Goal: Task Accomplishment & Management: Use online tool/utility

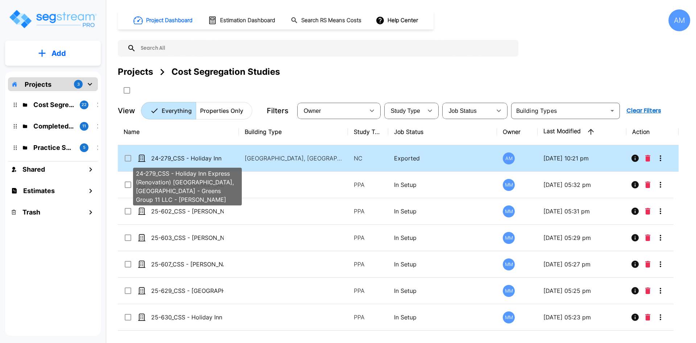
click at [208, 161] on p "24-279_CSS - Holiday Inn Express (Renovation) La Mesa, CA - Greens Group 11 LLC…" at bounding box center [187, 158] width 73 height 9
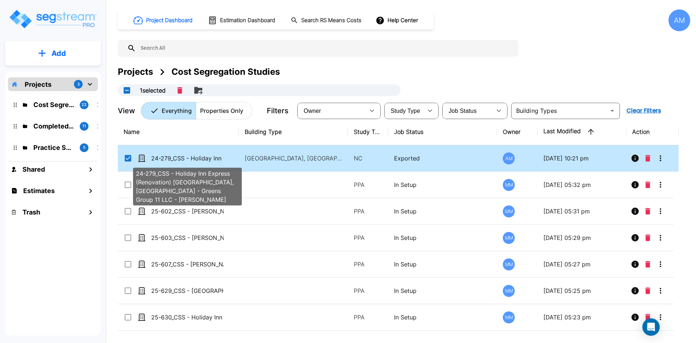
click at [208, 161] on p "24-279_CSS - Holiday Inn Express (Renovation) La Mesa, CA - Greens Group 11 LLC…" at bounding box center [187, 158] width 73 height 9
click at [208, 161] on p "24-279_CSS - Holiday Inn Express (Renovation) [GEOGRAPHIC_DATA], [GEOGRAPHIC_DA…" at bounding box center [187, 158] width 73 height 9
click at [205, 156] on p "24-279_CSS - Holiday Inn Express (Renovation) [GEOGRAPHIC_DATA], [GEOGRAPHIC_DA…" at bounding box center [187, 158] width 73 height 9
checkbox input "true"
click at [205, 156] on p "24-279_CSS - Holiday Inn Express (Renovation) [GEOGRAPHIC_DATA], [GEOGRAPHIC_DA…" at bounding box center [187, 158] width 73 height 9
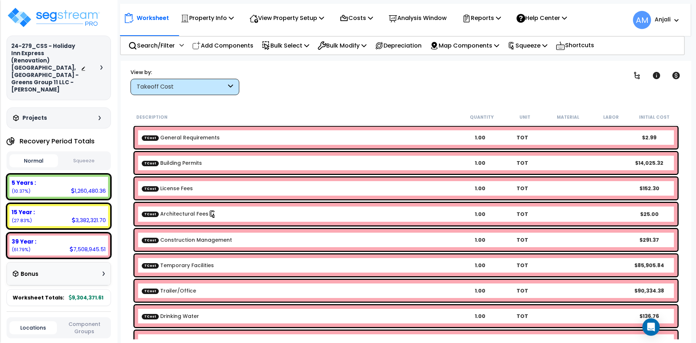
click at [76, 154] on button "Squeeze" at bounding box center [84, 160] width 49 height 13
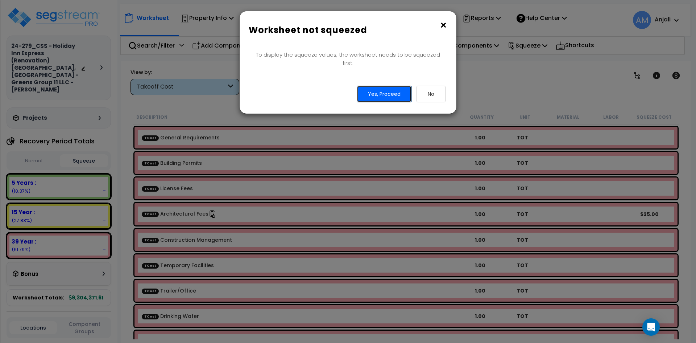
click at [392, 86] on button "Yes, Proceed" at bounding box center [384, 94] width 55 height 17
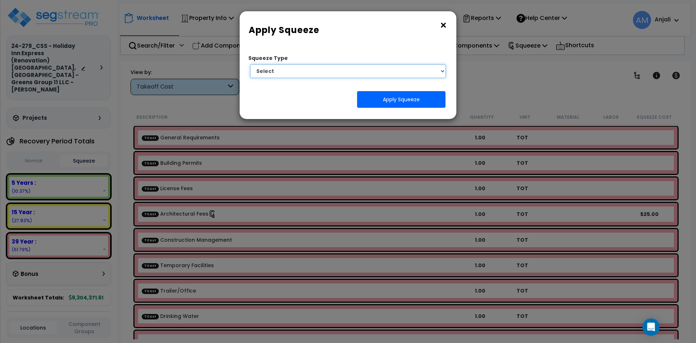
click at [379, 76] on select "Select 1. Squeeze by Takeoff Cost" at bounding box center [348, 71] width 196 height 14
select select "squeeze_by_custom_backoff_cost"
click at [250, 64] on select "Select 1. Squeeze by Takeoff Cost" at bounding box center [348, 71] width 196 height 14
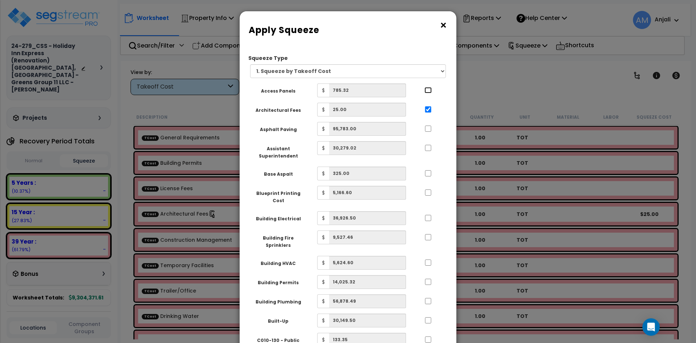
click at [429, 92] on input "..." at bounding box center [428, 90] width 7 height 6
checkbox input "true"
drag, startPoint x: 426, startPoint y: 127, endPoint x: 428, endPoint y: 131, distance: 4.4
click at [427, 127] on input "..." at bounding box center [428, 128] width 7 height 6
checkbox input "true"
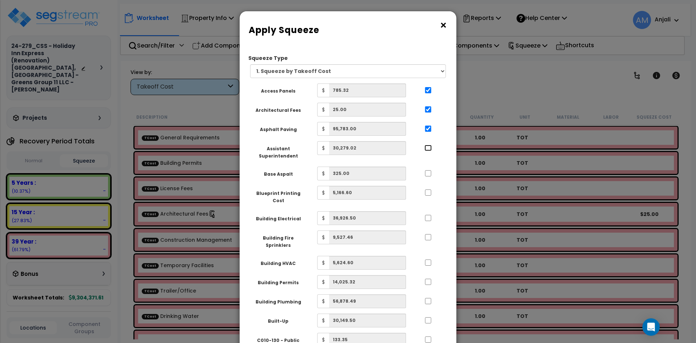
click at [429, 147] on input "..." at bounding box center [428, 148] width 7 height 6
checkbox input "true"
click at [425, 174] on input "..." at bounding box center [428, 173] width 7 height 6
checkbox input "true"
click at [429, 195] on input "..." at bounding box center [428, 192] width 7 height 6
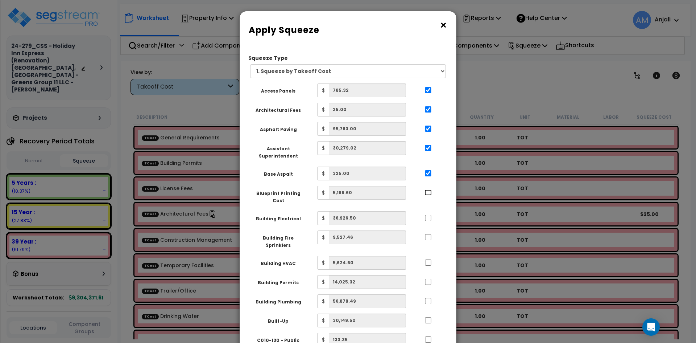
checkbox input "true"
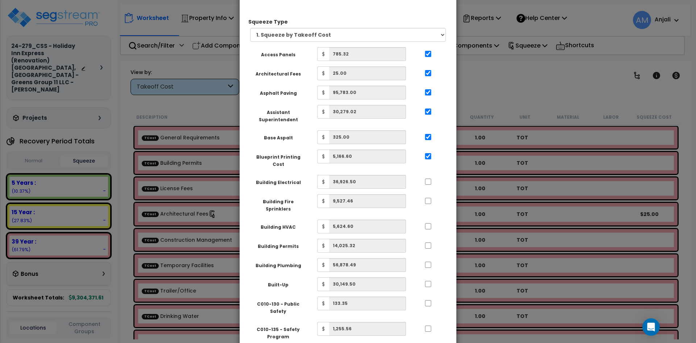
drag, startPoint x: 428, startPoint y: 180, endPoint x: 428, endPoint y: 191, distance: 12.0
click at [428, 180] on div at bounding box center [428, 181] width 33 height 12
click at [428, 178] on input "..." at bounding box center [428, 181] width 7 height 6
checkbox input "true"
click at [430, 198] on input "..." at bounding box center [428, 201] width 7 height 6
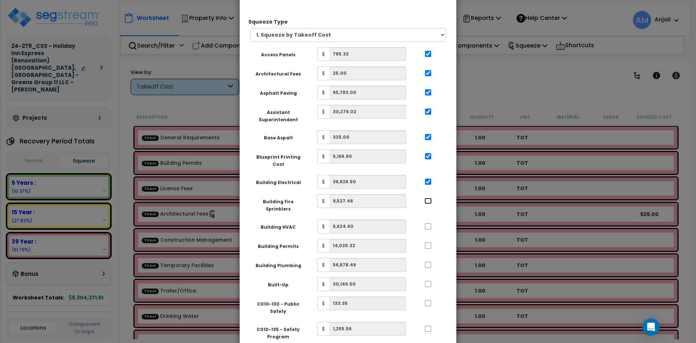
checkbox input "true"
click at [428, 223] on input "..." at bounding box center [428, 226] width 7 height 6
checkbox input "true"
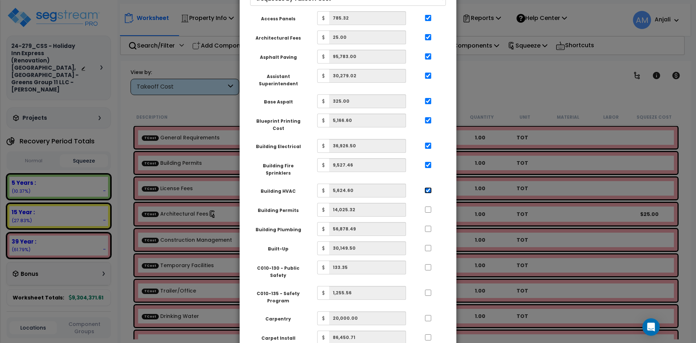
scroll to position [73, 0]
click at [428, 206] on input "..." at bounding box center [428, 209] width 7 height 6
checkbox input "true"
click at [428, 225] on input "..." at bounding box center [428, 228] width 7 height 6
checkbox input "true"
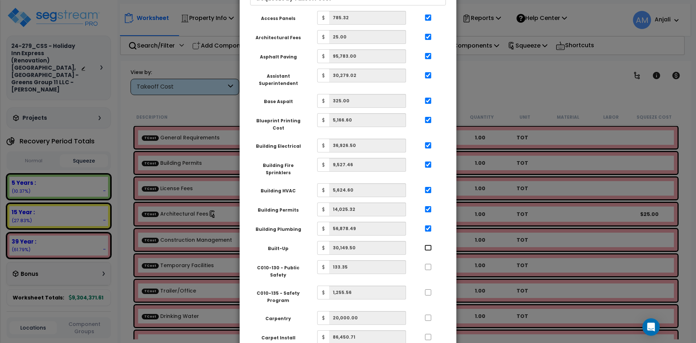
click at [430, 244] on input "..." at bounding box center [428, 247] width 7 height 6
checkbox input "true"
click at [428, 264] on input "..." at bounding box center [428, 267] width 7 height 6
checkbox input "true"
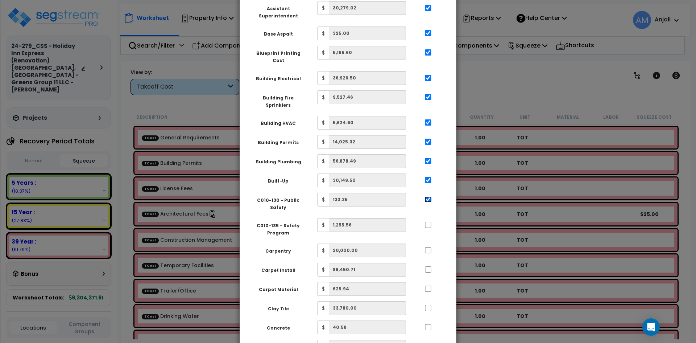
scroll to position [145, 0]
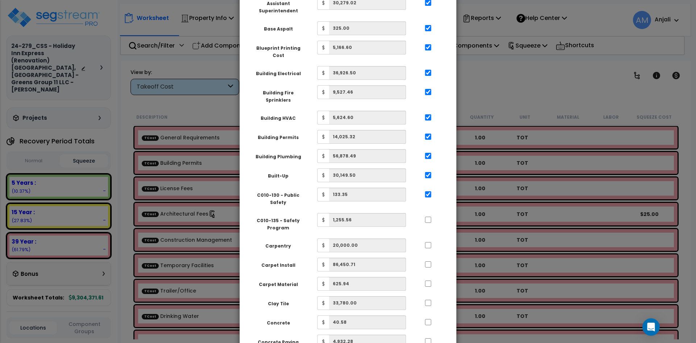
click at [432, 213] on div at bounding box center [428, 219] width 33 height 12
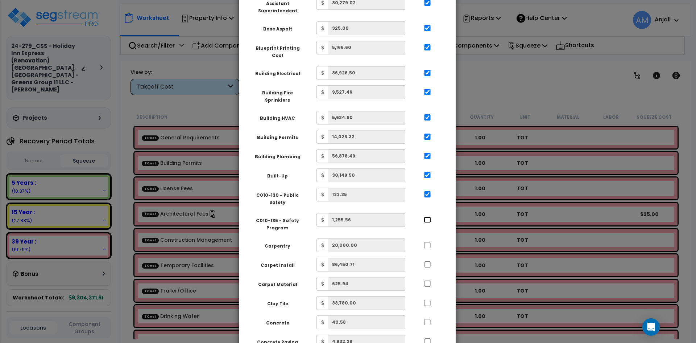
click at [427, 217] on input "..." at bounding box center [427, 220] width 7 height 6
checkbox input "true"
click at [425, 242] on input "..." at bounding box center [427, 245] width 7 height 6
checkbox input "true"
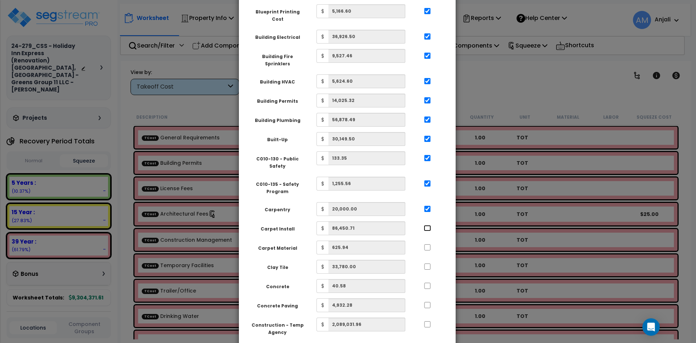
click at [428, 225] on input "..." at bounding box center [427, 228] width 7 height 6
checkbox input "true"
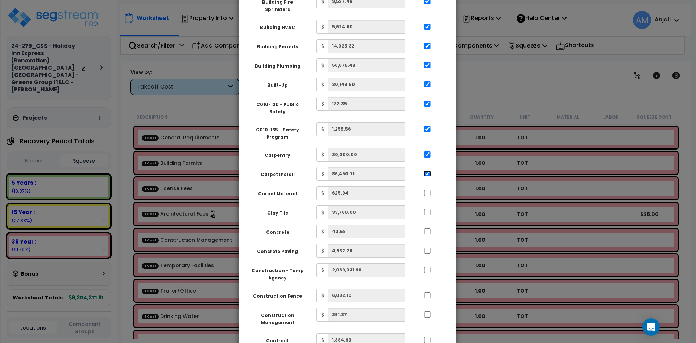
scroll to position [254, 0]
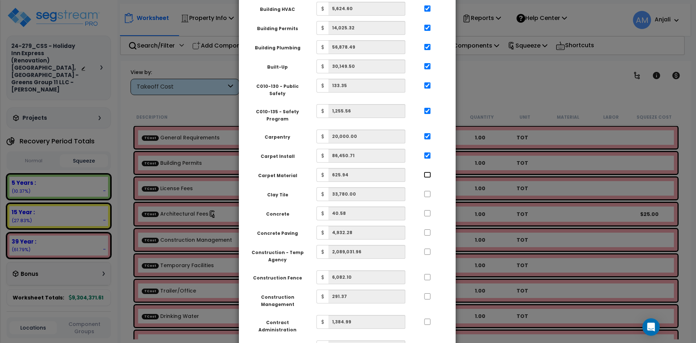
click at [426, 172] on input "..." at bounding box center [427, 175] width 7 height 6
checkbox input "true"
click at [428, 191] on input "..." at bounding box center [427, 194] width 7 height 6
checkbox input "true"
click at [425, 210] on input "..." at bounding box center [427, 213] width 7 height 6
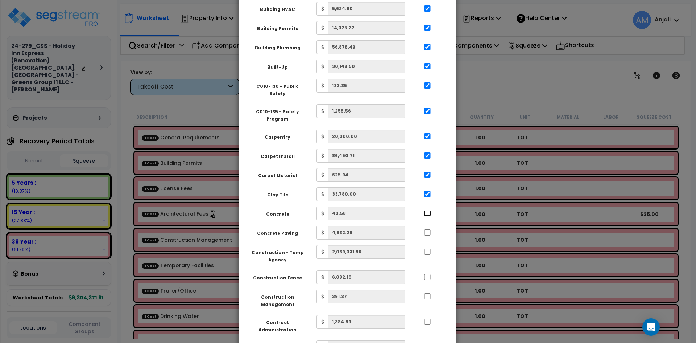
checkbox input "true"
click at [427, 229] on input "..." at bounding box center [427, 232] width 7 height 6
checkbox input "true"
click at [427, 245] on div at bounding box center [427, 251] width 33 height 12
click at [427, 248] on input "..." at bounding box center [427, 251] width 7 height 6
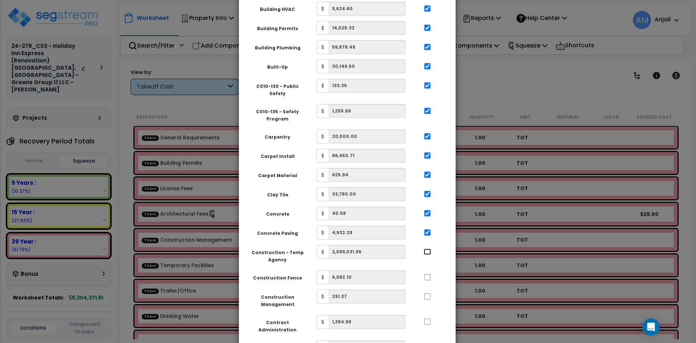
checkbox input "true"
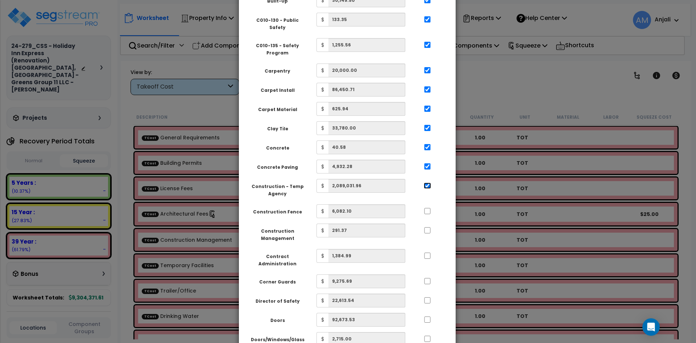
scroll to position [326, 0]
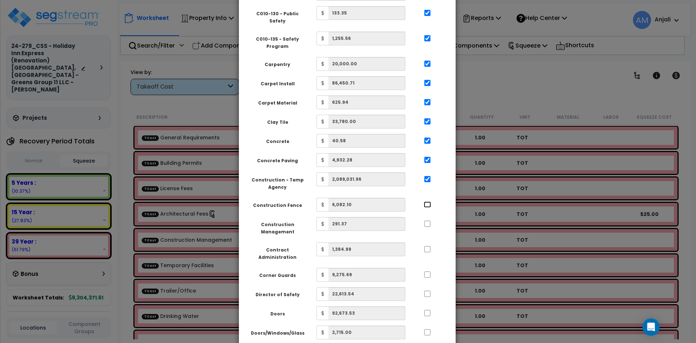
click at [427, 201] on input "..." at bounding box center [427, 204] width 7 height 6
checkbox input "true"
click at [428, 221] on input "..." at bounding box center [427, 224] width 7 height 6
checkbox input "true"
click at [428, 246] on input "..." at bounding box center [427, 249] width 7 height 6
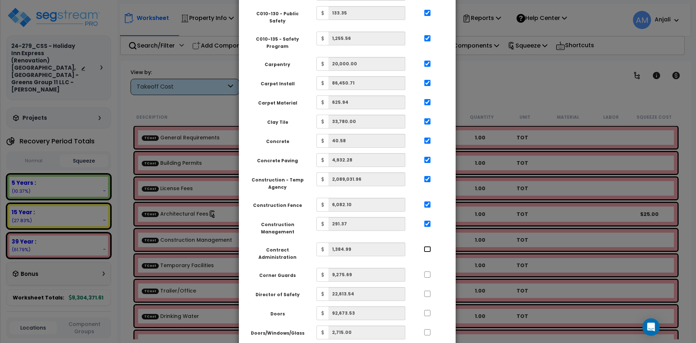
checkbox input "true"
click at [427, 271] on input "..." at bounding box center [427, 274] width 7 height 6
checkbox input "true"
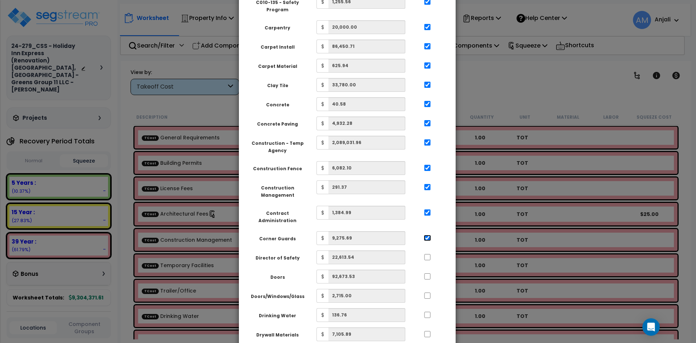
scroll to position [399, 0]
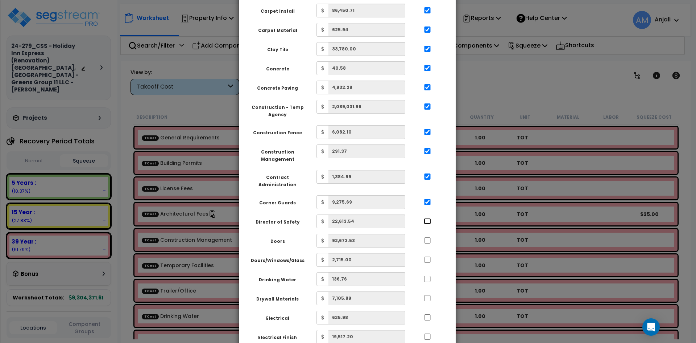
drag, startPoint x: 429, startPoint y: 198, endPoint x: 429, endPoint y: 207, distance: 9.1
click at [429, 218] on input "..." at bounding box center [427, 221] width 7 height 6
checkbox input "true"
click at [428, 237] on input "..." at bounding box center [427, 240] width 7 height 6
checkbox input "true"
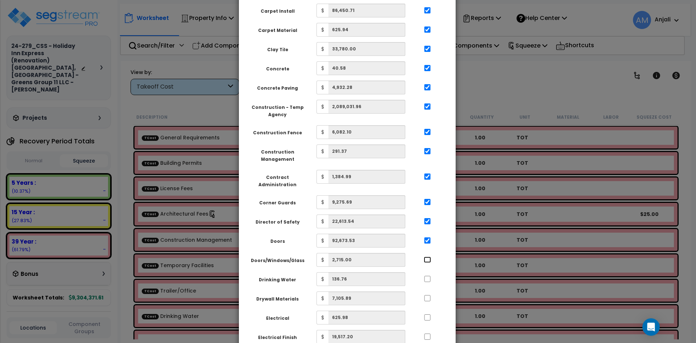
click at [427, 256] on input "..." at bounding box center [427, 259] width 7 height 6
checkbox input "true"
click at [427, 276] on input "..." at bounding box center [427, 279] width 7 height 6
checkbox input "true"
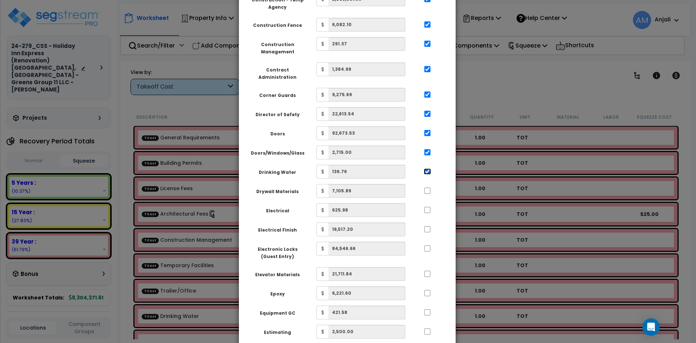
scroll to position [508, 0]
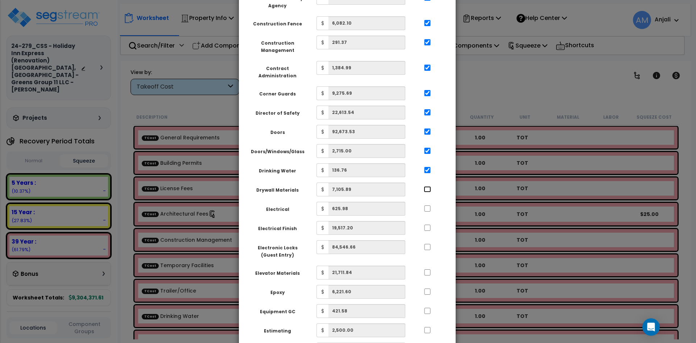
click at [426, 186] on input "..." at bounding box center [427, 189] width 7 height 6
checkbox input "true"
click at [427, 205] on input "..." at bounding box center [427, 208] width 7 height 6
checkbox input "true"
click at [427, 224] on input "..." at bounding box center [427, 227] width 7 height 6
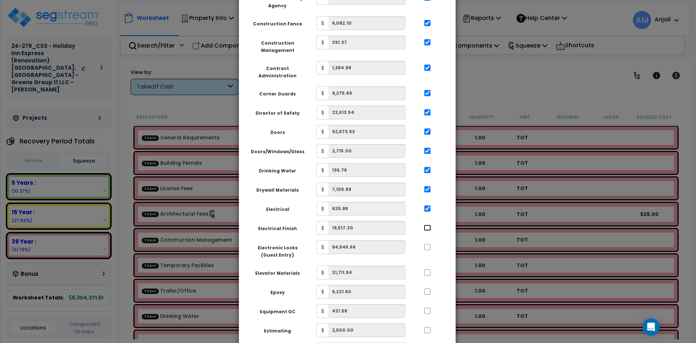
checkbox input "true"
click at [425, 244] on input "..." at bounding box center [427, 247] width 7 height 6
checkbox input "true"
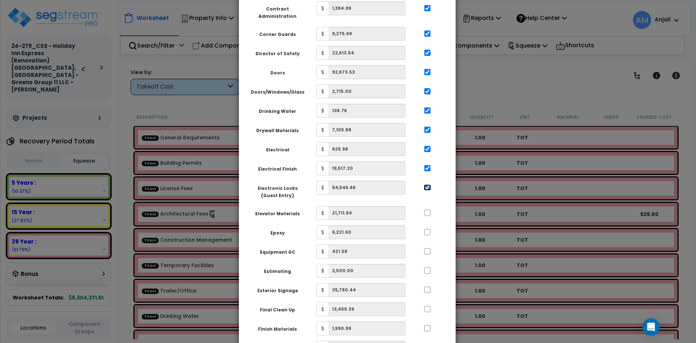
scroll to position [580, 0]
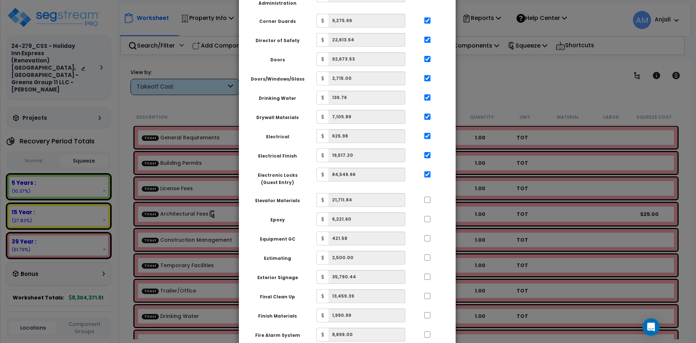
click at [424, 193] on div at bounding box center [427, 199] width 33 height 12
click at [428, 197] on input "..." at bounding box center [427, 200] width 7 height 6
checkbox input "true"
click at [429, 216] on input "..." at bounding box center [427, 219] width 7 height 6
checkbox input "true"
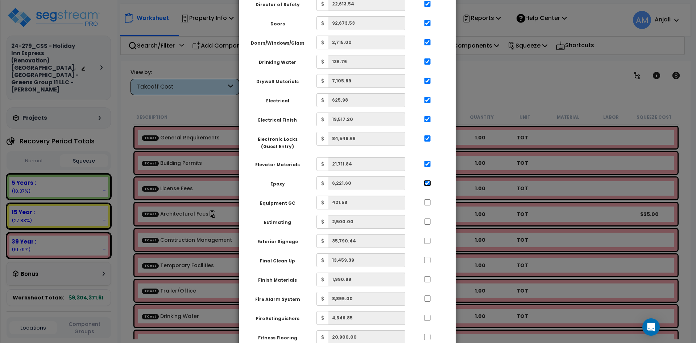
scroll to position [617, 0]
click at [429, 199] on input "..." at bounding box center [427, 202] width 7 height 6
checkbox input "true"
click at [428, 218] on input "..." at bounding box center [427, 221] width 7 height 6
checkbox input "true"
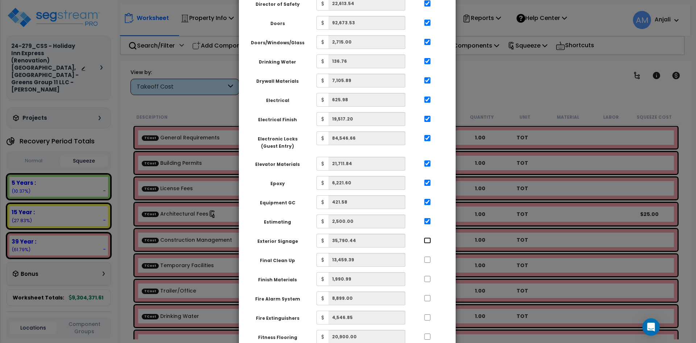
click at [427, 237] on input "..." at bounding box center [427, 240] width 7 height 6
checkbox input "true"
drag, startPoint x: 428, startPoint y: 234, endPoint x: 428, endPoint y: 250, distance: 16.3
click at [428, 256] on input "..." at bounding box center [427, 259] width 7 height 6
checkbox input "true"
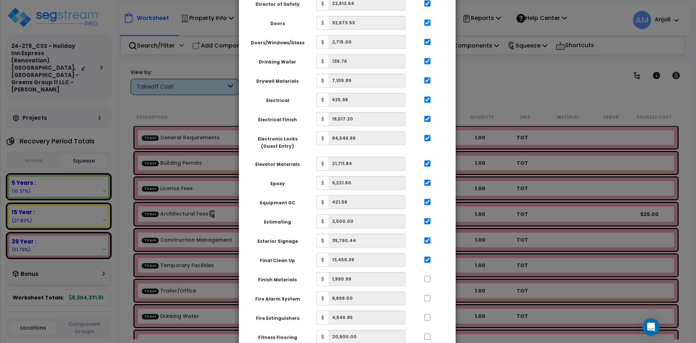
drag, startPoint x: 428, startPoint y: 251, endPoint x: 430, endPoint y: 231, distance: 20.1
click at [428, 272] on div at bounding box center [427, 278] width 33 height 12
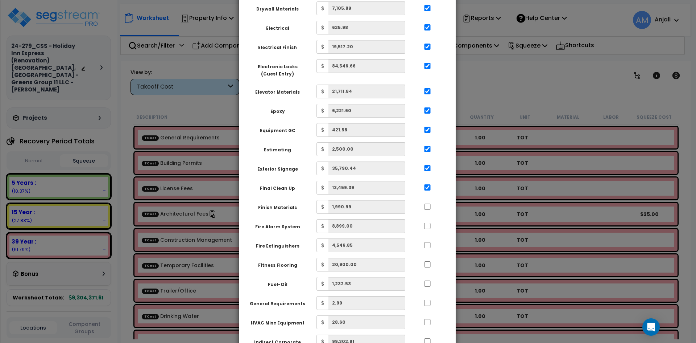
scroll to position [689, 0]
click at [427, 203] on input "..." at bounding box center [427, 206] width 7 height 6
checkbox input "true"
click at [425, 222] on input "..." at bounding box center [427, 225] width 7 height 6
checkbox input "true"
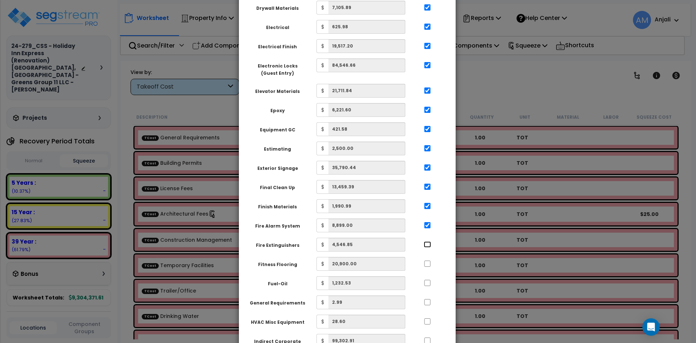
click at [428, 241] on input "..." at bounding box center [427, 244] width 7 height 6
checkbox input "true"
click at [427, 260] on input "..." at bounding box center [427, 263] width 7 height 6
checkbox input "true"
click at [425, 280] on input "..." at bounding box center [427, 283] width 7 height 6
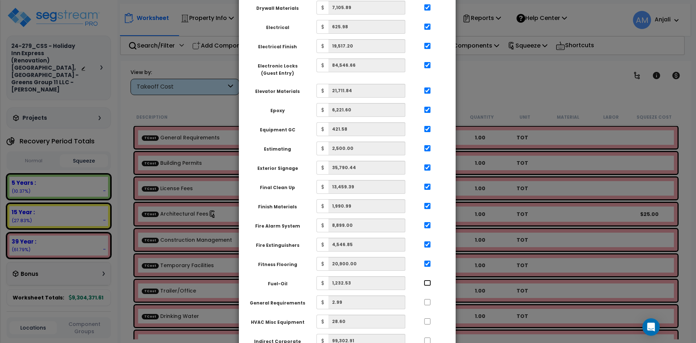
checkbox input "true"
click at [427, 299] on input "..." at bounding box center [427, 302] width 7 height 6
checkbox input "true"
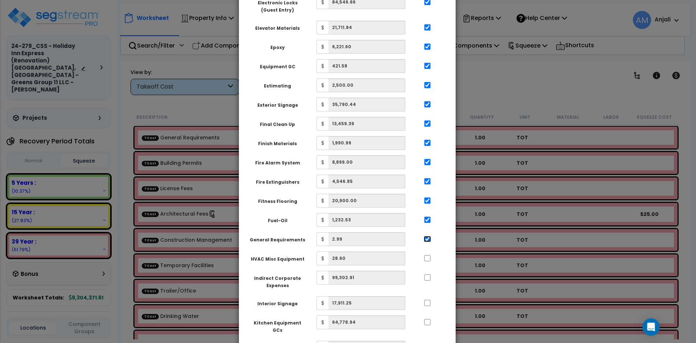
scroll to position [798, 0]
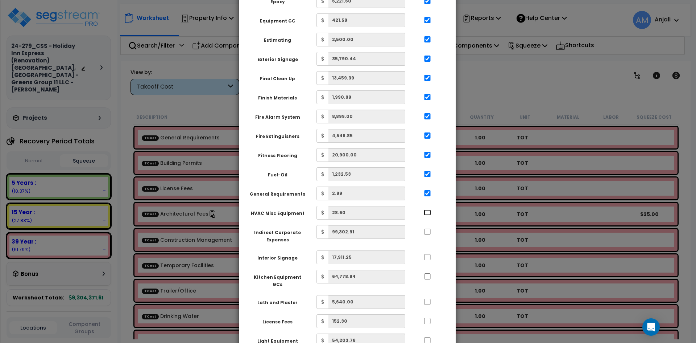
click at [429, 209] on input "..." at bounding box center [427, 212] width 7 height 6
checkbox input "true"
click at [429, 228] on input "..." at bounding box center [427, 231] width 7 height 6
checkbox input "true"
click at [428, 254] on input "..." at bounding box center [427, 257] width 7 height 6
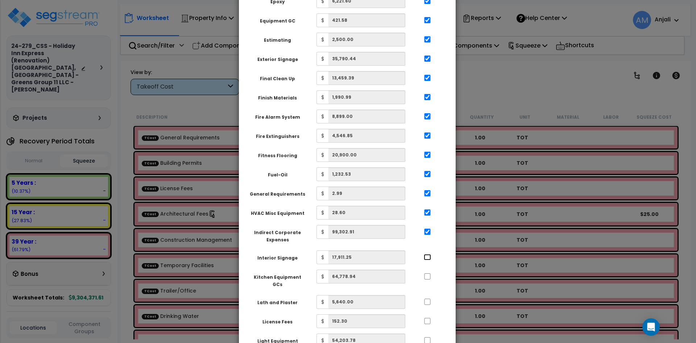
checkbox input "true"
click at [428, 269] on div "Kitchen Equipment GCs $ 64,778.94" at bounding box center [344, 279] width 200 height 20
click at [427, 273] on input "..." at bounding box center [427, 276] width 7 height 6
checkbox input "true"
click at [430, 298] on input "..." at bounding box center [427, 301] width 7 height 6
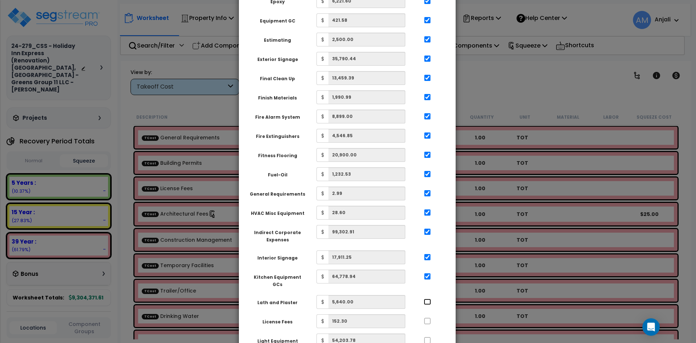
checkbox input "true"
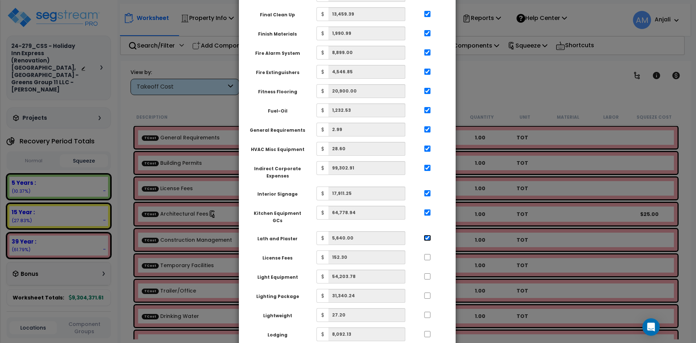
scroll to position [870, 0]
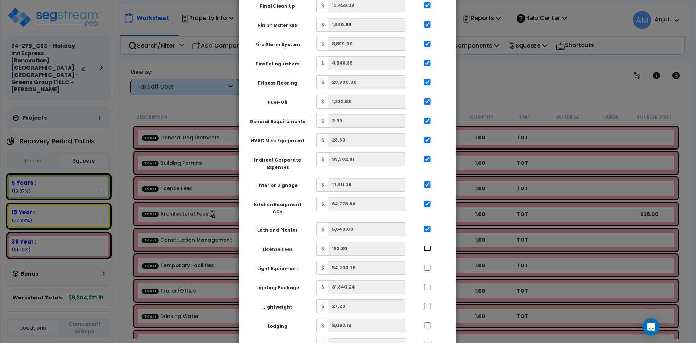
click at [427, 245] on input "..." at bounding box center [427, 248] width 7 height 6
checkbox input "true"
click at [428, 264] on input "..." at bounding box center [427, 267] width 7 height 6
checkbox input "true"
click at [430, 284] on input "..." at bounding box center [427, 287] width 7 height 6
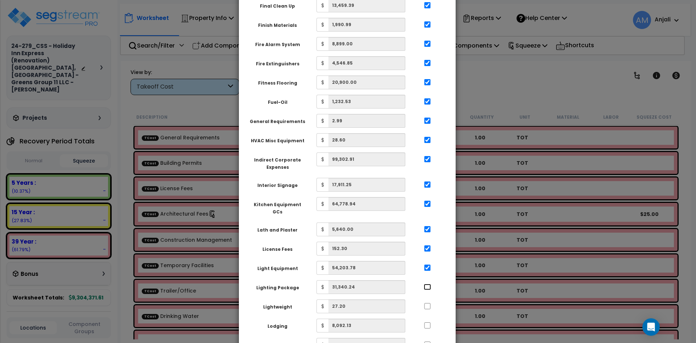
checkbox input "true"
click at [427, 303] on input "..." at bounding box center [427, 306] width 7 height 6
checkbox input "true"
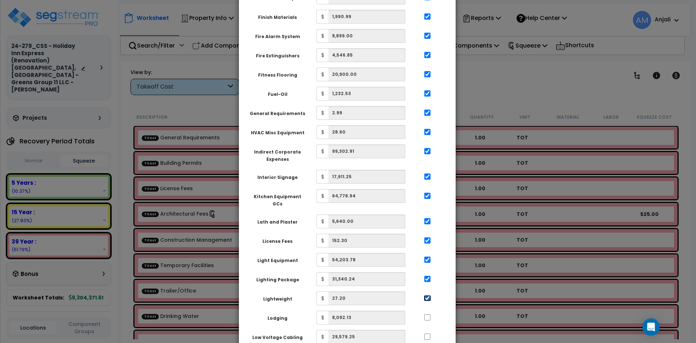
scroll to position [979, 0]
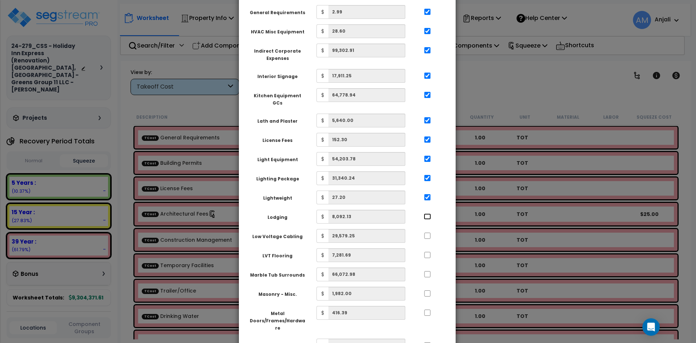
click at [428, 213] on input "..." at bounding box center [427, 216] width 7 height 6
checkbox input "true"
click at [429, 232] on input "..." at bounding box center [427, 235] width 7 height 6
checkbox input "true"
click at [428, 248] on div "LVT Flooring $ 7,281.69" at bounding box center [344, 255] width 200 height 14
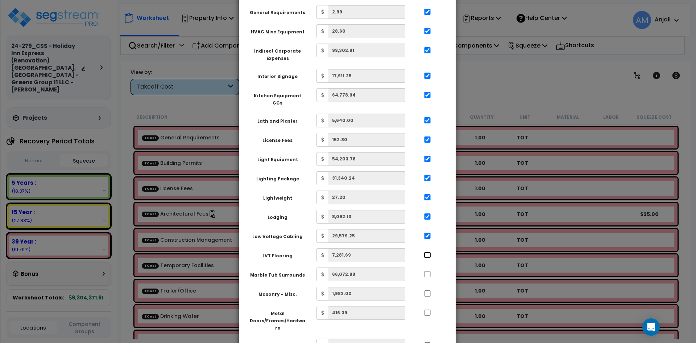
click at [429, 252] on input "..." at bounding box center [427, 255] width 7 height 6
checkbox input "true"
click at [428, 271] on input "..." at bounding box center [427, 274] width 7 height 6
checkbox input "true"
drag, startPoint x: 427, startPoint y: 263, endPoint x: 426, endPoint y: 294, distance: 31.2
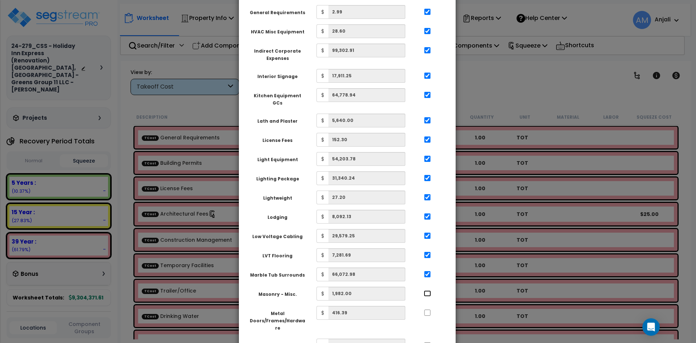
click at [427, 290] on input "..." at bounding box center [427, 293] width 7 height 6
checkbox input "true"
click at [426, 309] on input "..." at bounding box center [427, 312] width 7 height 6
checkbox input "true"
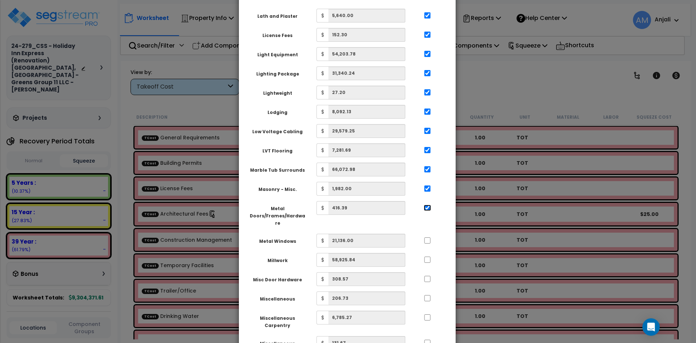
scroll to position [1088, 0]
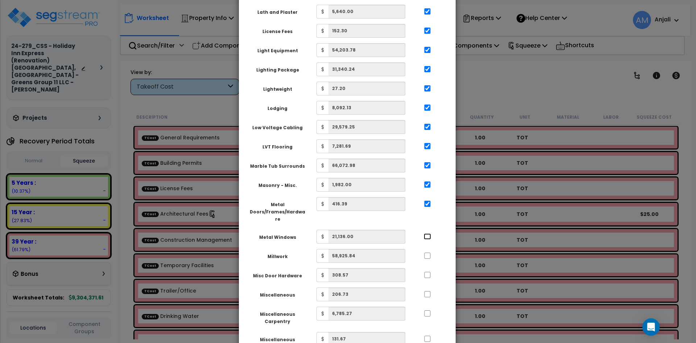
click at [429, 233] on input "..." at bounding box center [427, 236] width 7 height 6
checkbox input "true"
click at [427, 252] on input "..." at bounding box center [427, 255] width 7 height 6
checkbox input "true"
drag, startPoint x: 425, startPoint y: 233, endPoint x: 433, endPoint y: 244, distance: 13.1
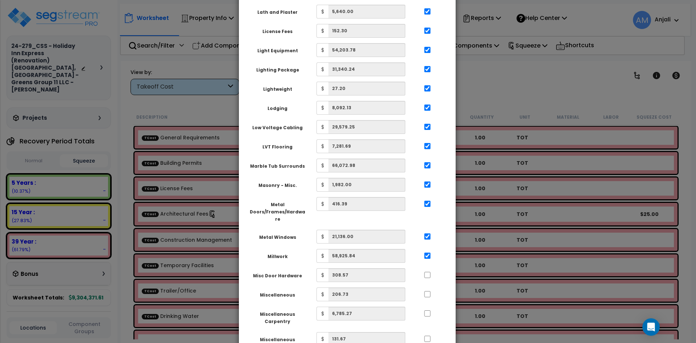
click at [425, 268] on div at bounding box center [427, 274] width 33 height 12
click at [424, 268] on div at bounding box center [427, 274] width 33 height 12
drag, startPoint x: 427, startPoint y: 237, endPoint x: 430, endPoint y: 256, distance: 19.5
click at [427, 272] on input "..." at bounding box center [427, 275] width 7 height 6
checkbox input "true"
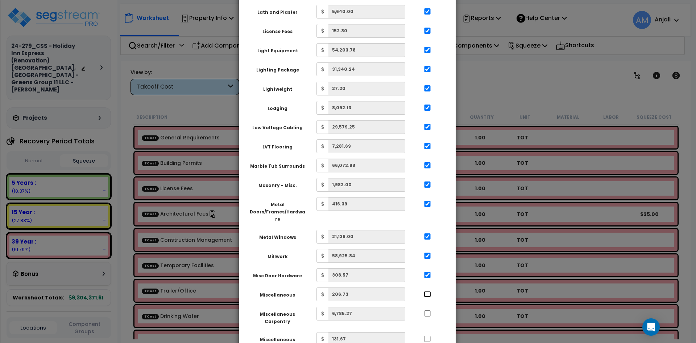
click at [430, 291] on input "..." at bounding box center [427, 294] width 7 height 6
checkbox input "true"
click at [427, 310] on input "..." at bounding box center [427, 313] width 7 height 6
checkbox input "true"
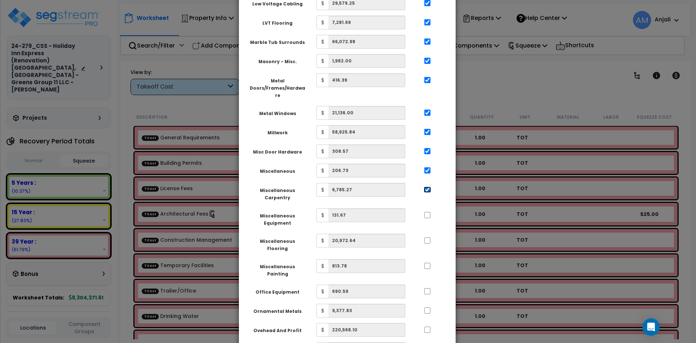
scroll to position [1233, 0]
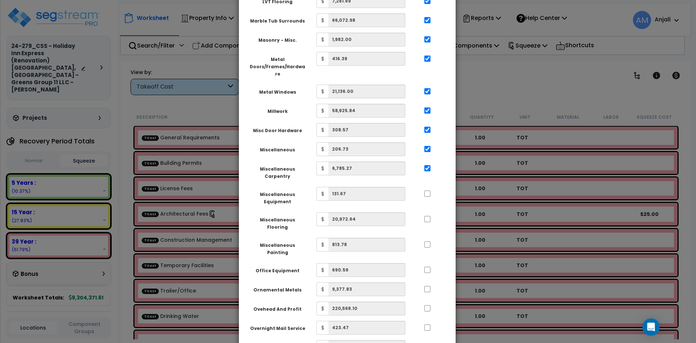
click at [429, 187] on div at bounding box center [427, 193] width 33 height 12
click at [426, 187] on div at bounding box center [427, 193] width 33 height 12
click at [428, 190] on input "..." at bounding box center [427, 193] width 7 height 6
checkbox input "true"
click at [428, 216] on input "..." at bounding box center [427, 219] width 7 height 6
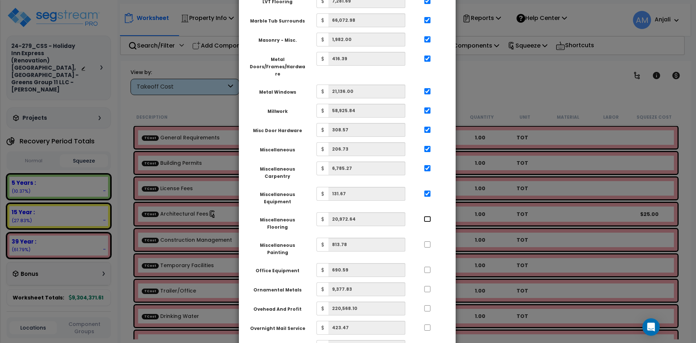
checkbox input "true"
click at [428, 241] on input "..." at bounding box center [427, 244] width 7 height 6
checkbox input "true"
click at [429, 267] on input "..." at bounding box center [427, 270] width 7 height 6
checkbox input "true"
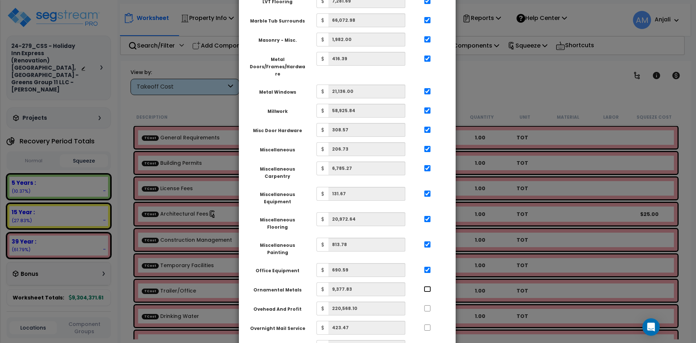
click at [429, 286] on input "..." at bounding box center [427, 289] width 7 height 6
checkbox input "true"
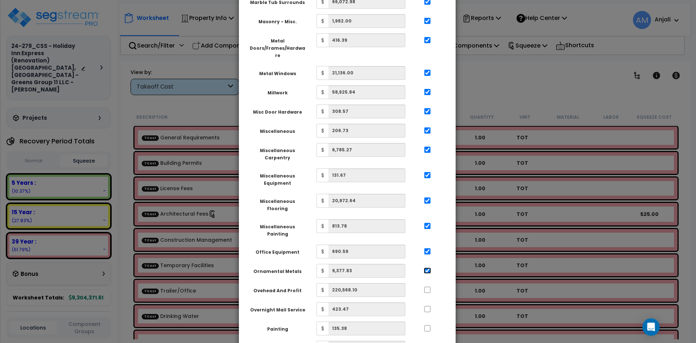
scroll to position [1269, 0]
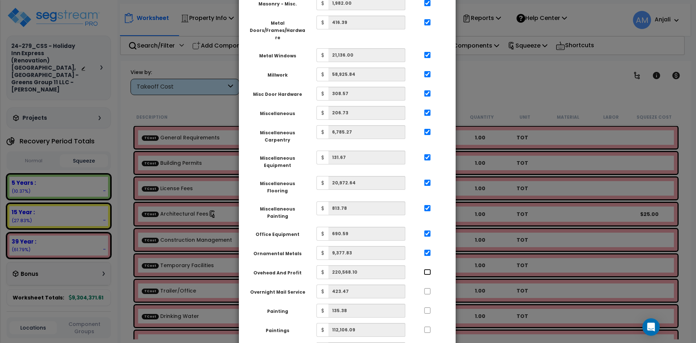
click at [427, 269] on input "..." at bounding box center [427, 272] width 7 height 6
checkbox input "true"
click at [427, 288] on input "..." at bounding box center [427, 291] width 7 height 6
checkbox input "true"
click at [427, 307] on input "..." at bounding box center [427, 310] width 7 height 6
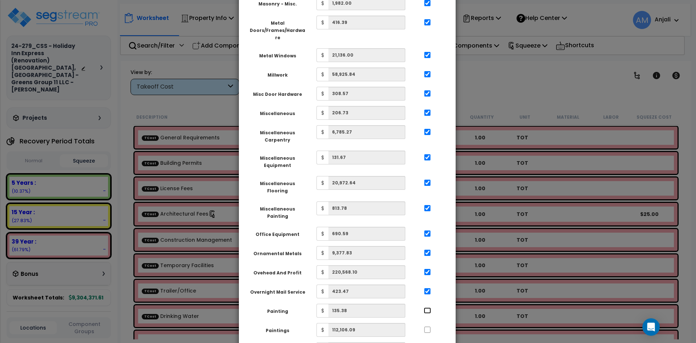
checkbox input "true"
click at [429, 326] on input "..." at bounding box center [427, 329] width 7 height 6
checkbox input "true"
click at [428, 342] on input "..." at bounding box center [427, 349] width 7 height 6
checkbox input "true"
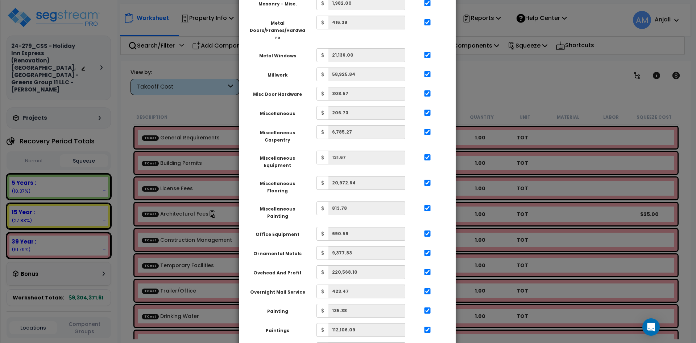
checkbox input "true"
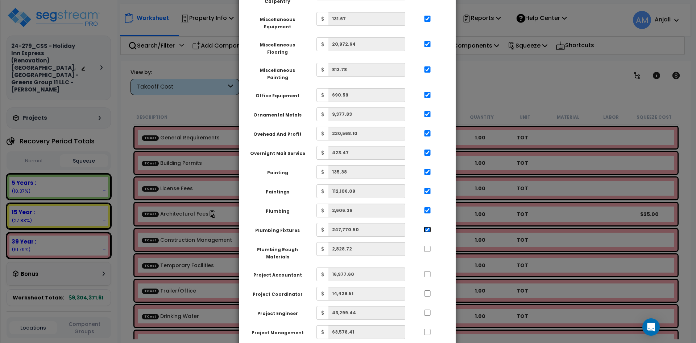
scroll to position [1414, 0]
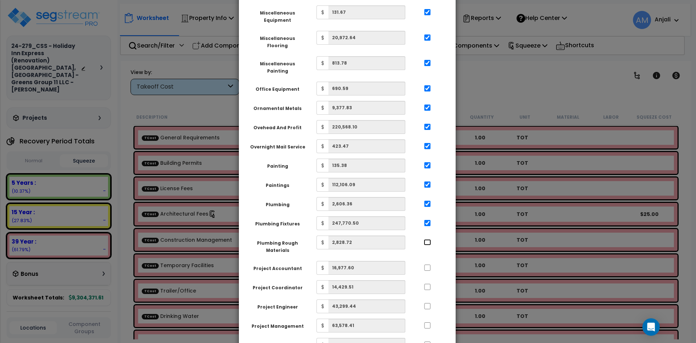
click at [428, 239] on input "..." at bounding box center [427, 242] width 7 height 6
checkbox input "true"
click at [426, 264] on input "..." at bounding box center [427, 267] width 7 height 6
checkbox input "true"
click at [427, 280] on div at bounding box center [427, 286] width 33 height 12
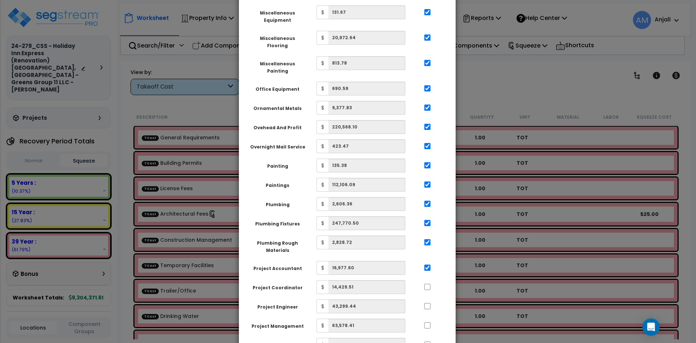
click at [425, 299] on div at bounding box center [427, 305] width 33 height 12
click at [426, 303] on input "..." at bounding box center [427, 306] width 7 height 6
checkbox input "true"
click at [430, 284] on input "..." at bounding box center [427, 287] width 7 height 6
checkbox input "true"
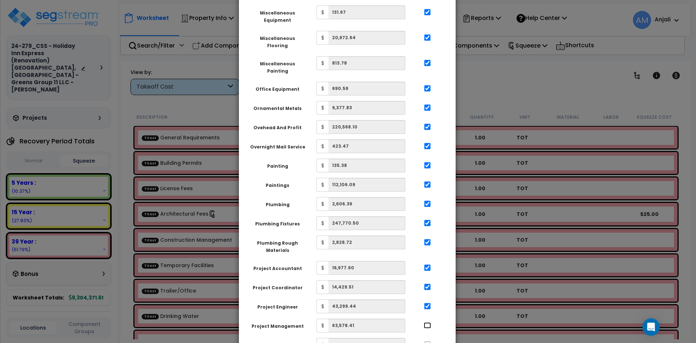
click at [429, 322] on input "..." at bounding box center [427, 325] width 7 height 6
checkbox input "true"
click at [428, 338] on div at bounding box center [427, 344] width 33 height 12
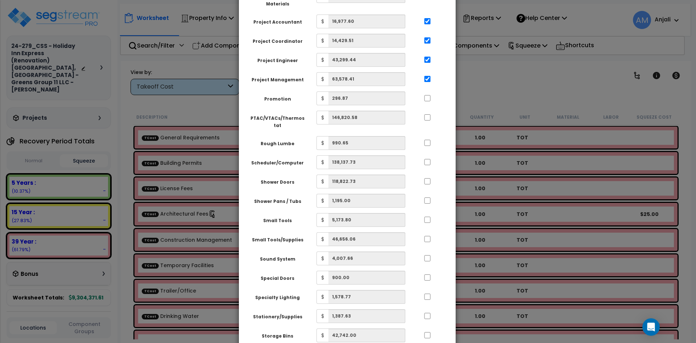
scroll to position [1668, 0]
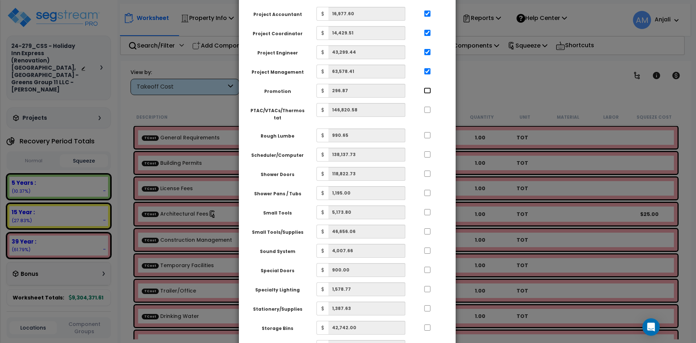
click at [427, 87] on input "..." at bounding box center [427, 90] width 7 height 6
checkbox input "true"
click at [426, 107] on input "..." at bounding box center [427, 110] width 7 height 6
checkbox input "true"
click at [429, 132] on input "..." at bounding box center [427, 135] width 7 height 6
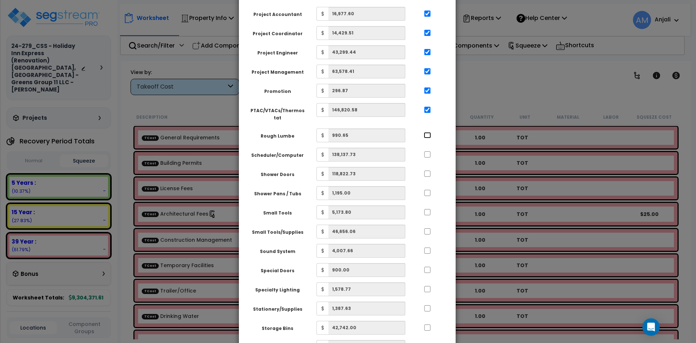
checkbox input "true"
click at [428, 151] on input "..." at bounding box center [427, 154] width 7 height 6
checkbox input "true"
click at [426, 170] on input "..." at bounding box center [427, 173] width 7 height 6
checkbox input "true"
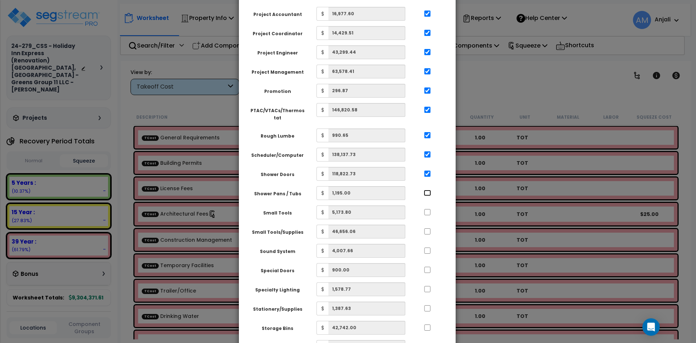
click at [425, 190] on input "..." at bounding box center [427, 193] width 7 height 6
checkbox input "true"
click at [427, 209] on input "..." at bounding box center [427, 212] width 7 height 6
checkbox input "true"
click at [426, 228] on input "..." at bounding box center [427, 231] width 7 height 6
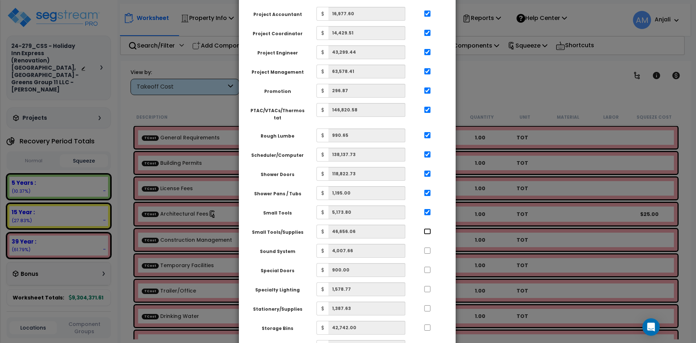
checkbox input "true"
click at [428, 247] on input "..." at bounding box center [427, 250] width 7 height 6
checkbox input "true"
click at [427, 263] on div "Special Doors $ 900.00" at bounding box center [344, 270] width 200 height 14
click at [427, 267] on input "..." at bounding box center [427, 270] width 7 height 6
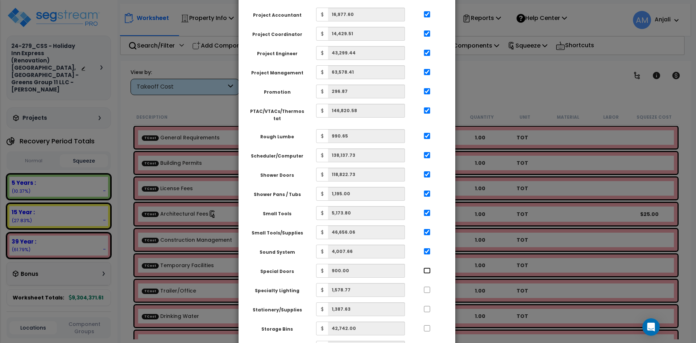
checkbox input "true"
click at [428, 287] on input "..." at bounding box center [427, 290] width 7 height 6
checkbox input "true"
click at [424, 306] on input "..." at bounding box center [427, 309] width 7 height 6
checkbox input "true"
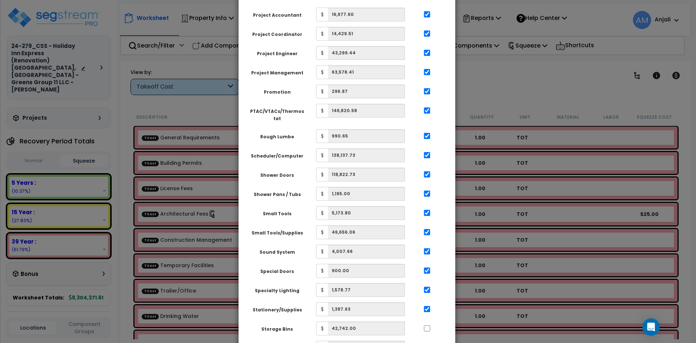
click at [427, 321] on div "Storage Bins $ 42,742.00" at bounding box center [344, 328] width 200 height 14
click at [428, 325] on input "..." at bounding box center [427, 328] width 7 height 6
checkbox input "true"
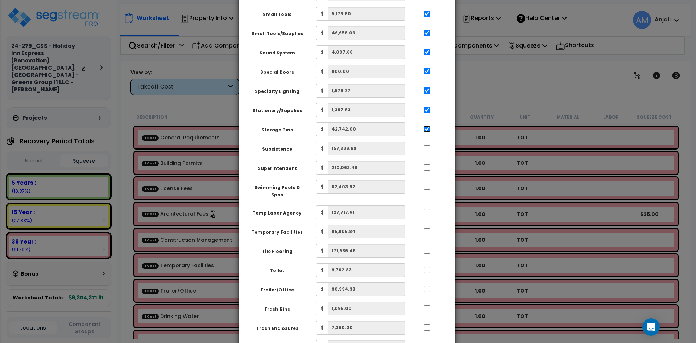
scroll to position [1886, 0]
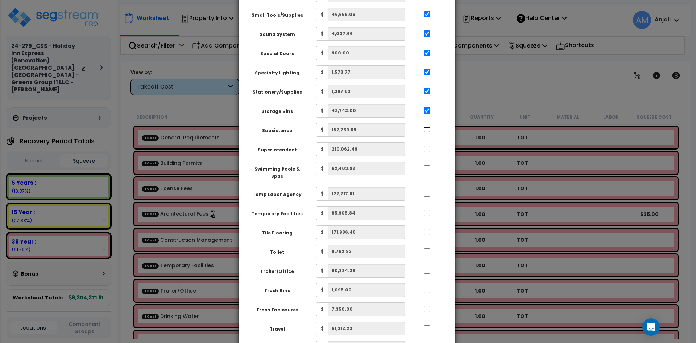
click at [427, 127] on input "..." at bounding box center [427, 130] width 7 height 6
checkbox input "true"
click at [428, 146] on input "..." at bounding box center [427, 149] width 7 height 6
checkbox input "true"
click at [427, 161] on div at bounding box center [427, 167] width 33 height 12
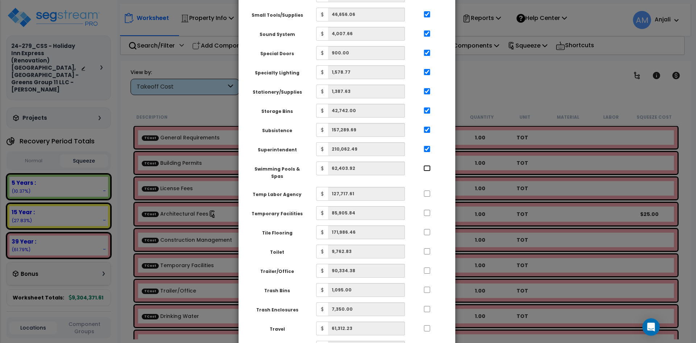
click at [427, 165] on input "..." at bounding box center [427, 168] width 7 height 6
checkbox input "true"
click at [425, 190] on input "..." at bounding box center [427, 193] width 7 height 6
checkbox input "true"
click at [428, 210] on input "..." at bounding box center [427, 213] width 7 height 6
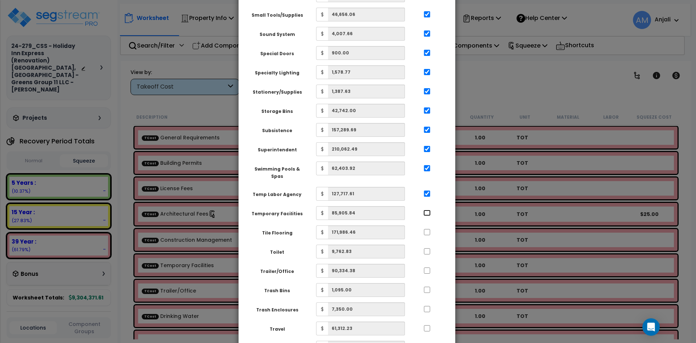
checkbox input "true"
click at [425, 229] on input "..." at bounding box center [427, 232] width 7 height 6
checkbox input "true"
click at [428, 248] on input "..." at bounding box center [427, 251] width 7 height 6
checkbox input "true"
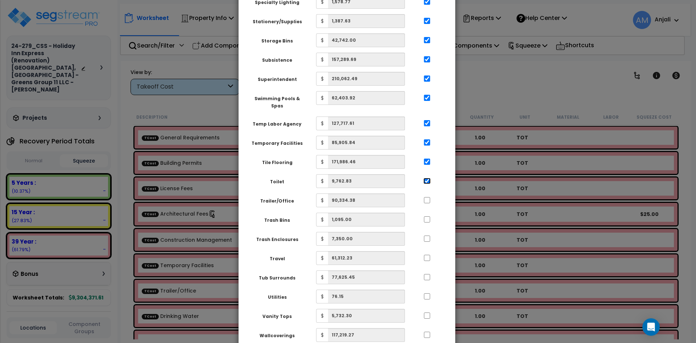
scroll to position [1958, 0]
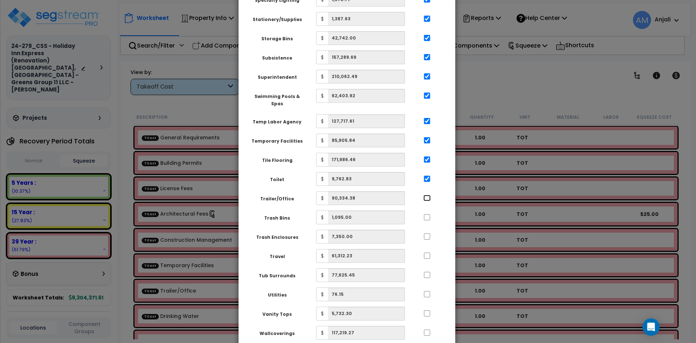
click at [428, 195] on input "..." at bounding box center [427, 198] width 7 height 6
checkbox input "true"
click at [428, 214] on input "..." at bounding box center [427, 217] width 7 height 6
checkbox input "true"
click at [428, 233] on input "..." at bounding box center [427, 236] width 7 height 6
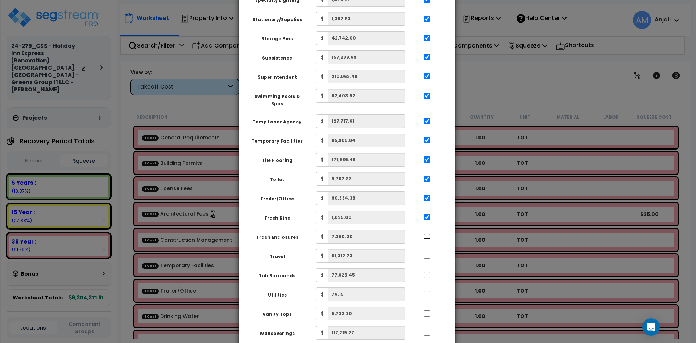
checkbox input "true"
click at [426, 252] on input "..." at bounding box center [427, 255] width 7 height 6
checkbox input "true"
click at [425, 272] on input "..." at bounding box center [427, 275] width 7 height 6
checkbox input "true"
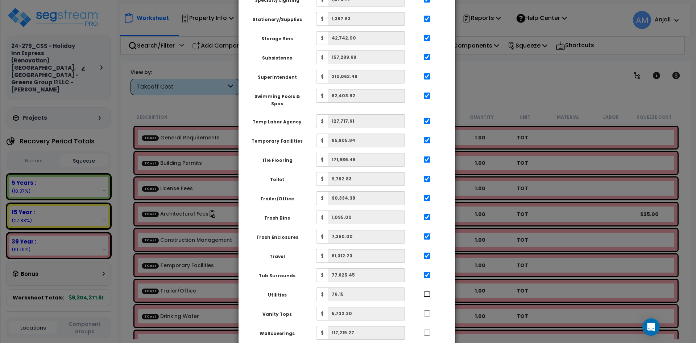
click at [426, 291] on input "..." at bounding box center [427, 294] width 7 height 6
checkbox input "true"
click at [427, 306] on div at bounding box center [427, 312] width 33 height 12
click at [428, 310] on input "..." at bounding box center [427, 313] width 7 height 6
checkbox input "true"
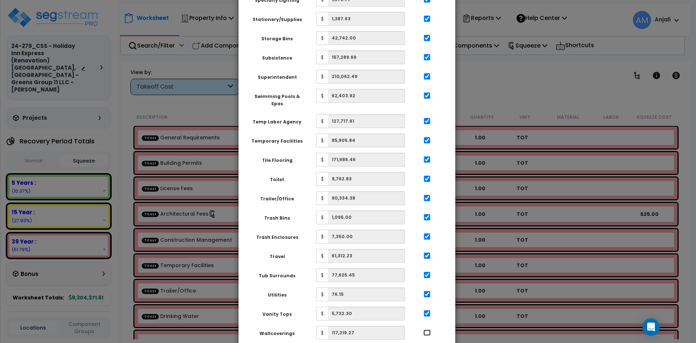
click at [426, 329] on input "..." at bounding box center [427, 332] width 7 height 6
checkbox input "true"
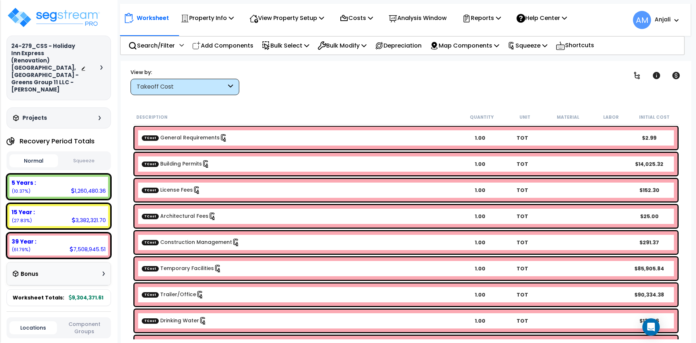
click at [79, 134] on div "Recovery Period Totals" at bounding box center [59, 141] width 104 height 15
click at [82, 154] on button "Squeeze" at bounding box center [84, 160] width 49 height 13
click at [234, 18] on p "View Property Setup" at bounding box center [207, 18] width 53 height 10
click at [287, 32] on link "Building Setup" at bounding box center [282, 34] width 72 height 15
click at [367, 21] on p "Costs" at bounding box center [356, 18] width 33 height 10
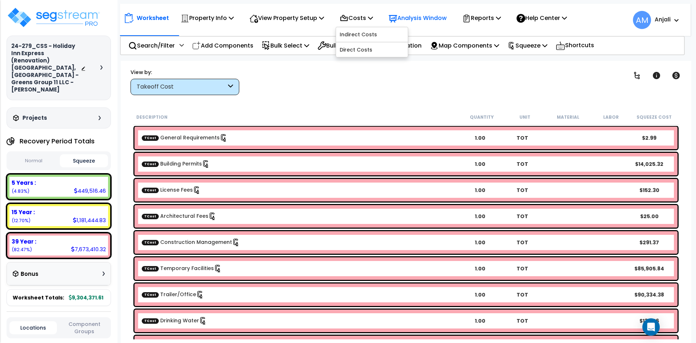
click at [424, 15] on p "Analysis Window" at bounding box center [418, 18] width 58 height 10
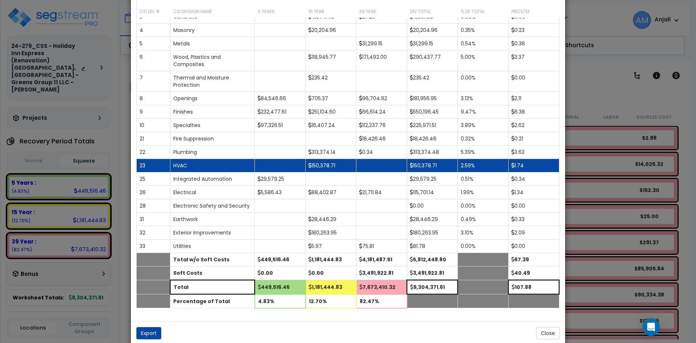
scroll to position [88, 0]
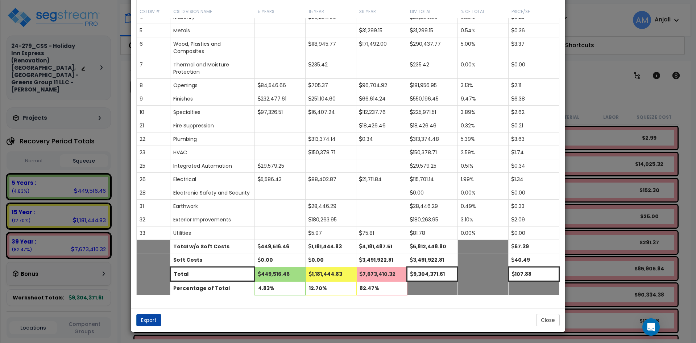
click at [574, 96] on div "× Analysis Window Construction Division Location Component Group Uniformat/Asse…" at bounding box center [348, 171] width 696 height 343
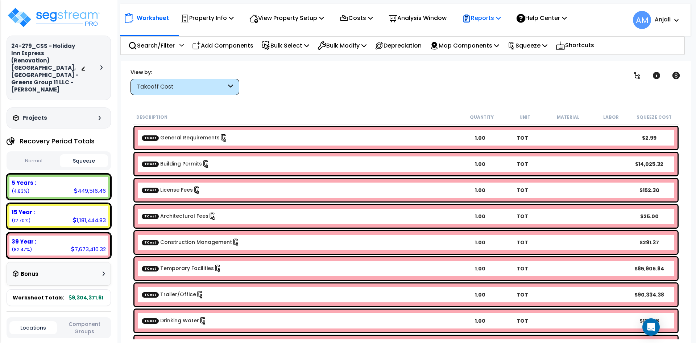
click at [487, 23] on div "Reports" at bounding box center [481, 17] width 39 height 17
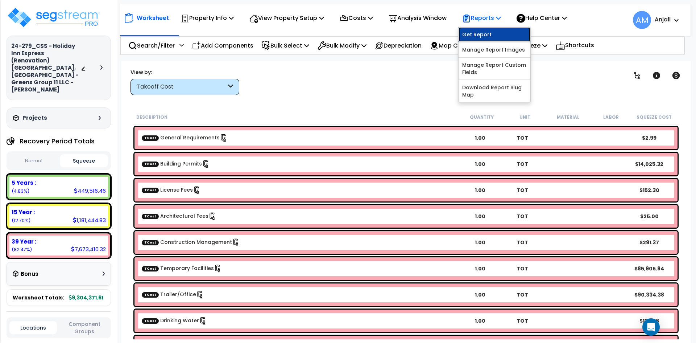
click at [486, 34] on link "Get Report" at bounding box center [495, 34] width 72 height 15
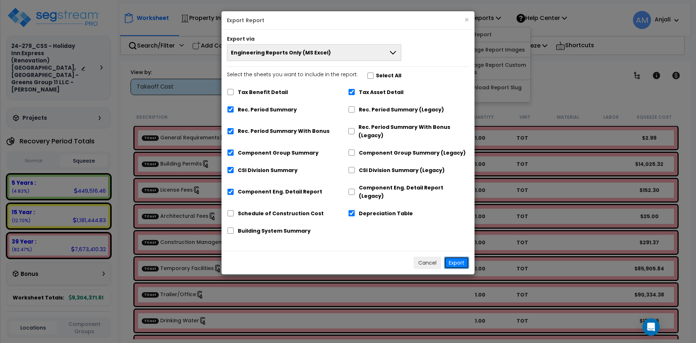
click at [461, 256] on button "Export" at bounding box center [456, 262] width 25 height 12
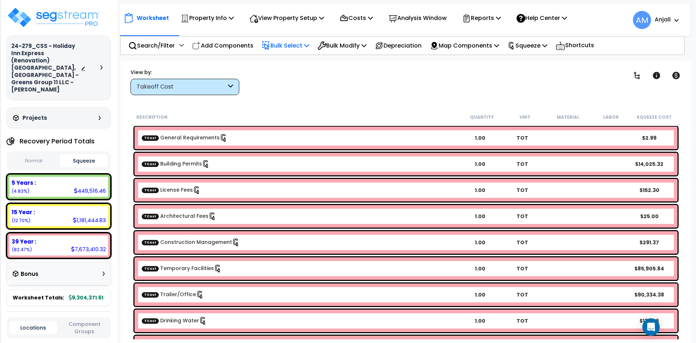
click at [268, 50] on icon at bounding box center [266, 45] width 9 height 9
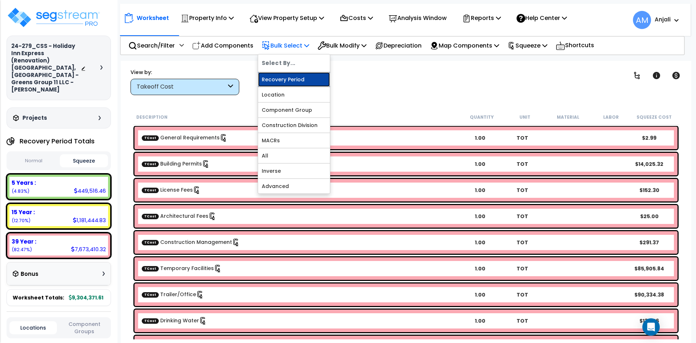
click at [277, 79] on link "Recovery Period" at bounding box center [294, 79] width 72 height 15
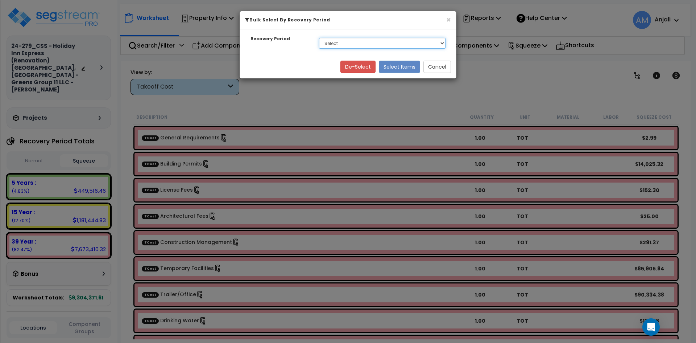
drag, startPoint x: 345, startPoint y: 44, endPoint x: 344, endPoint y: 48, distance: 4.4
click at [345, 44] on select "Select 5 Years 15 Year 39 Year Soft Cost" at bounding box center [382, 43] width 127 height 11
select select "5Y"
click at [319, 38] on select "Select 5 Years 15 Year 39 Year Soft Cost" at bounding box center [382, 43] width 127 height 11
click at [397, 63] on button "Select Items" at bounding box center [399, 67] width 41 height 12
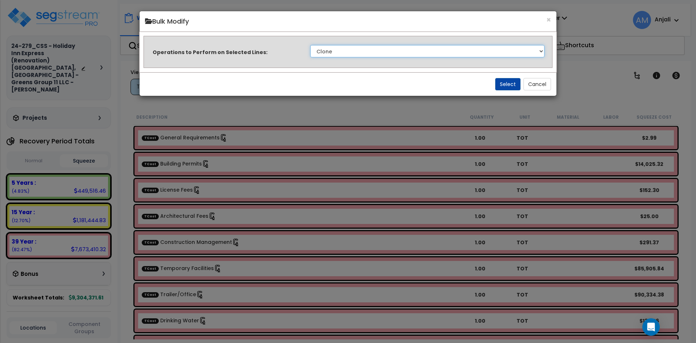
click at [379, 51] on select "Clone Delete Delete Zero Quantities Modify Component Group Modify Cost Sources …" at bounding box center [427, 51] width 234 height 12
select select "modifyTotalCostFactor"
click at [310, 45] on select "Clone Delete Delete Zero Quantities Modify Component Group Modify Cost Sources …" at bounding box center [427, 51] width 234 height 12
click at [501, 85] on button "Select" at bounding box center [507, 84] width 25 height 12
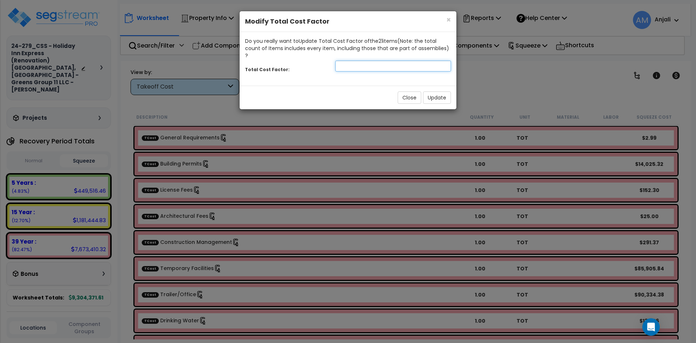
click at [360, 61] on input "number" at bounding box center [393, 66] width 116 height 11
type input "1.5"
click at [441, 91] on button "Update" at bounding box center [437, 97] width 28 height 12
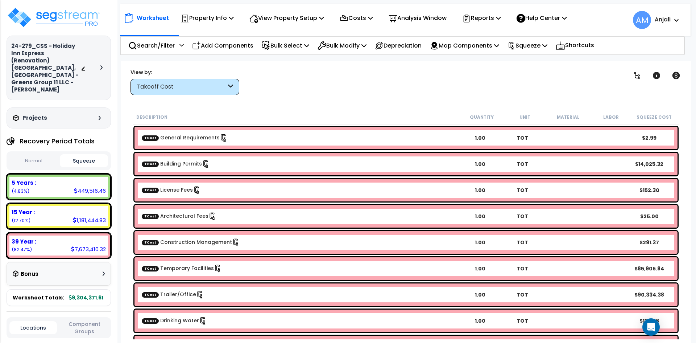
click at [48, 154] on button "Normal" at bounding box center [33, 160] width 49 height 13
click at [86, 154] on button "Squeeze" at bounding box center [84, 160] width 49 height 13
click at [224, 49] on p "Add Components" at bounding box center [222, 46] width 61 height 10
click at [0, 0] on div at bounding box center [0, 0] width 0 height 0
click at [0, 0] on link "Add RS Means Components" at bounding box center [0, 0] width 0 height 0
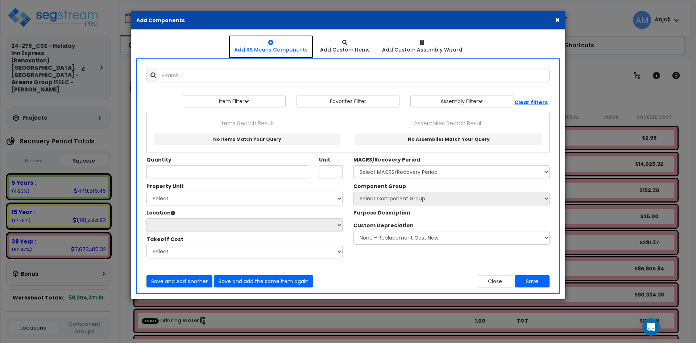
click at [287, 46] on div at bounding box center [271, 42] width 74 height 7
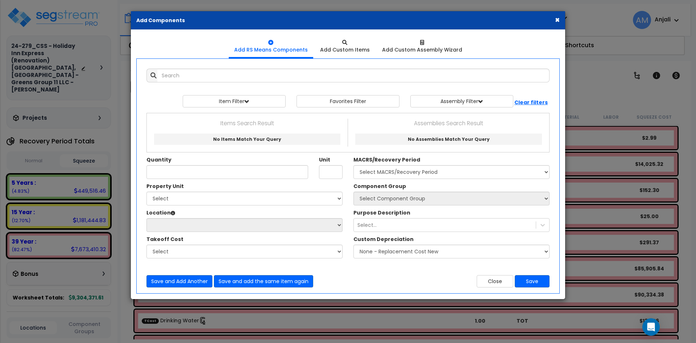
drag, startPoint x: 556, startPoint y: 18, endPoint x: 365, endPoint y: 54, distance: 194.0
click at [556, 18] on button "×" at bounding box center [557, 20] width 5 height 8
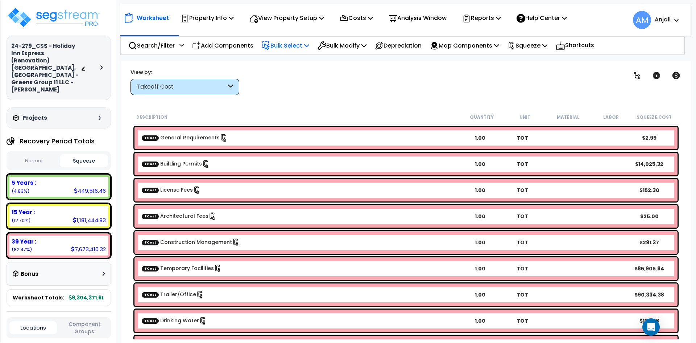
click at [291, 48] on p "Bulk Select" at bounding box center [286, 46] width 48 height 10
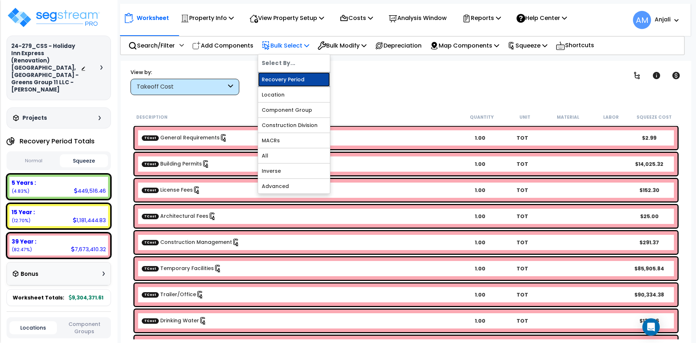
click at [289, 81] on link "Recovery Period" at bounding box center [294, 79] width 72 height 15
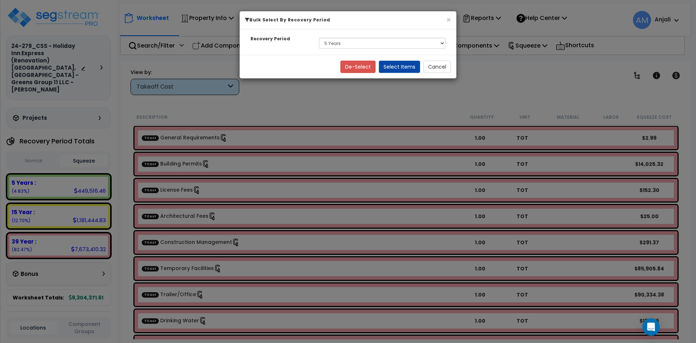
click at [446, 18] on h6 "Bulk Select By Recovery Period" at bounding box center [348, 20] width 206 height 6
click at [432, 64] on button "Cancel" at bounding box center [438, 67] width 28 height 12
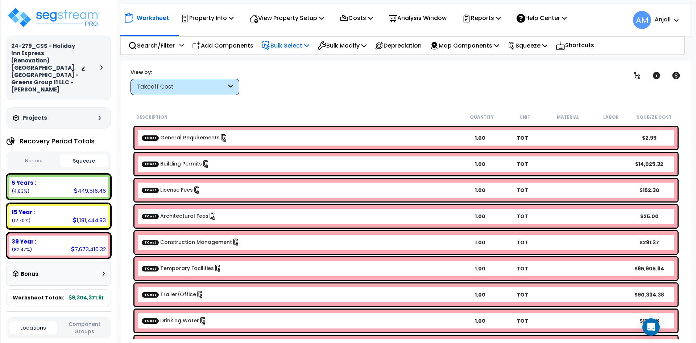
click at [285, 45] on p "Bulk Select" at bounding box center [286, 46] width 48 height 10
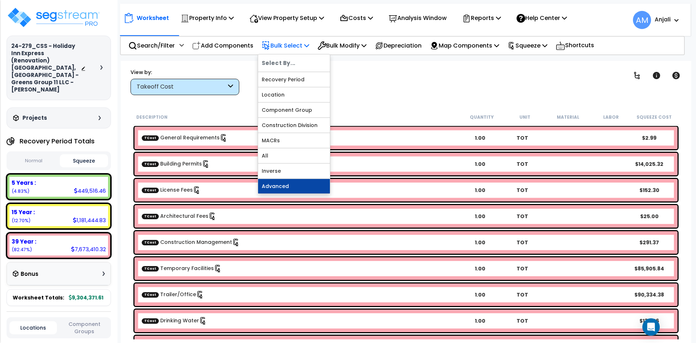
click at [280, 188] on link "Advanced" at bounding box center [294, 186] width 72 height 15
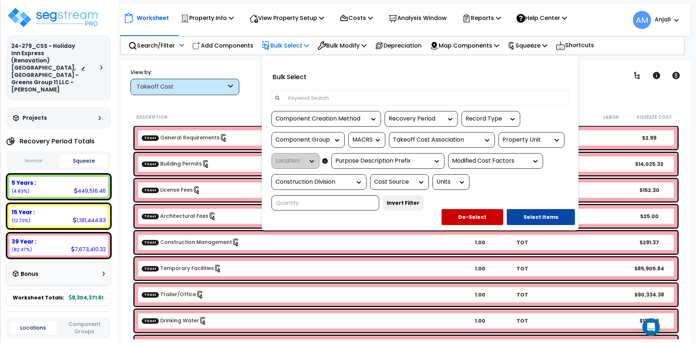
click at [613, 81] on div at bounding box center [348, 171] width 696 height 343
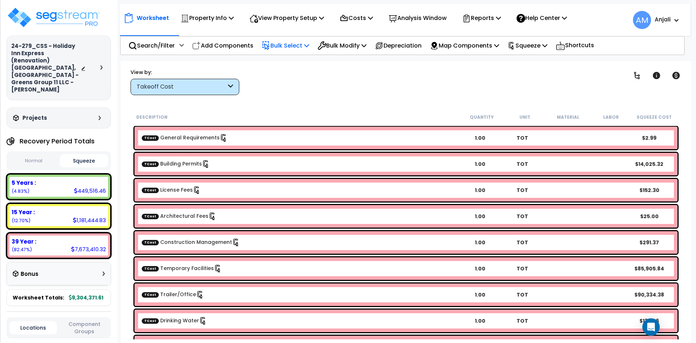
click at [294, 43] on p "Bulk Select" at bounding box center [286, 46] width 48 height 10
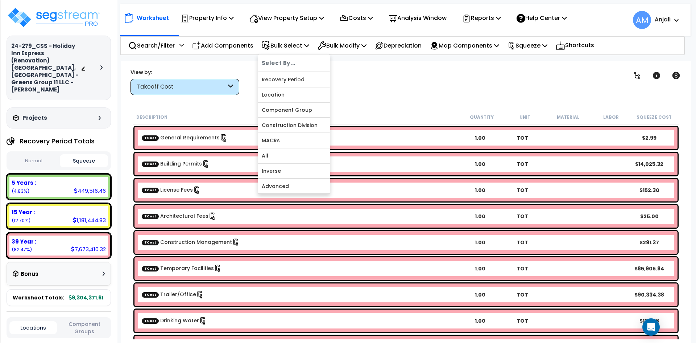
click at [358, 55] on div "Search/Filter Additional Search / Filter Add Components Bulk Select Select By..…" at bounding box center [402, 45] width 565 height 19
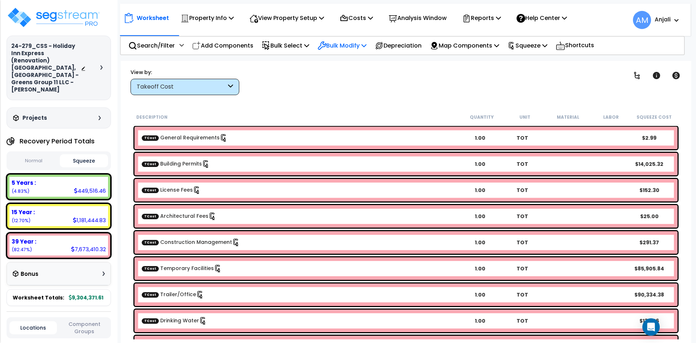
click at [346, 45] on p "Bulk Modify" at bounding box center [342, 46] width 49 height 10
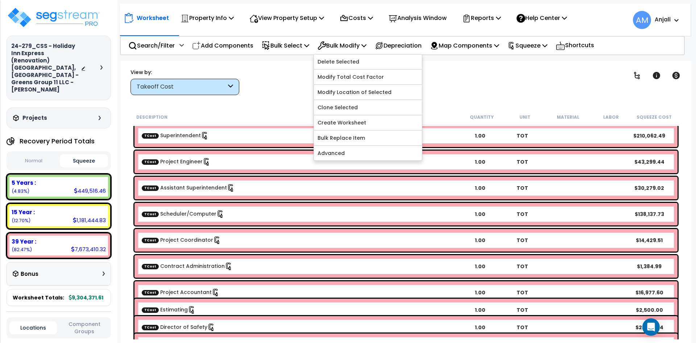
scroll to position [798, 0]
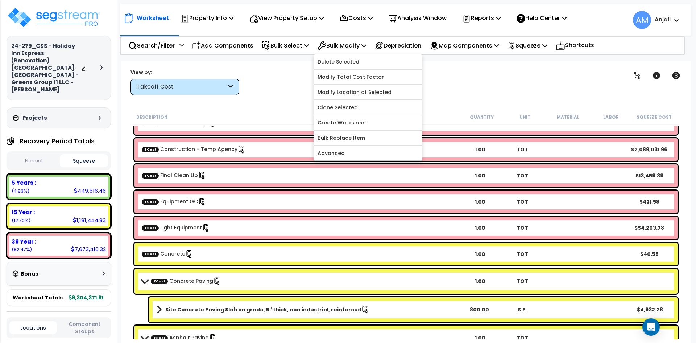
click at [523, 61] on body "We are Building your Property. So please grab a coffee and let us do the heavy …" at bounding box center [348, 171] width 696 height 343
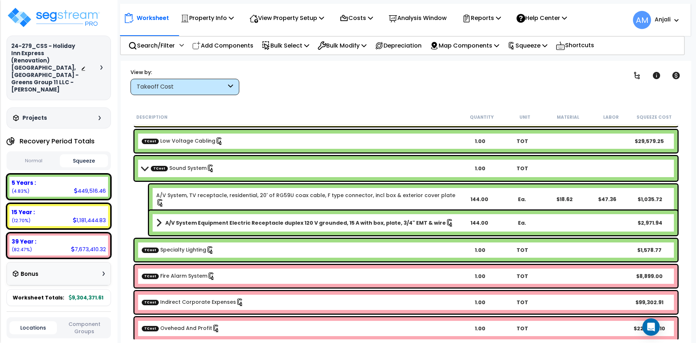
scroll to position [4080, 0]
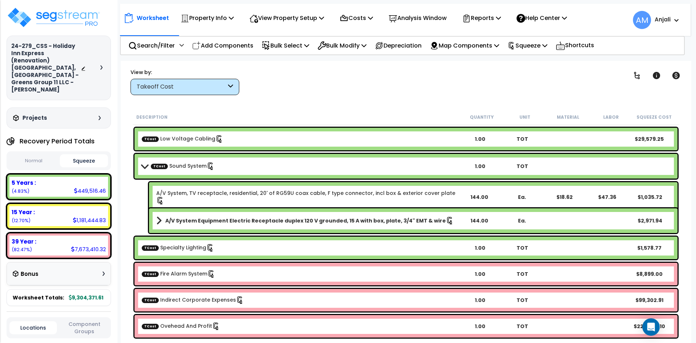
click at [206, 87] on div "Takeoff Cost" at bounding box center [182, 87] width 90 height 8
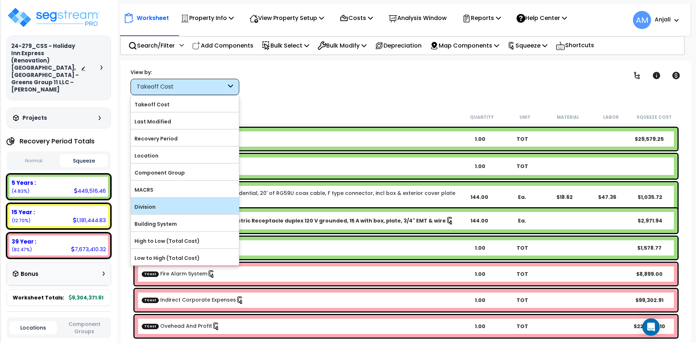
click at [162, 209] on label "Division" at bounding box center [185, 206] width 108 height 11
click at [0, 0] on input "Division" at bounding box center [0, 0] width 0 height 0
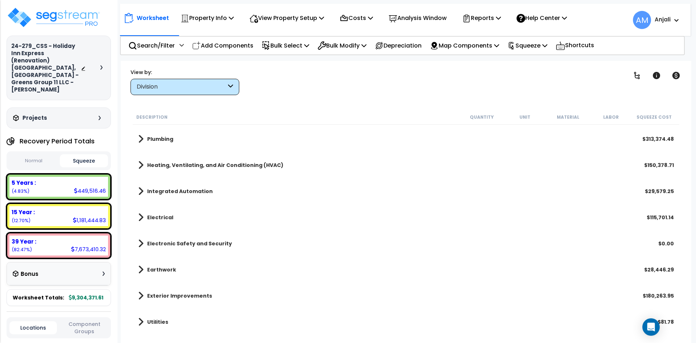
scroll to position [32, 0]
click at [189, 79] on div "Division" at bounding box center [185, 87] width 109 height 16
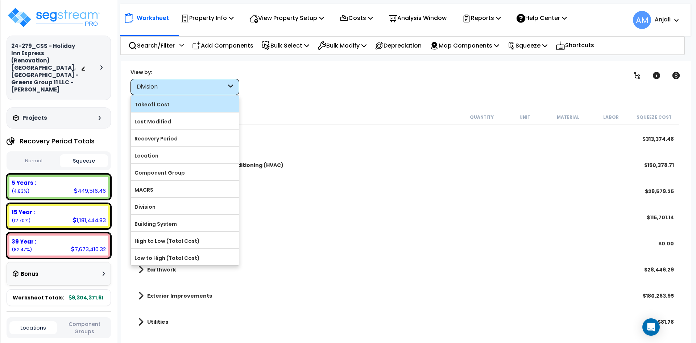
click at [186, 106] on label "Takeoff Cost" at bounding box center [185, 104] width 108 height 11
click at [0, 0] on input "Takeoff Cost" at bounding box center [0, 0] width 0 height 0
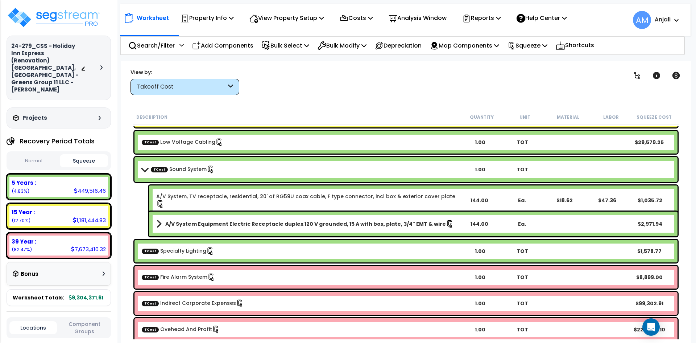
scroll to position [4080, 0]
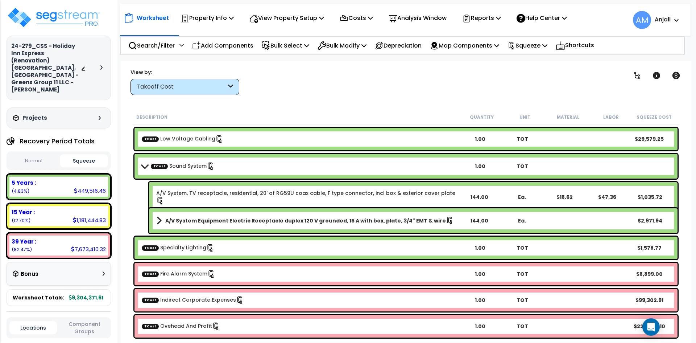
click at [209, 90] on div "Takeoff Cost" at bounding box center [182, 87] width 90 height 8
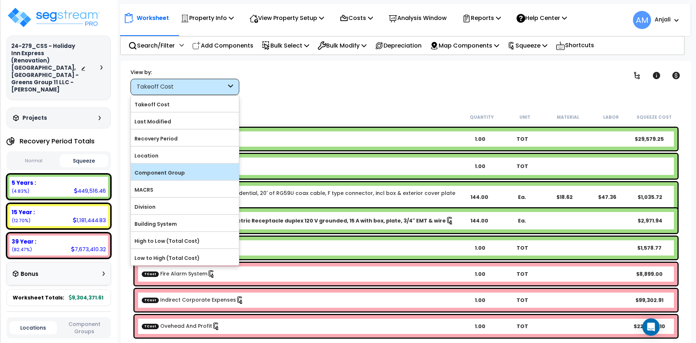
click at [190, 173] on label "Component Group" at bounding box center [185, 172] width 108 height 11
click at [0, 0] on input "Component Group" at bounding box center [0, 0] width 0 height 0
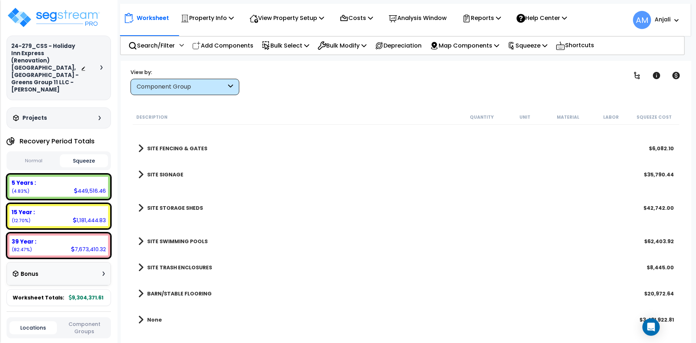
scroll to position [20, 0]
click at [157, 324] on link "None" at bounding box center [150, 319] width 24 height 10
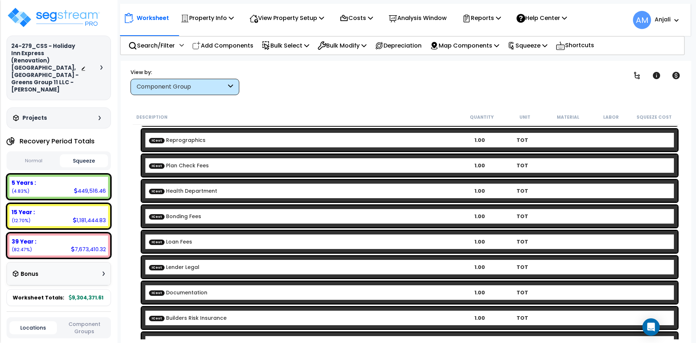
click at [266, 245] on div "ICost Loan Fees 1.00 TOT" at bounding box center [410, 242] width 536 height 22
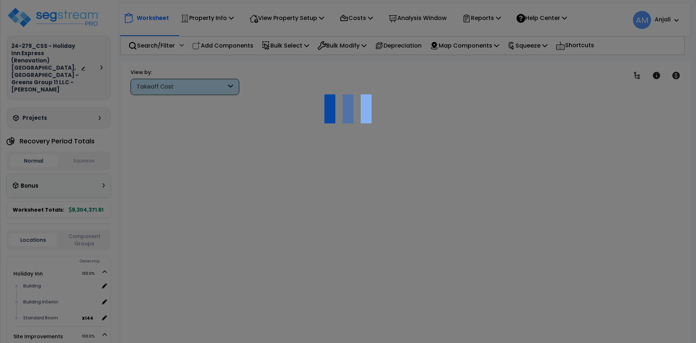
scroll to position [20, 0]
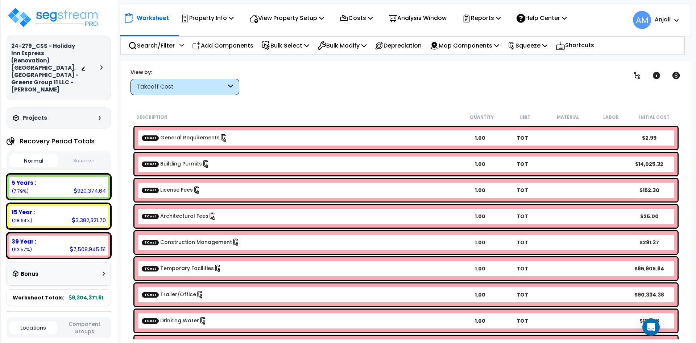
click at [201, 89] on div "Takeoff Cost" at bounding box center [182, 87] width 90 height 8
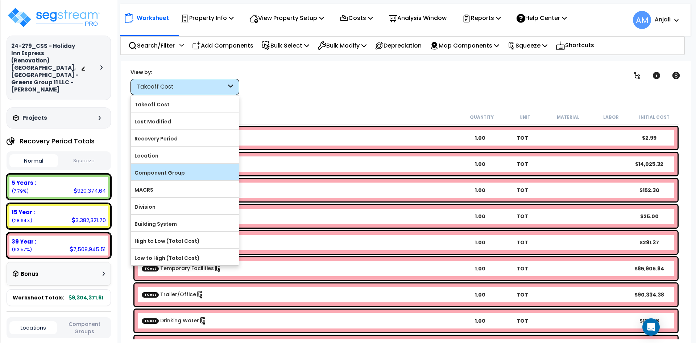
click at [181, 170] on label "Component Group" at bounding box center [185, 172] width 108 height 11
click at [0, 0] on input "Component Group" at bounding box center [0, 0] width 0 height 0
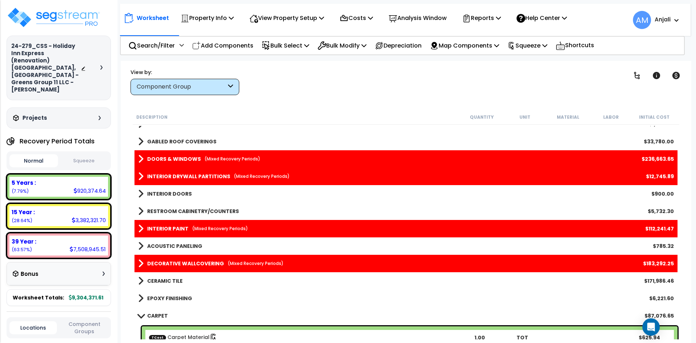
scroll to position [73, 0]
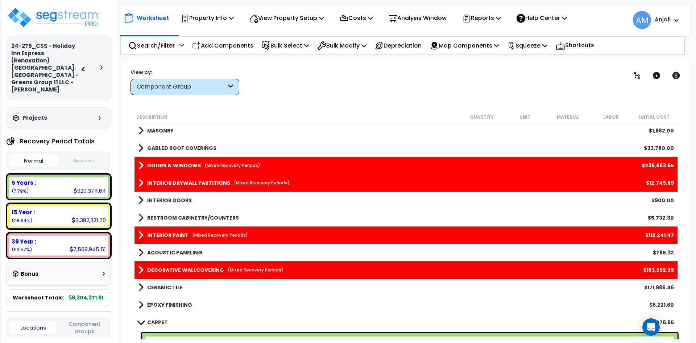
click at [256, 269] on small "(Mixed Recovery Periods)" at bounding box center [256, 270] width 56 height 6
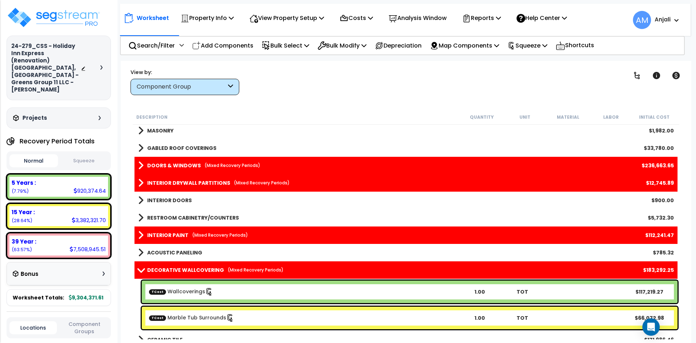
click at [211, 234] on small "(Mixed Recovery Periods)" at bounding box center [220, 235] width 56 height 6
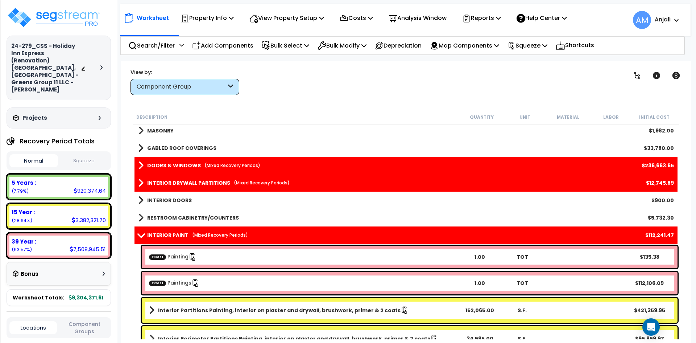
click at [200, 181] on b "INTERIOR DRYWALL PARTITIONS" at bounding box center [188, 182] width 83 height 7
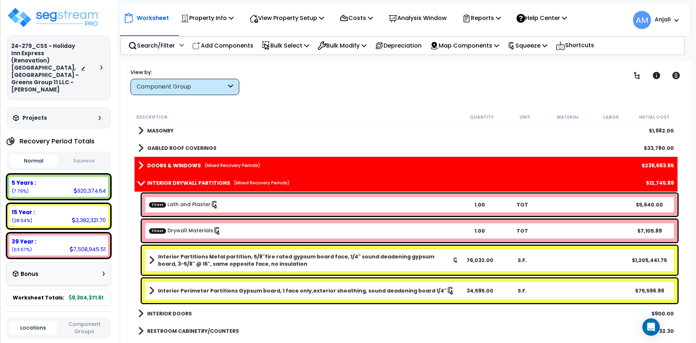
click at [179, 159] on div "DOORS & WINDOWS (Mixed Recovery Periods) $236,663.65" at bounding box center [406, 165] width 543 height 17
click at [183, 164] on b "DOORS & WINDOWS" at bounding box center [174, 165] width 54 height 7
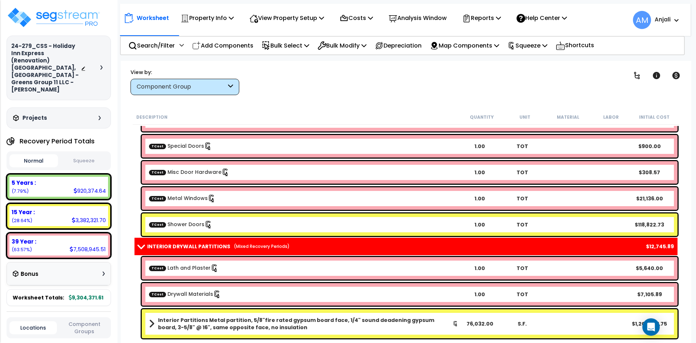
scroll to position [218, 0]
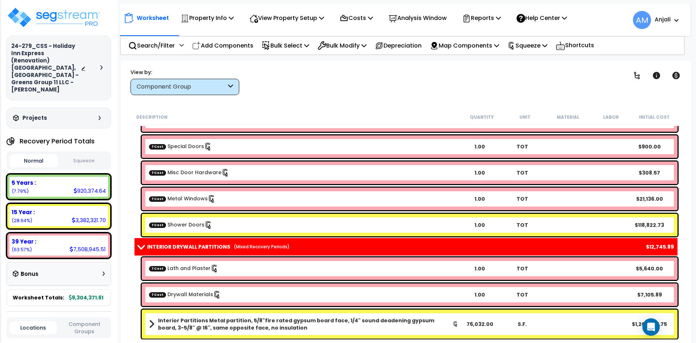
click at [207, 148] on icon at bounding box center [208, 147] width 8 height 8
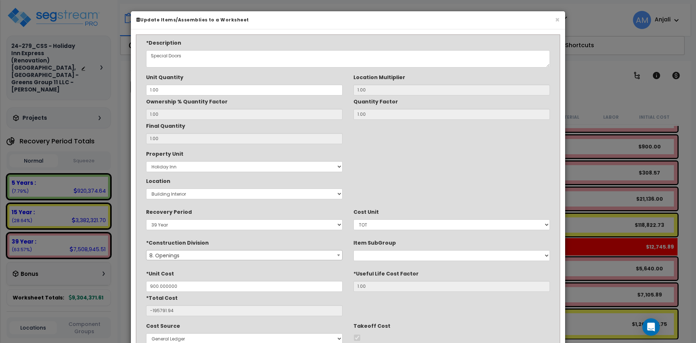
type input "$900.00"
type input "-$195,791.94"
click at [207, 226] on select "5 Years 7 Year 15 Year 39 Year" at bounding box center [244, 224] width 197 height 11
select select "5Y"
click at [146, 219] on select "5 Years 7 Year 15 Year 39 Year" at bounding box center [244, 224] width 197 height 11
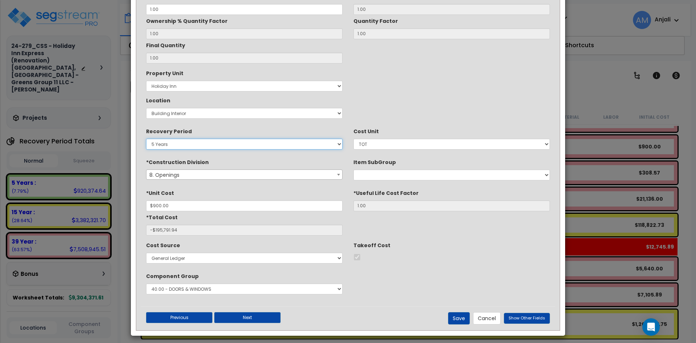
scroll to position [85, 0]
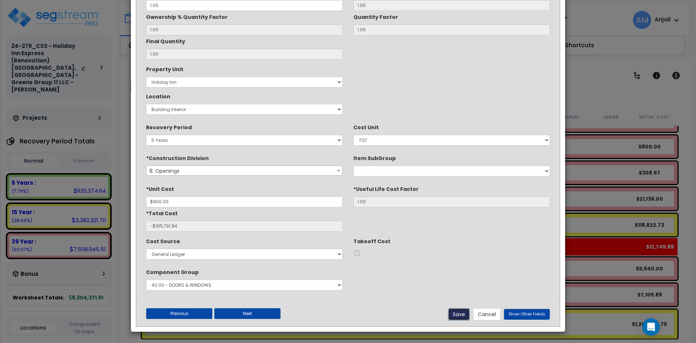
click at [458, 315] on button "Save" at bounding box center [459, 314] width 22 height 12
type input "900.00"
type input "-195791.94"
click at [459, 314] on button "Save" at bounding box center [459, 314] width 22 height 12
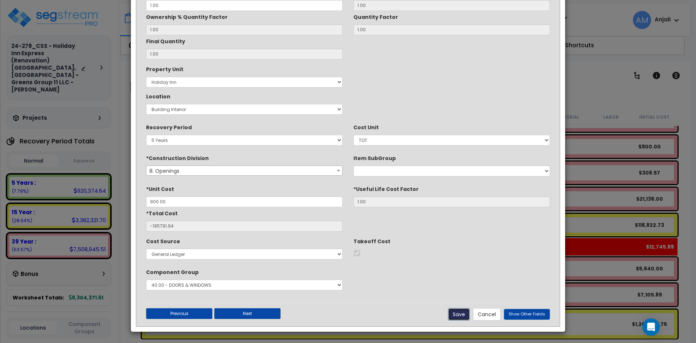
click at [459, 314] on button "Save" at bounding box center [459, 314] width 22 height 12
checkbox input "true"
click at [154, 226] on input "-195791.94" at bounding box center [244, 226] width 197 height 11
click at [469, 313] on button "Save" at bounding box center [459, 314] width 22 height 12
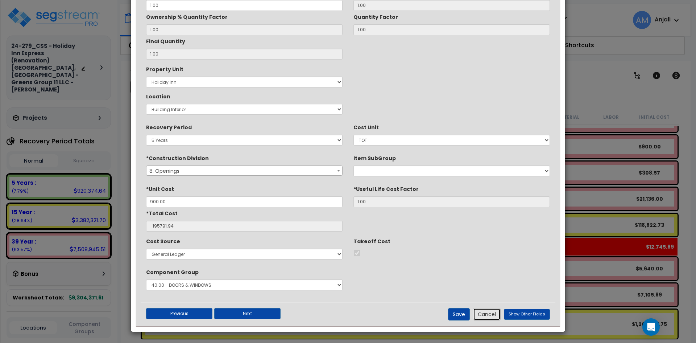
click at [488, 313] on button "Cancel" at bounding box center [487, 314] width 28 height 12
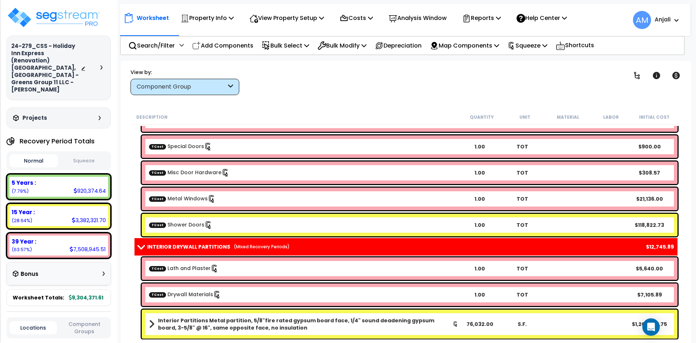
click at [92, 154] on button "Squeeze" at bounding box center [84, 160] width 49 height 13
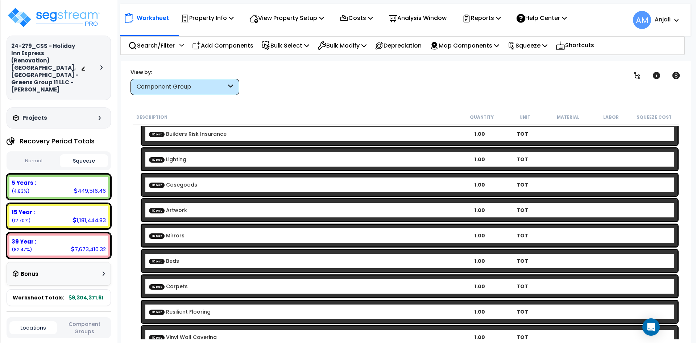
scroll to position [1705, 0]
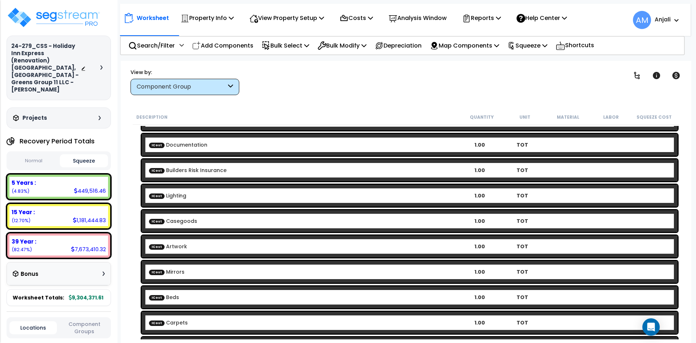
click at [481, 191] on div "ICost Lighting 1.00 TOT" at bounding box center [410, 196] width 536 height 22
click at [436, 194] on b "ICost Lighting" at bounding box center [303, 195] width 309 height 7
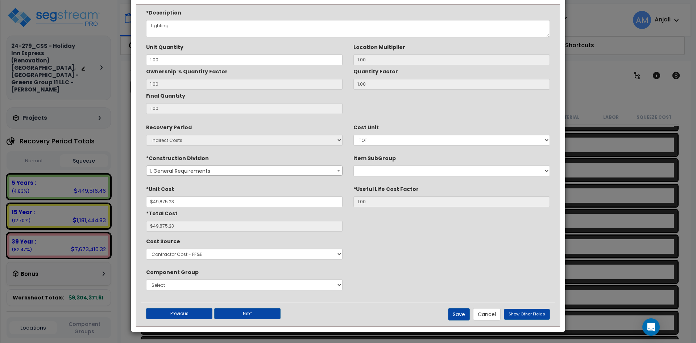
scroll to position [0, 0]
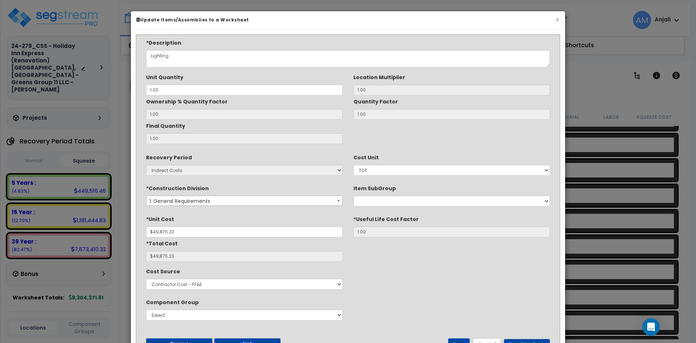
click at [555, 21] on h6 "Update Items/Assemblies to a Worksheet" at bounding box center [348, 20] width 424 height 6
click at [556, 20] on button "×" at bounding box center [557, 20] width 5 height 8
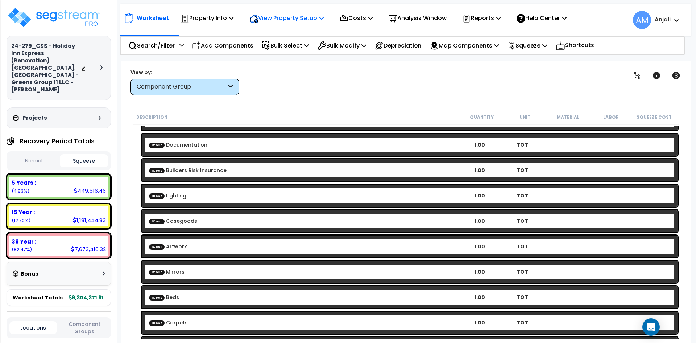
click at [234, 18] on p "View Property Setup" at bounding box center [207, 18] width 53 height 10
click at [301, 36] on link "Building Setup" at bounding box center [282, 34] width 72 height 15
click at [234, 21] on p "View Property Setup" at bounding box center [207, 18] width 53 height 10
click at [281, 54] on link "View Questionnaire" at bounding box center [282, 49] width 72 height 15
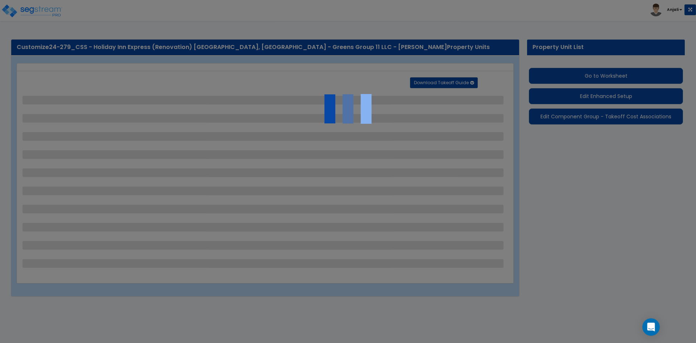
select select "2"
select select "1"
select select "3"
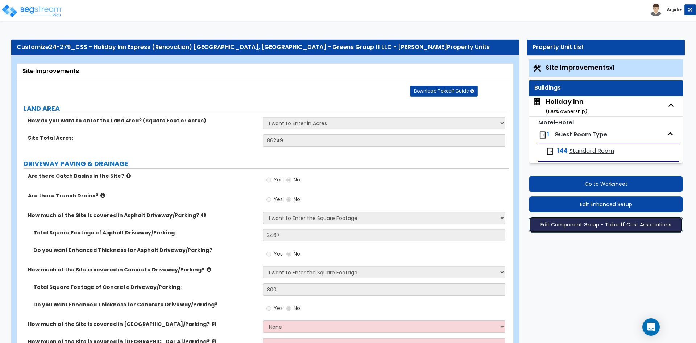
click at [613, 223] on button "Edit Component Group - Takeoff Cost Associations" at bounding box center [606, 225] width 154 height 16
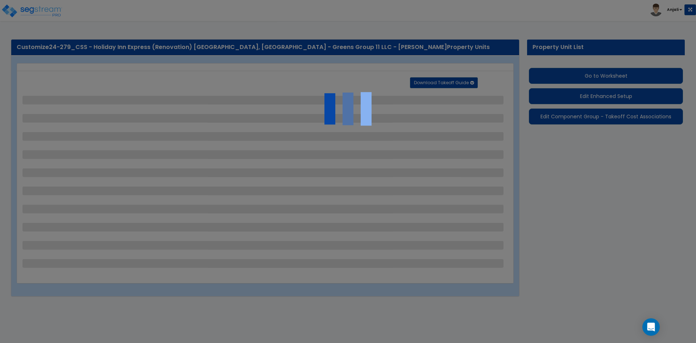
select select "2"
select select "1"
select select "3"
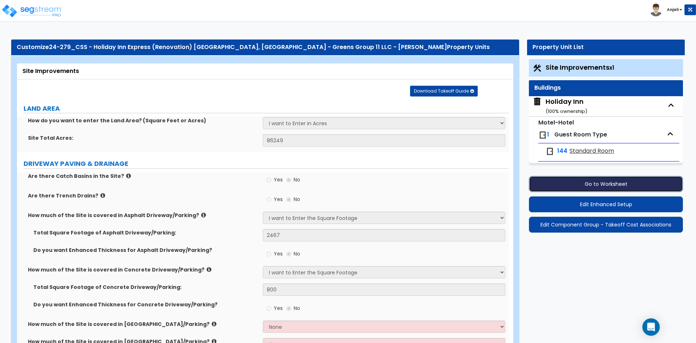
click at [623, 188] on button "Go to Worksheet" at bounding box center [606, 184] width 154 height 16
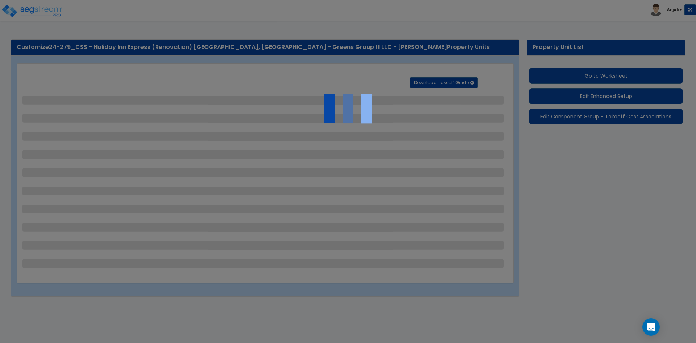
select select "2"
select select "1"
select select "3"
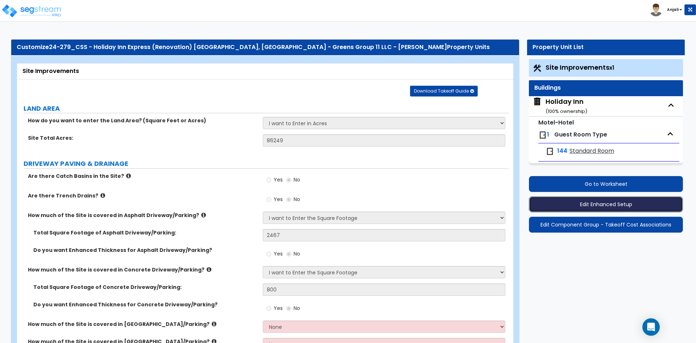
click at [632, 206] on button "Edit Enhanced Setup" at bounding box center [606, 204] width 154 height 16
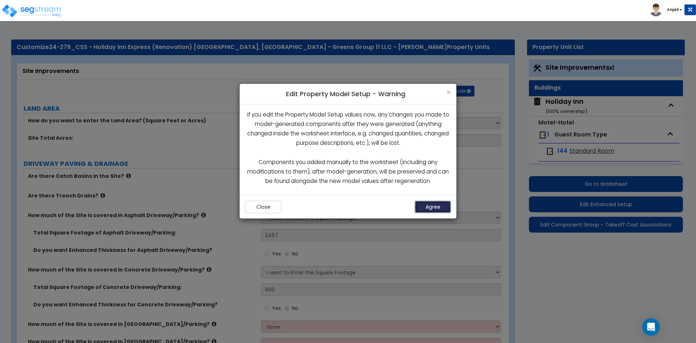
click at [434, 206] on button "Agree" at bounding box center [433, 207] width 36 height 12
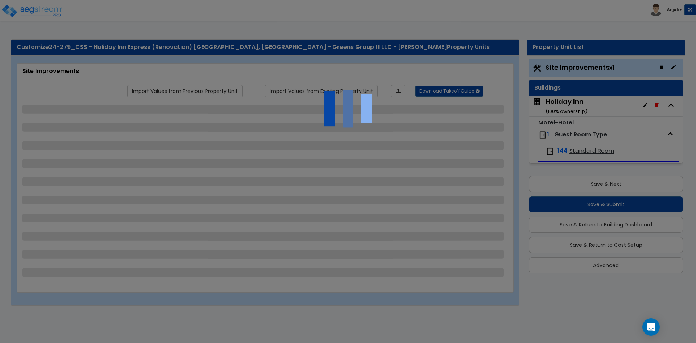
select select "2"
select select "1"
select select "3"
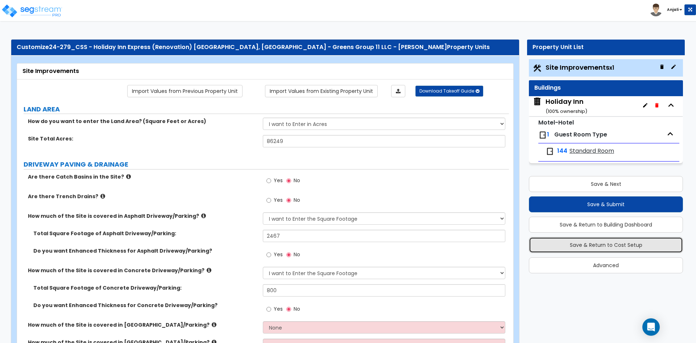
click at [618, 240] on button "Save & Return to Cost Setup" at bounding box center [606, 245] width 154 height 16
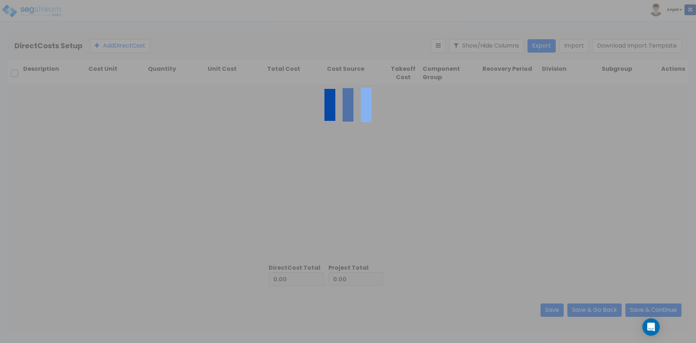
type input "3,491,922.81"
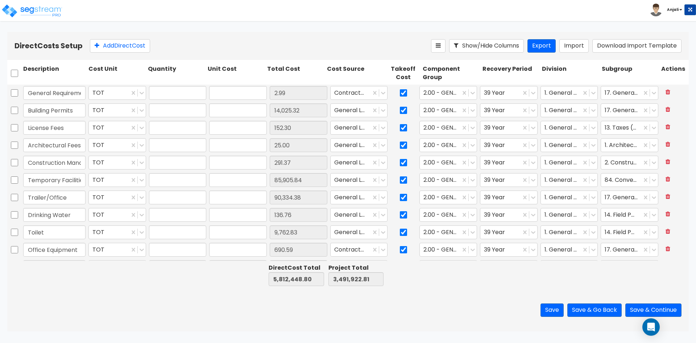
type input "5,812,448.80"
type input "9,304,371.61"
type input "1.00"
type input "2.99"
type input "1.00"
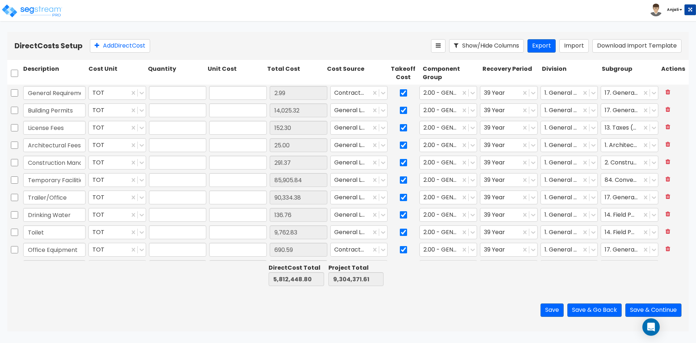
type input "14,025.32"
type input "1.00"
type input "152.30"
type input "1.00"
type input "25.00"
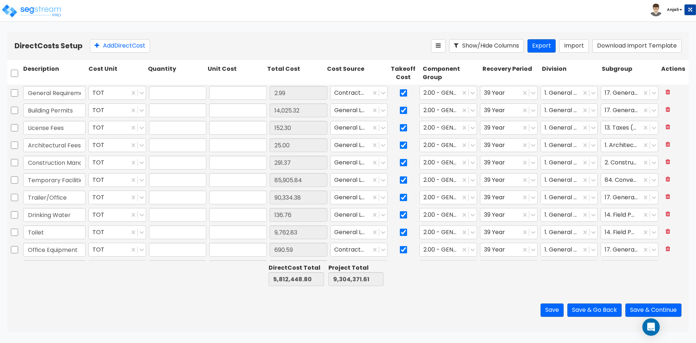
type input "1.00"
type input "291.37"
type input "1.00"
type input "85,905.84"
type input "1.00"
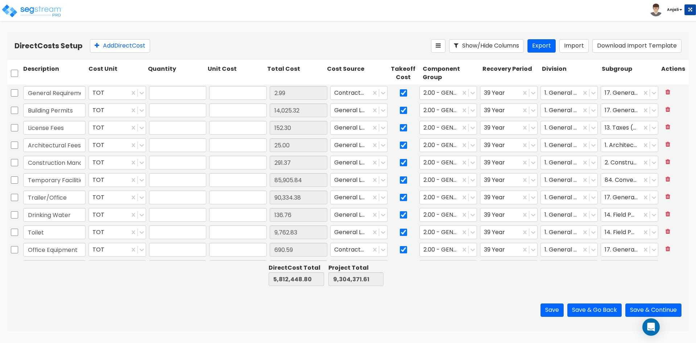
type input "90,334.38"
type input "1.00"
type input "136.76"
type input "1.00"
type input "9,762.83"
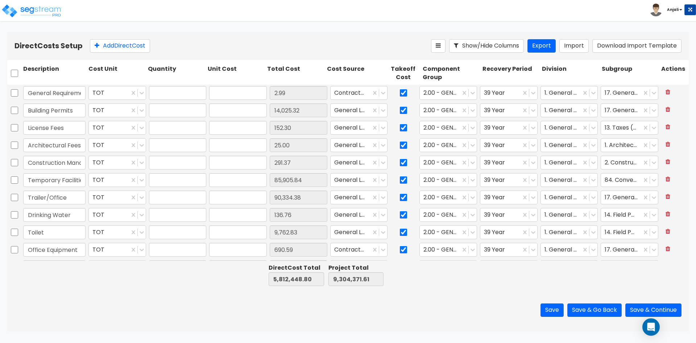
type input "1.00"
type input "690.59"
type input "1.00"
type input "1,387.63"
type input "1.00"
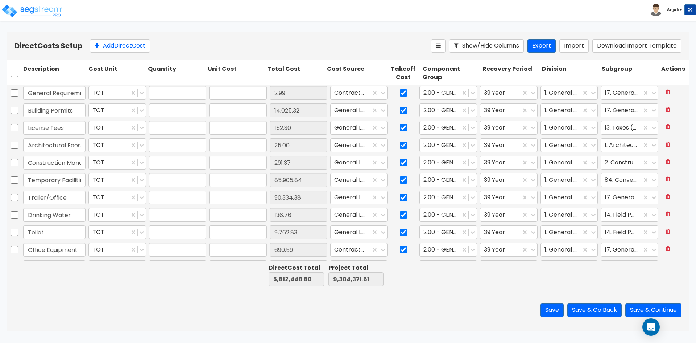
type input "46,656.06"
type input "1.00"
type input "1,232.53"
type input "1.00"
type input "157,289.69"
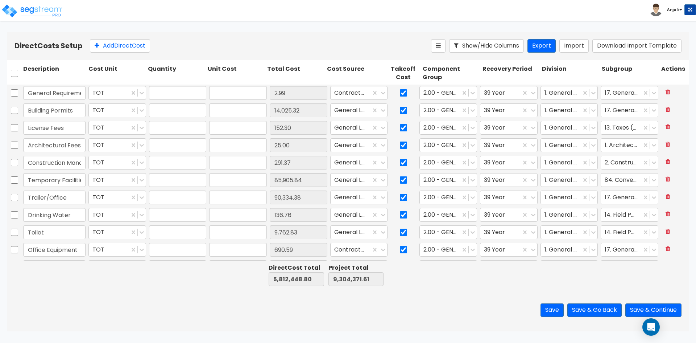
type input "1.00"
type input "8,092.13"
type input "1.00"
type input "61,312.23"
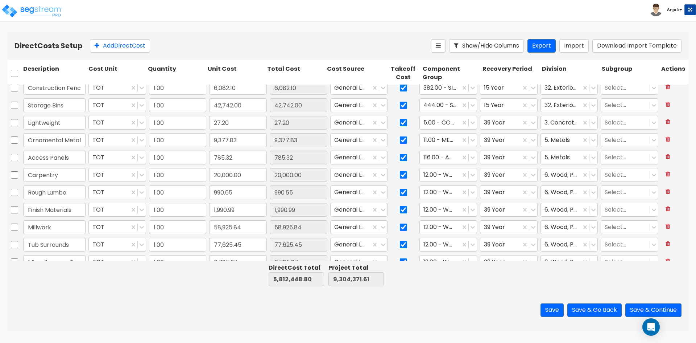
scroll to position [798, 0]
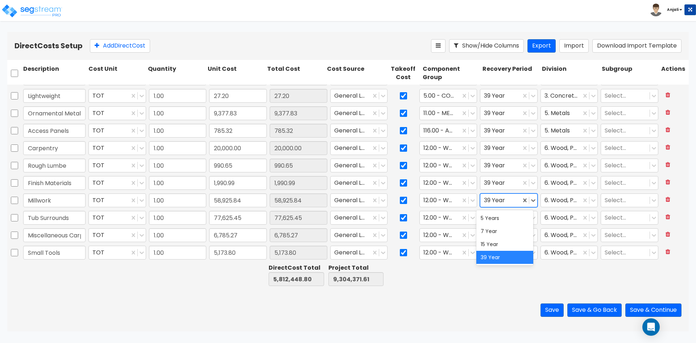
click at [494, 201] on div at bounding box center [500, 200] width 33 height 10
click at [493, 223] on div "5 Years" at bounding box center [505, 217] width 57 height 13
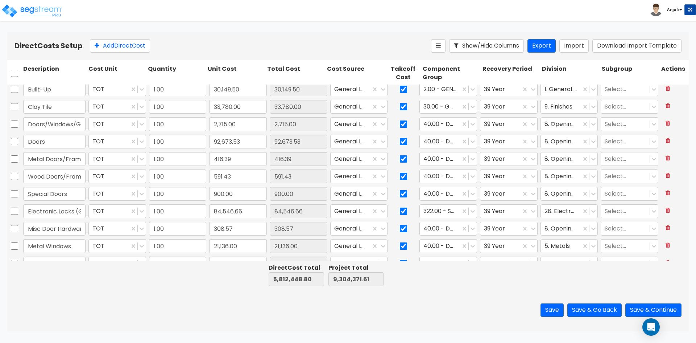
scroll to position [979, 0]
click at [499, 195] on div at bounding box center [500, 193] width 33 height 10
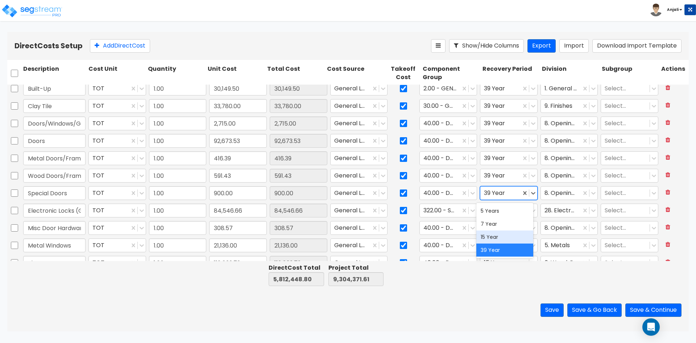
click at [495, 240] on div "15 Year" at bounding box center [505, 236] width 57 height 13
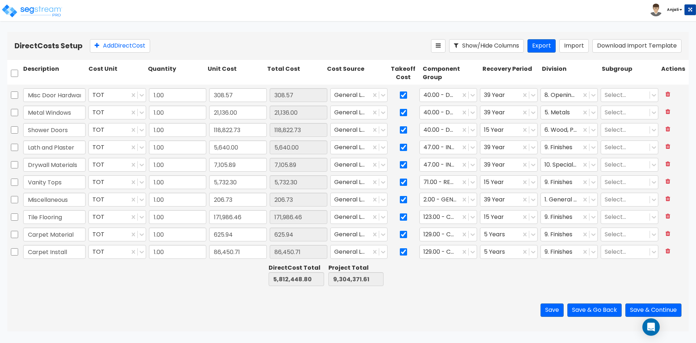
scroll to position [1124, 0]
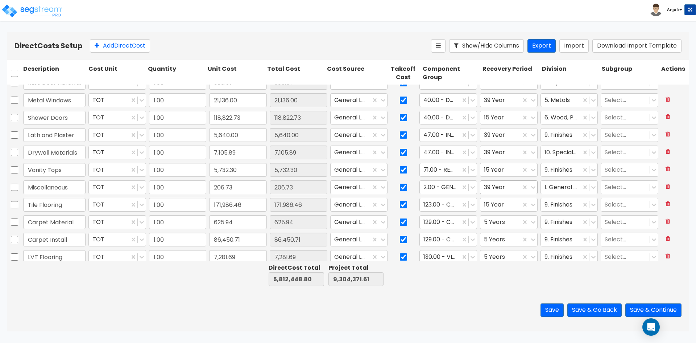
click at [500, 186] on div at bounding box center [500, 187] width 33 height 10
click at [498, 233] on div "15 Year" at bounding box center [505, 230] width 57 height 13
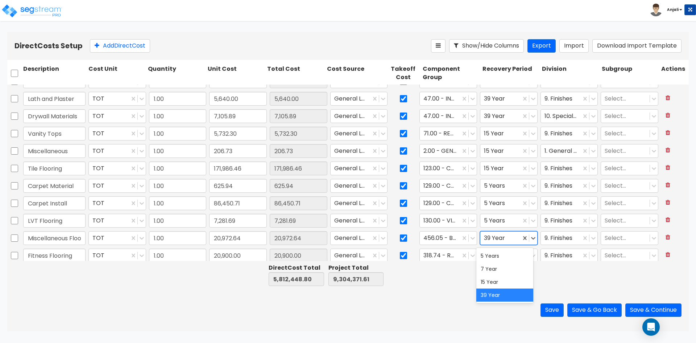
click at [502, 233] on div at bounding box center [500, 238] width 33 height 10
click at [496, 283] on div "15 Year" at bounding box center [505, 281] width 57 height 13
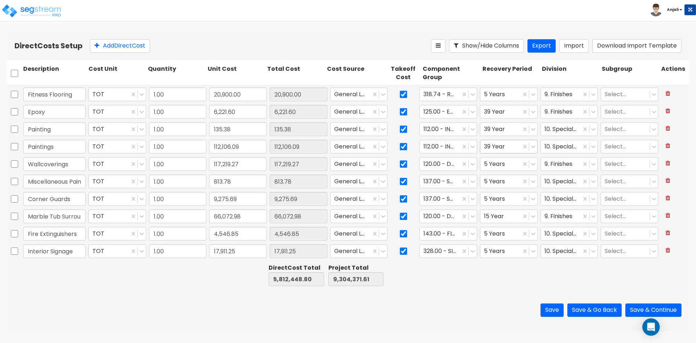
scroll to position [1342, 0]
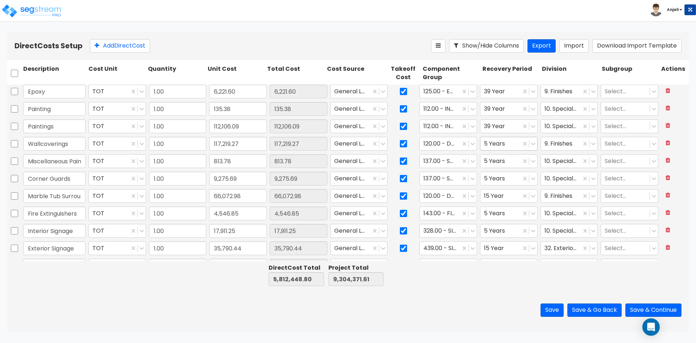
click at [505, 143] on div at bounding box center [500, 144] width 33 height 10
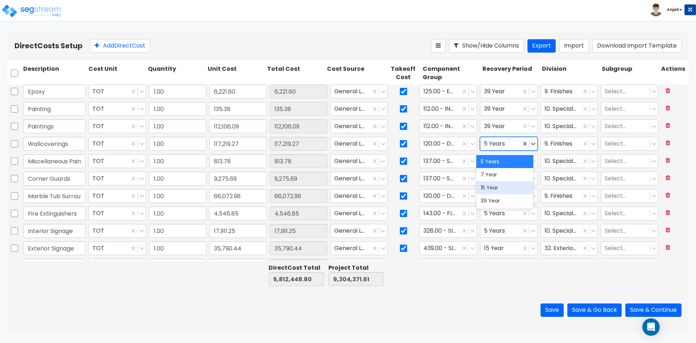
click at [500, 190] on div "15 Year" at bounding box center [505, 187] width 57 height 13
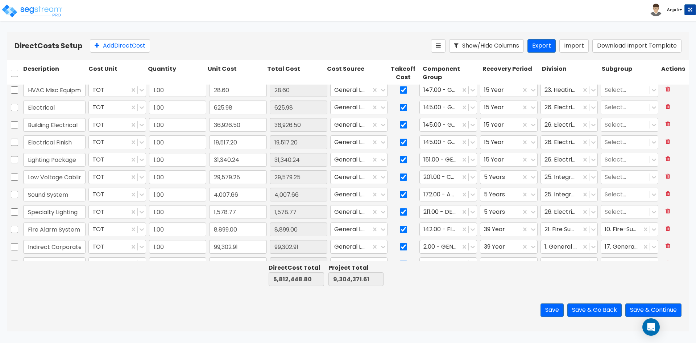
scroll to position [1739, 0]
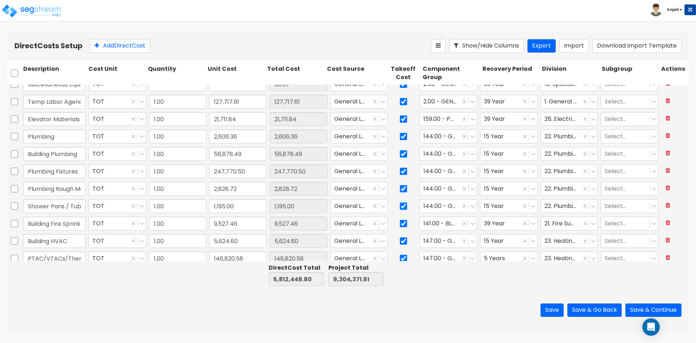
type input "1.00"
type input "131.67"
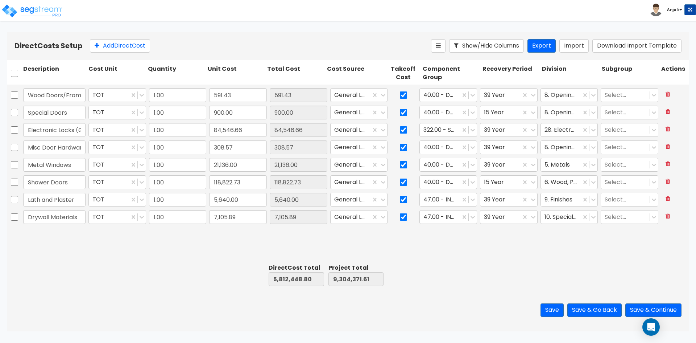
type input "1.00"
type input "58,925.84"
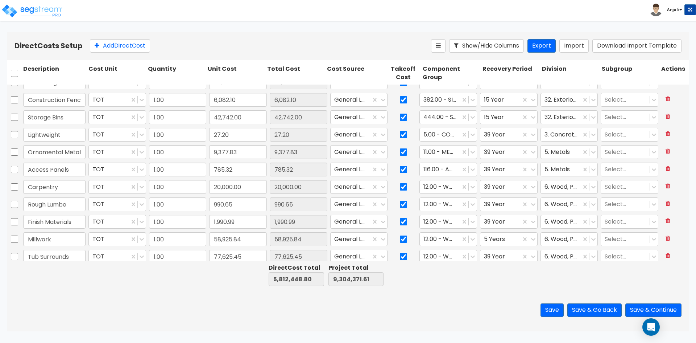
scroll to position [759, 0]
click at [498, 222] on div at bounding box center [504, 222] width 41 height 10
click at [492, 267] on div "15 Year" at bounding box center [505, 265] width 57 height 13
click at [587, 310] on button "Save & Go Back" at bounding box center [595, 309] width 54 height 13
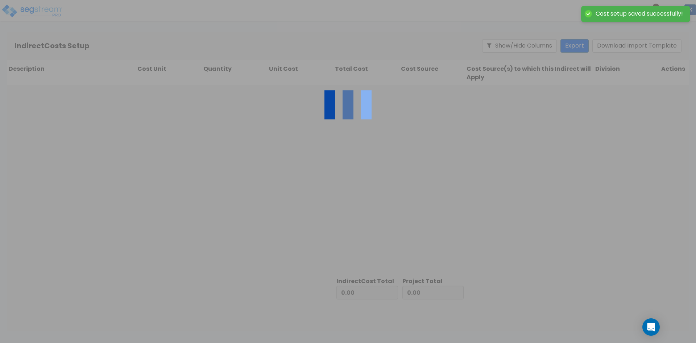
type input "5,812,448.80"
type input "3,491,922.81"
type input "9,304,371.61"
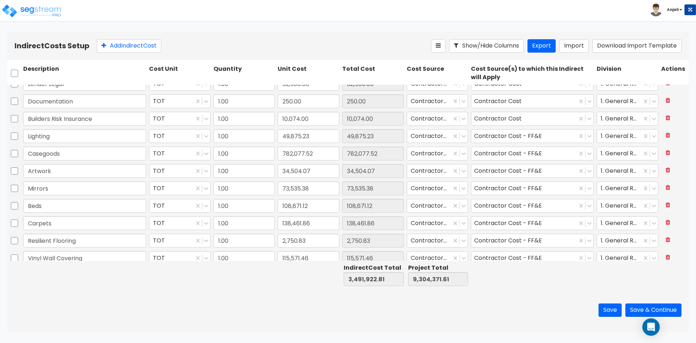
scroll to position [218, 0]
click at [647, 309] on button "Save & Continue" at bounding box center [654, 309] width 56 height 13
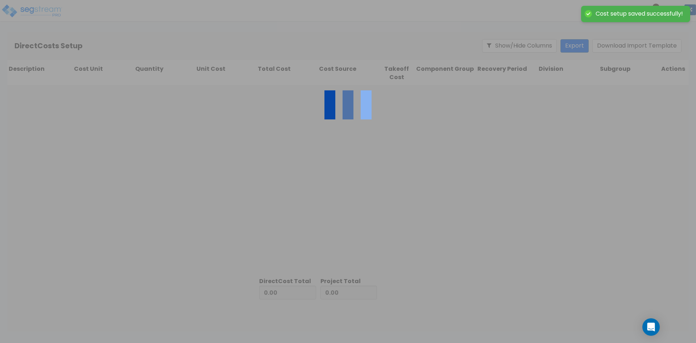
type input "3,491,922.81"
type input "5,812,448.80"
type input "9,304,371.61"
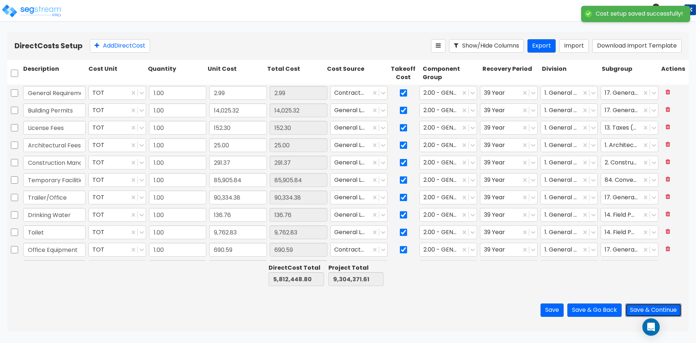
click at [661, 306] on button "Save & Continue" at bounding box center [654, 309] width 56 height 13
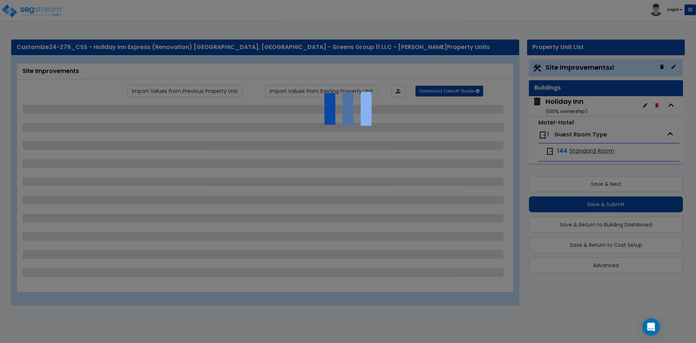
select select "2"
select select "1"
select select "3"
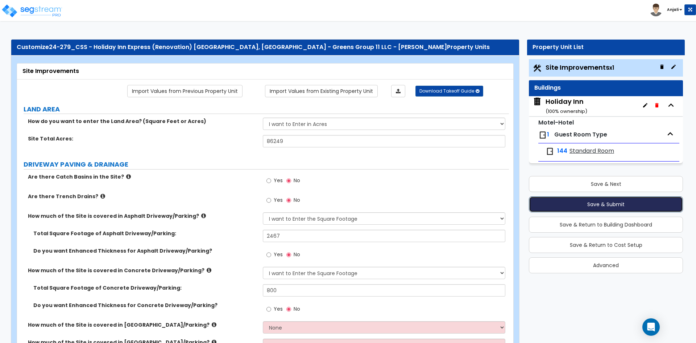
click at [586, 206] on button "Save & Submit" at bounding box center [606, 204] width 154 height 16
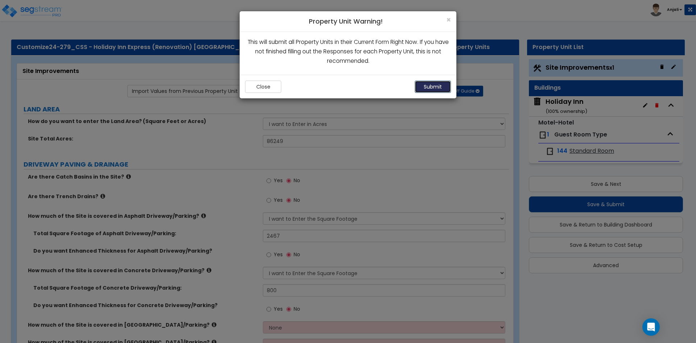
click at [438, 87] on button "Submit" at bounding box center [433, 87] width 36 height 12
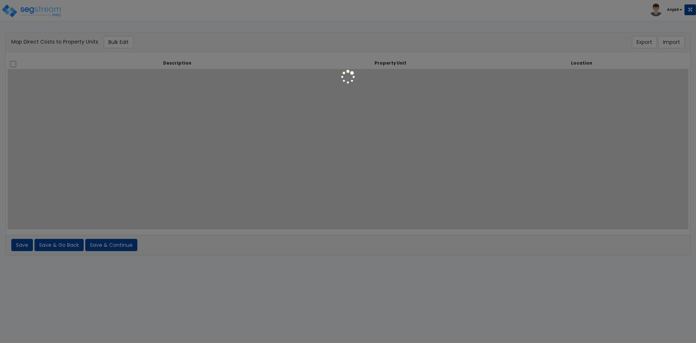
select select "6"
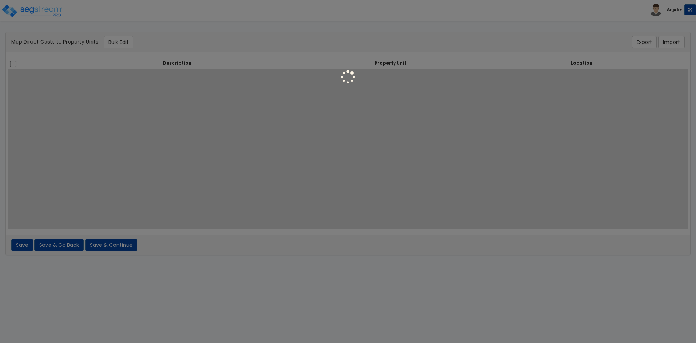
select select "6"
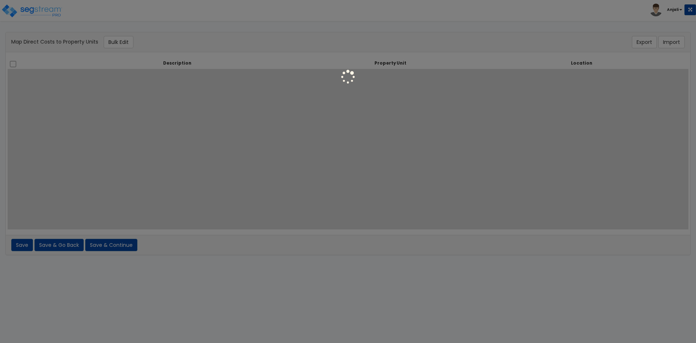
select select "6"
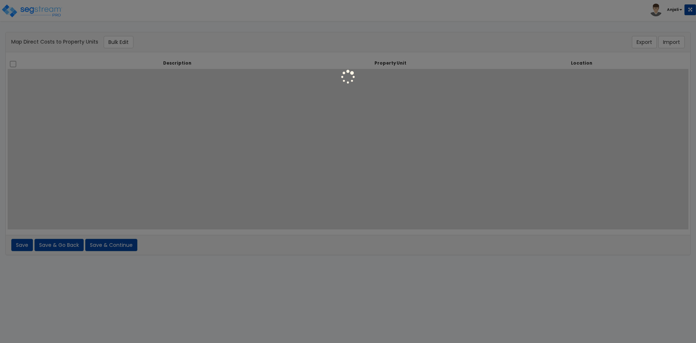
select select "6"
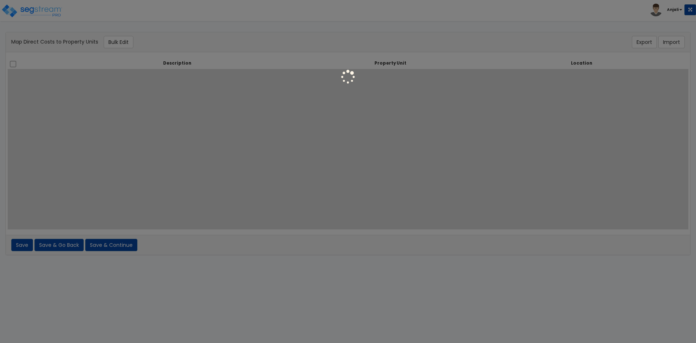
select select "6"
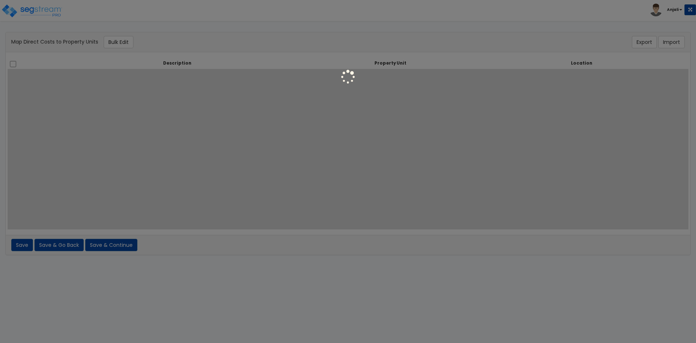
select select "6"
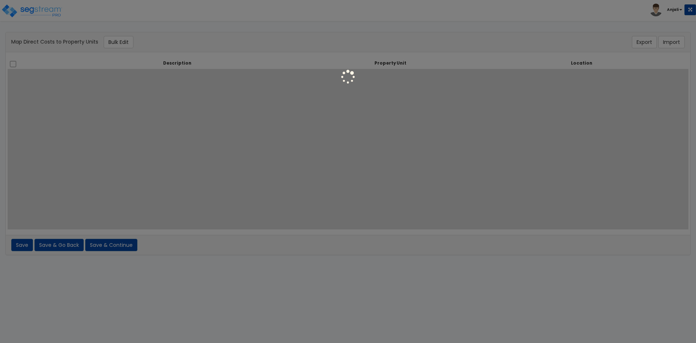
select select "6"
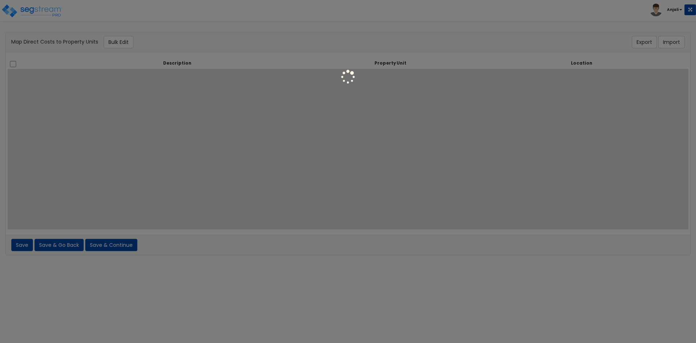
select select "462"
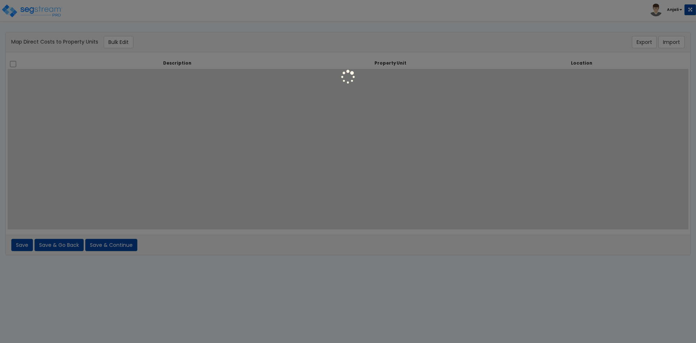
select select "462"
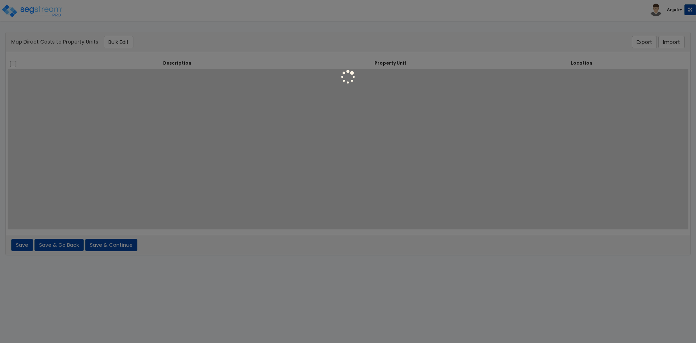
select select "462"
select select "6"
select select "461"
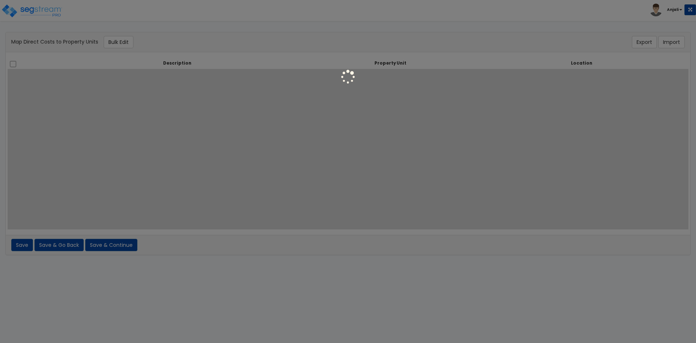
select select "461"
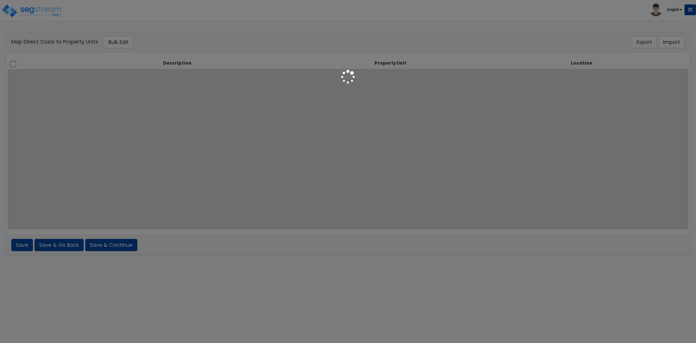
select select "461"
select select "6"
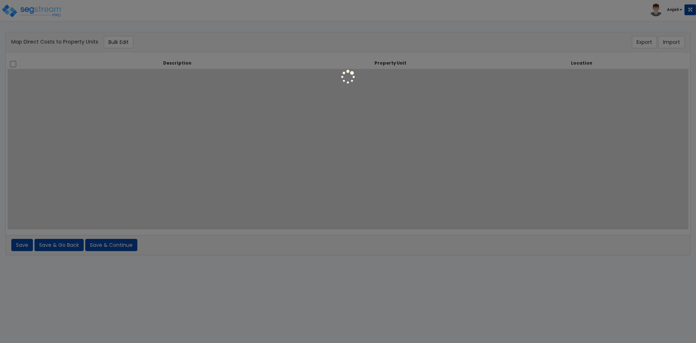
select select "6"
select select "461"
select select "6"
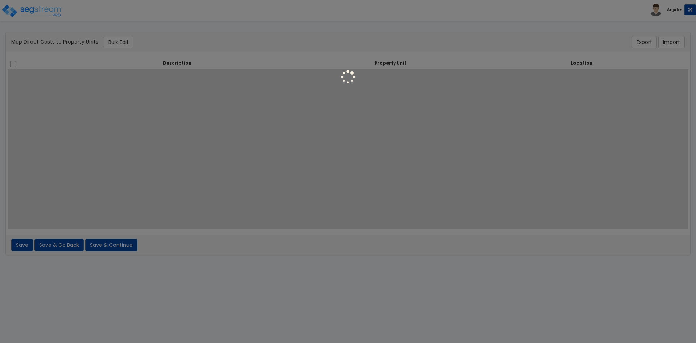
select select "6"
select select "461"
select select "6"
select select "2999"
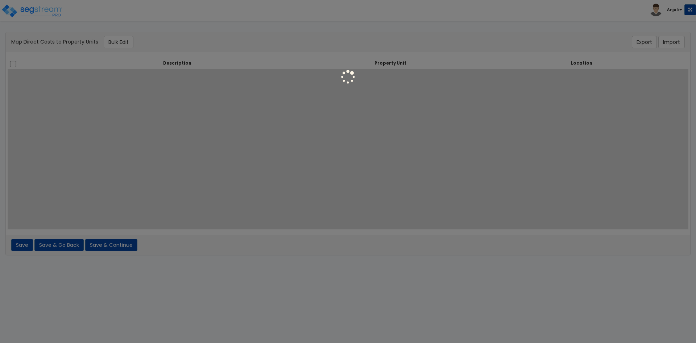
select select "6"
select select "461"
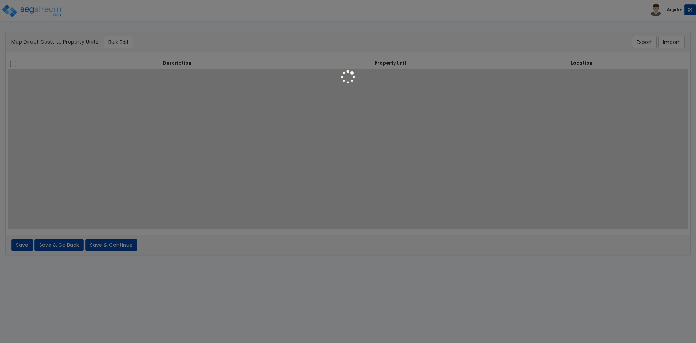
select select "461"
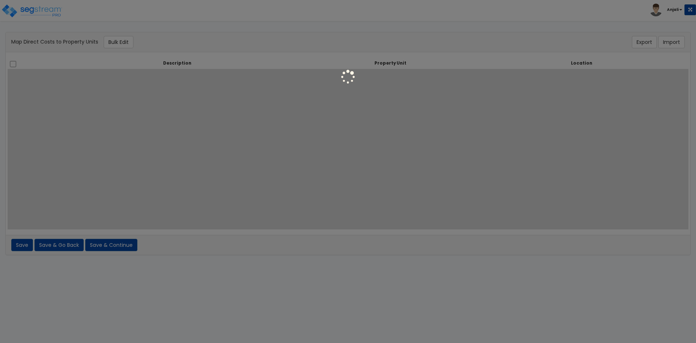
select select "461"
select select "2999"
select select "461"
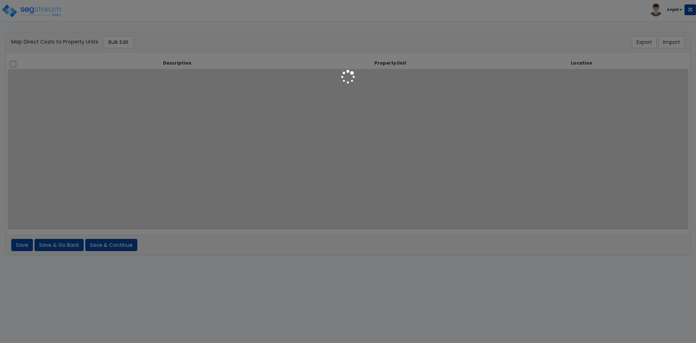
select select "6"
select select "462"
select select "461"
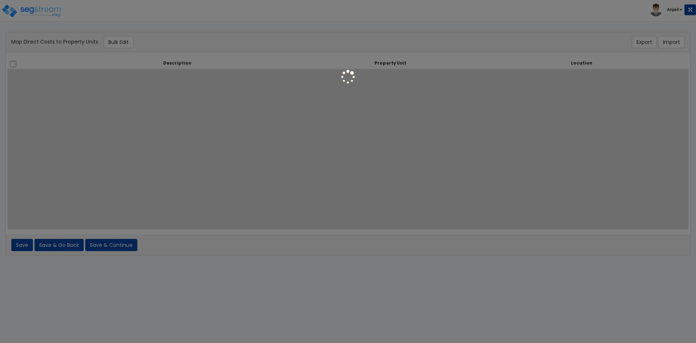
select select "461"
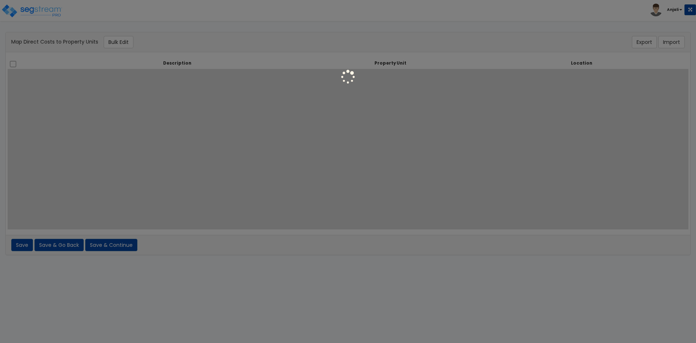
select select "2999"
select select "461"
select select "2999"
select select "461"
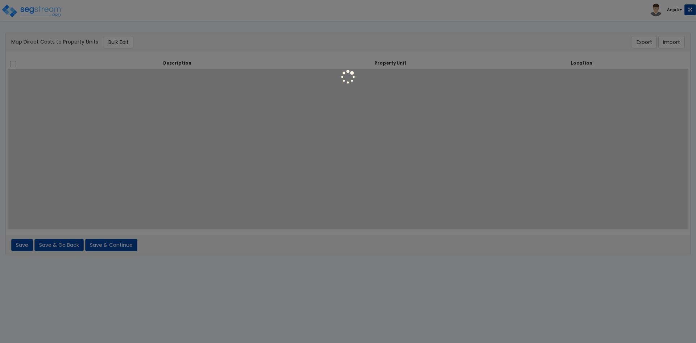
select select "461"
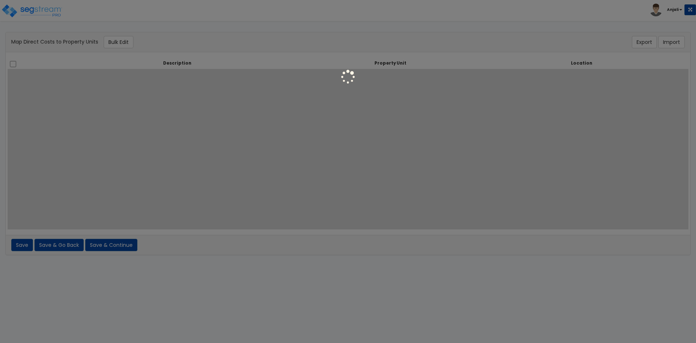
select select "461"
select select "6"
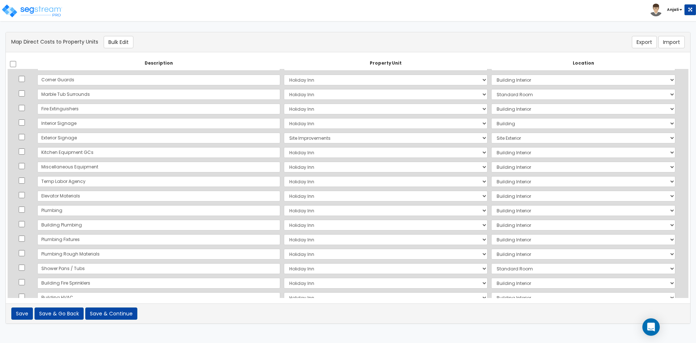
scroll to position [1375, 0]
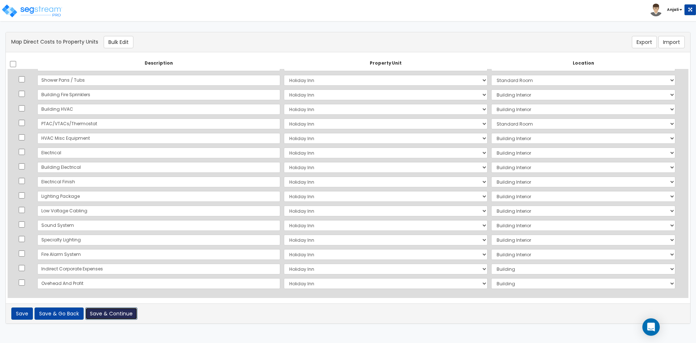
drag, startPoint x: 103, startPoint y: 312, endPoint x: 107, endPoint y: 309, distance: 3.9
click at [104, 311] on button "Save & Continue" at bounding box center [111, 313] width 52 height 12
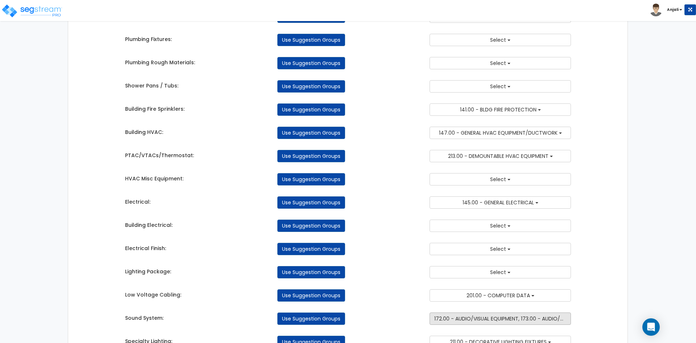
scroll to position [2343, 0]
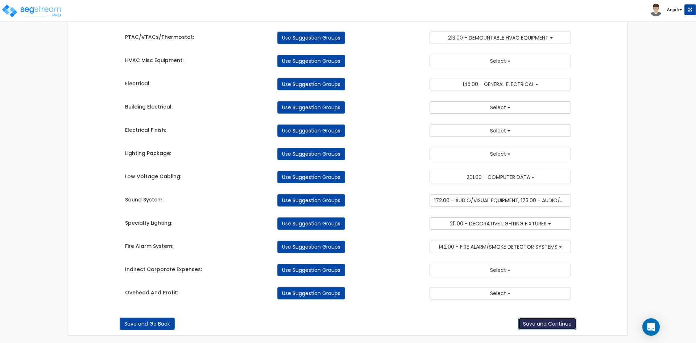
click at [555, 324] on button "Save and Continue" at bounding box center [548, 323] width 58 height 12
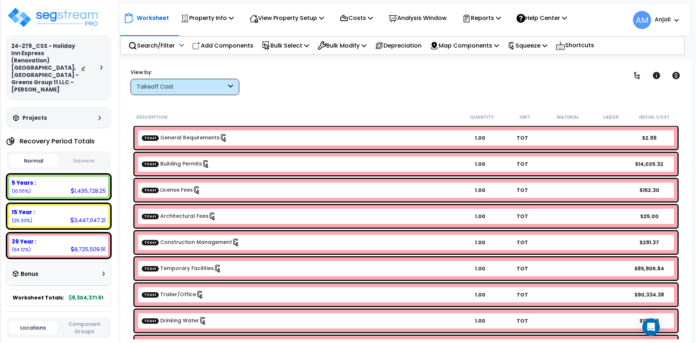
click at [85, 154] on button "Squeeze" at bounding box center [84, 160] width 49 height 13
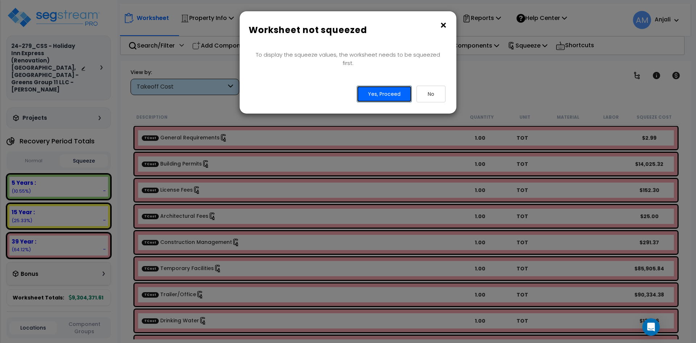
click at [392, 86] on button "Yes, Proceed" at bounding box center [384, 94] width 55 height 17
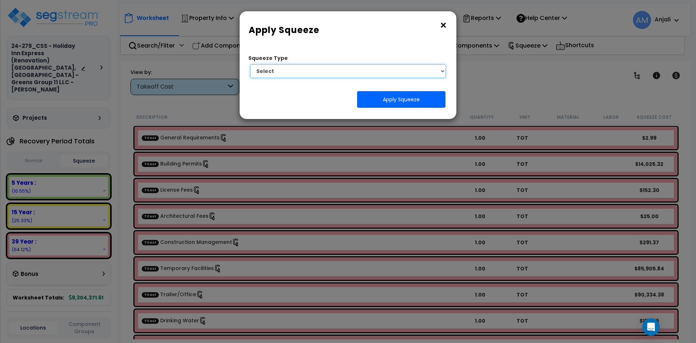
click at [401, 76] on select "Select 1. Squeeze by Takeoff Cost" at bounding box center [348, 71] width 196 height 14
click at [365, 70] on select "Select 1. Squeeze by Takeoff Cost" at bounding box center [348, 71] width 196 height 14
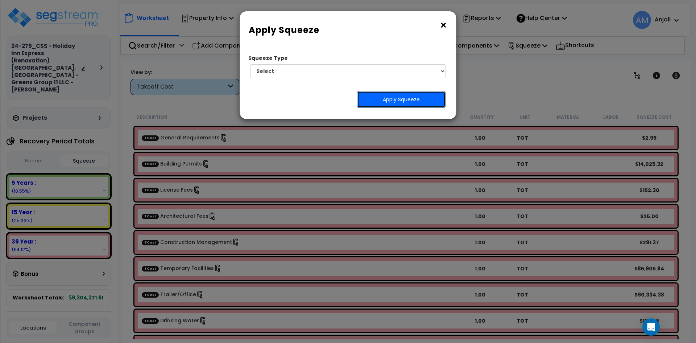
click at [399, 102] on button "Apply Squeeze" at bounding box center [401, 99] width 88 height 17
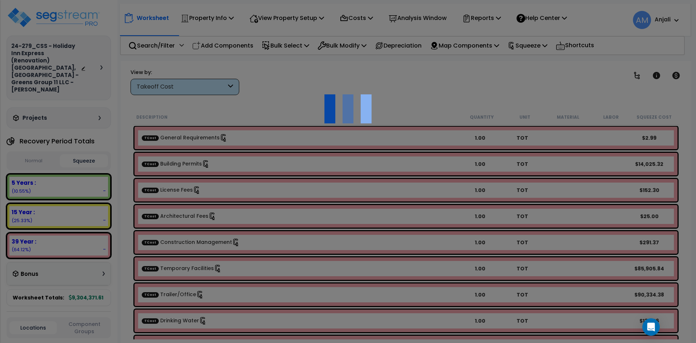
click at [407, 96] on div at bounding box center [348, 171] width 696 height 343
click at [265, 100] on div at bounding box center [348, 171] width 696 height 343
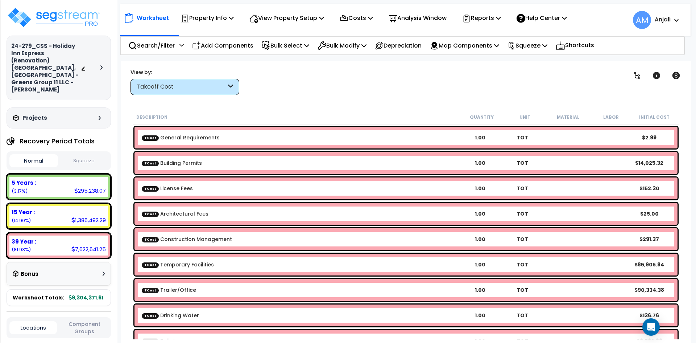
click at [81, 151] on div "Normal Squeeze" at bounding box center [59, 160] width 104 height 19
click at [88, 154] on button "Squeeze" at bounding box center [84, 160] width 49 height 13
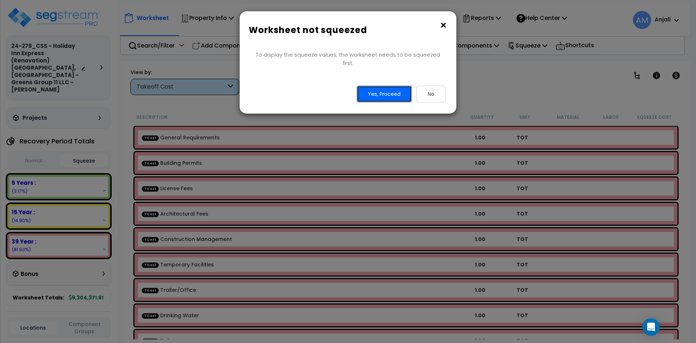
click at [395, 86] on button "Yes, Proceed" at bounding box center [384, 94] width 55 height 17
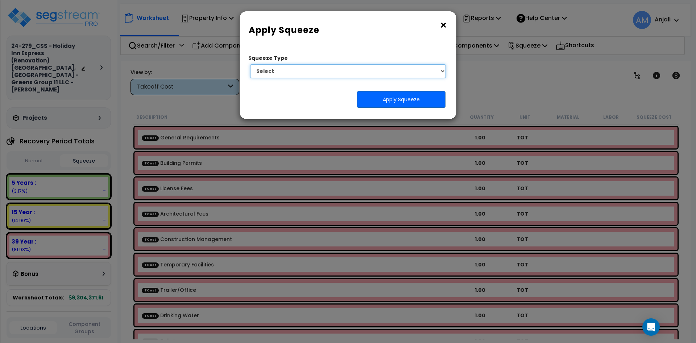
click at [355, 77] on select "Select 1. Squeeze by Takeoff Cost" at bounding box center [348, 71] width 196 height 14
select select "squeeze_by_custom_backoff_cost"
click at [250, 64] on select "Select 1. Squeeze by Takeoff Cost" at bounding box center [348, 71] width 196 height 14
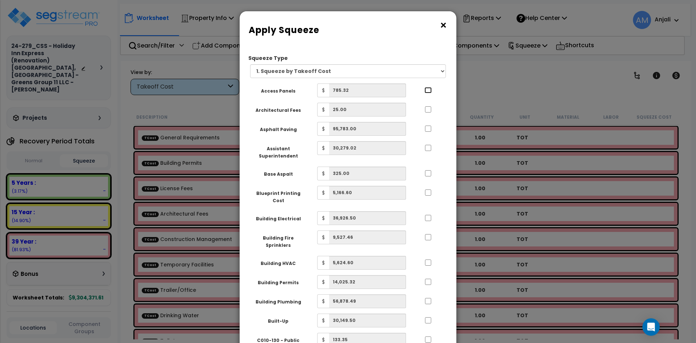
click at [426, 90] on input "..." at bounding box center [428, 90] width 7 height 6
checkbox input "true"
click at [427, 104] on div at bounding box center [428, 109] width 33 height 12
click at [426, 104] on div at bounding box center [428, 109] width 33 height 12
click at [429, 110] on input "..." at bounding box center [428, 109] width 7 height 6
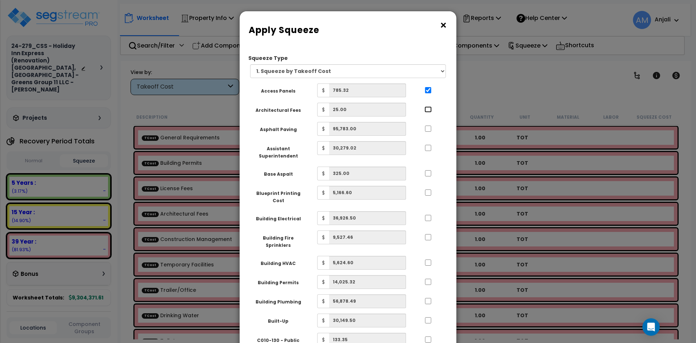
checkbox input "true"
click at [431, 129] on input "..." at bounding box center [428, 128] width 7 height 6
checkbox input "true"
click at [429, 147] on input "..." at bounding box center [428, 148] width 7 height 6
checkbox input "true"
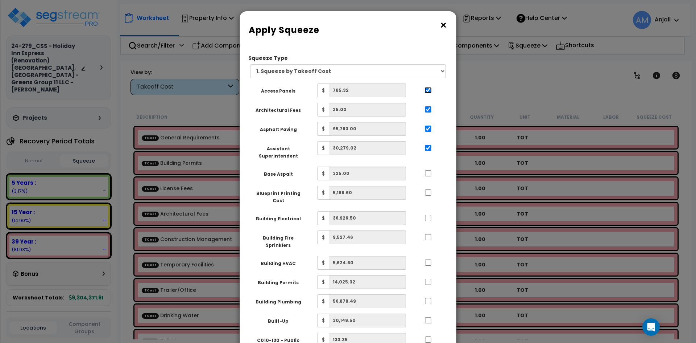
click at [430, 92] on input "..." at bounding box center [428, 90] width 7 height 6
checkbox input "false"
click at [430, 109] on input "..." at bounding box center [428, 109] width 7 height 6
checkbox input "false"
click at [428, 128] on input "..." at bounding box center [428, 128] width 7 height 6
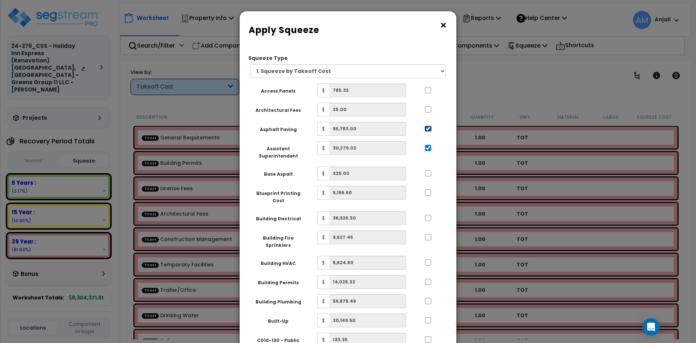
checkbox input "false"
click at [428, 142] on div at bounding box center [428, 147] width 33 height 12
click at [430, 156] on div "Assistant Superintendent $ 30,279.02" at bounding box center [345, 151] width 200 height 20
click at [428, 147] on input "..." at bounding box center [428, 148] width 7 height 6
checkbox input "false"
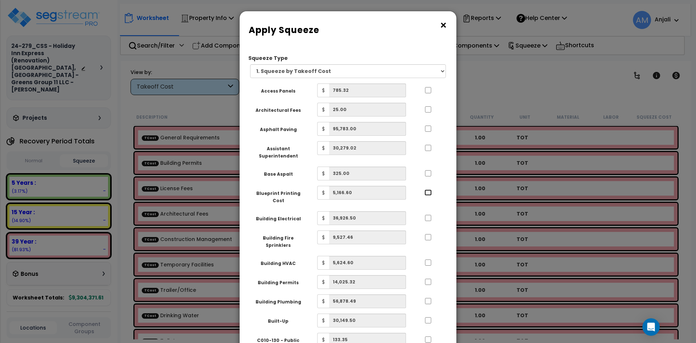
click at [431, 194] on input "..." at bounding box center [428, 192] width 7 height 6
checkbox input "true"
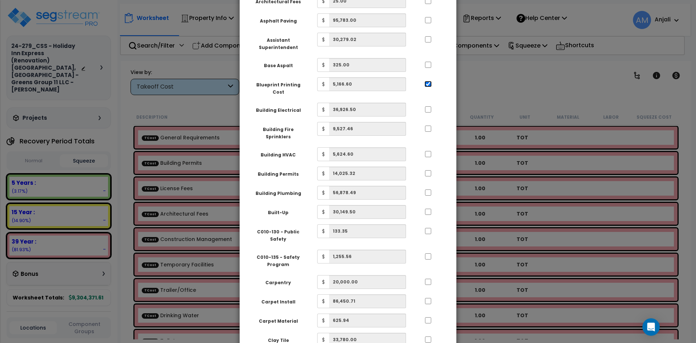
scroll to position [109, 0]
click at [429, 125] on input "..." at bounding box center [428, 128] width 7 height 6
checkbox input "true"
click at [428, 170] on input "..." at bounding box center [428, 173] width 7 height 6
checkbox input "true"
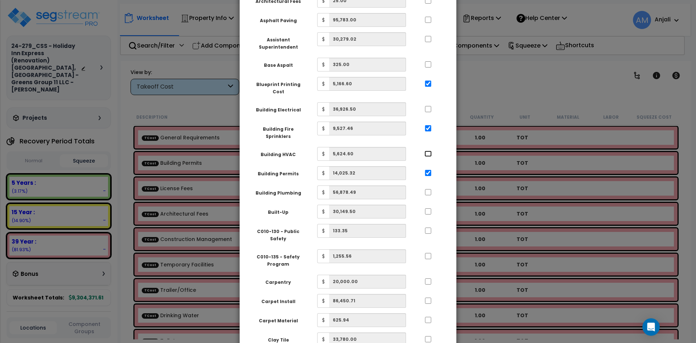
click at [428, 151] on input "..." at bounding box center [428, 154] width 7 height 6
checkbox input "true"
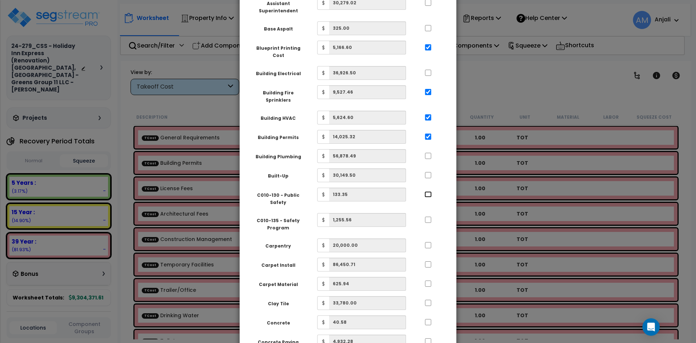
click at [427, 191] on input "..." at bounding box center [428, 194] width 7 height 6
checkbox input "true"
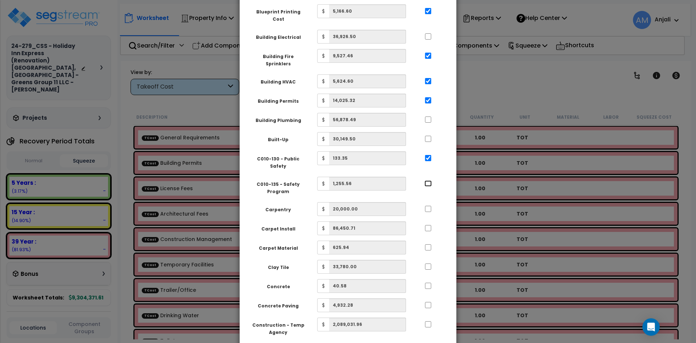
click at [429, 180] on input "..." at bounding box center [428, 183] width 7 height 6
checkbox input "true"
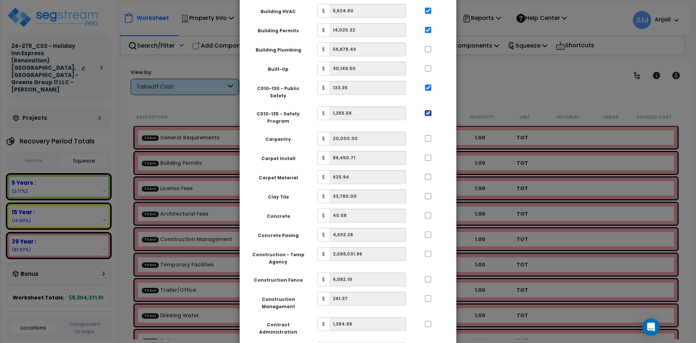
scroll to position [254, 0]
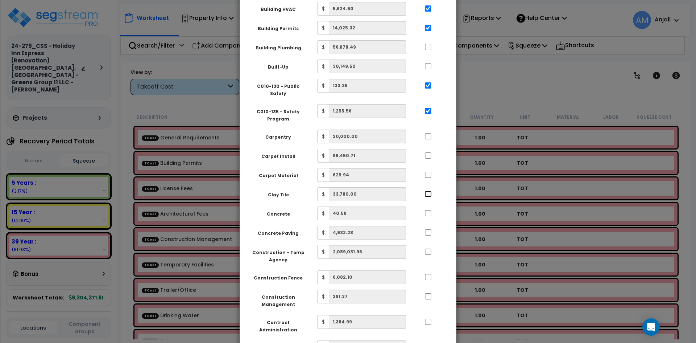
click at [427, 191] on input "..." at bounding box center [428, 194] width 7 height 6
checkbox input "true"
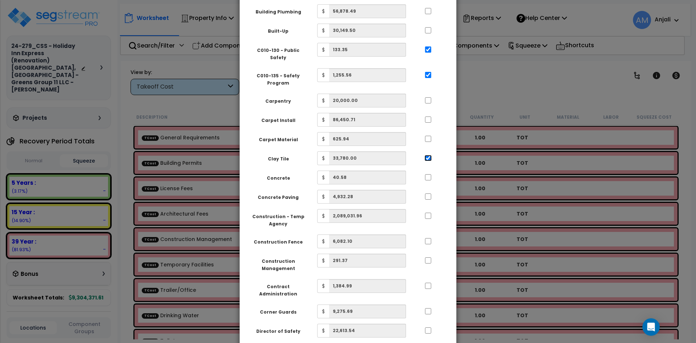
scroll to position [290, 0]
click at [428, 212] on input "..." at bounding box center [428, 215] width 7 height 6
checkbox input "true"
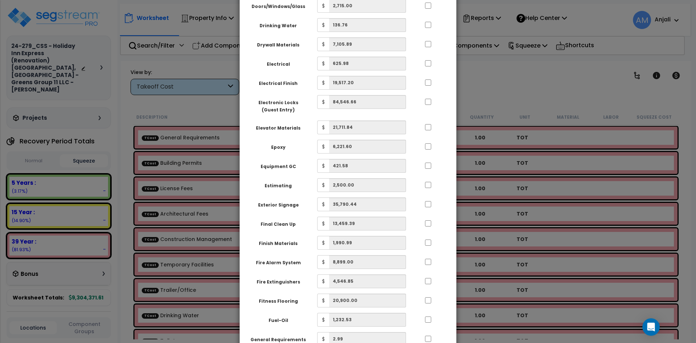
scroll to position [689, 0]
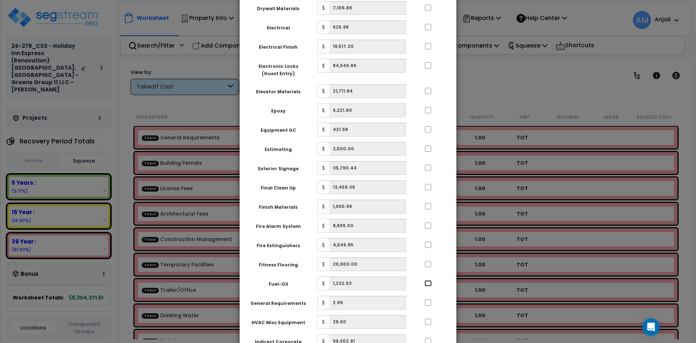
click at [428, 280] on input "..." at bounding box center [428, 283] width 7 height 6
checkbox input "true"
click at [427, 222] on input "..." at bounding box center [428, 225] width 7 height 6
checkbox input "true"
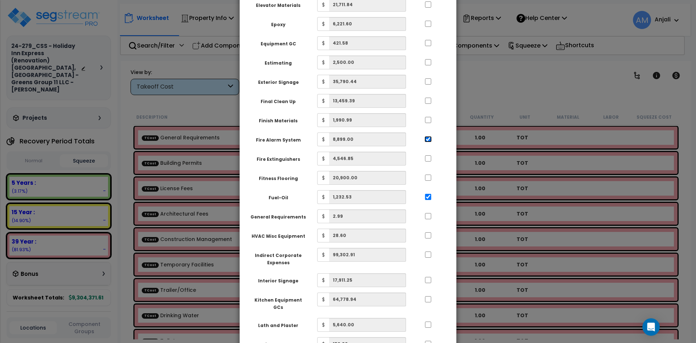
scroll to position [798, 0]
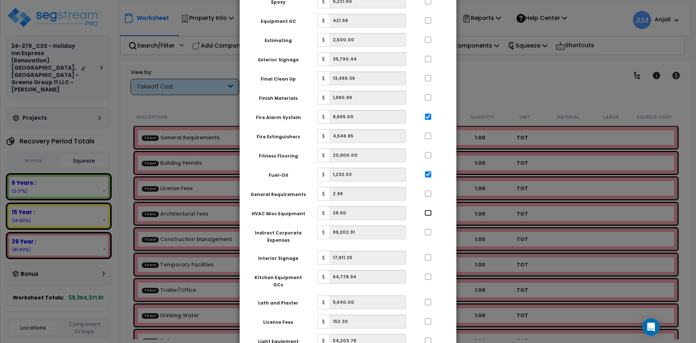
click at [428, 210] on input "..." at bounding box center [428, 213] width 7 height 6
checkbox input "true"
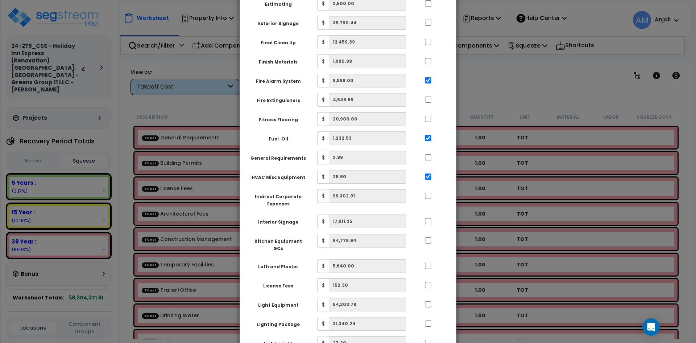
click at [433, 259] on div at bounding box center [428, 265] width 33 height 12
click at [429, 263] on input "..." at bounding box center [428, 266] width 7 height 6
checkbox input "true"
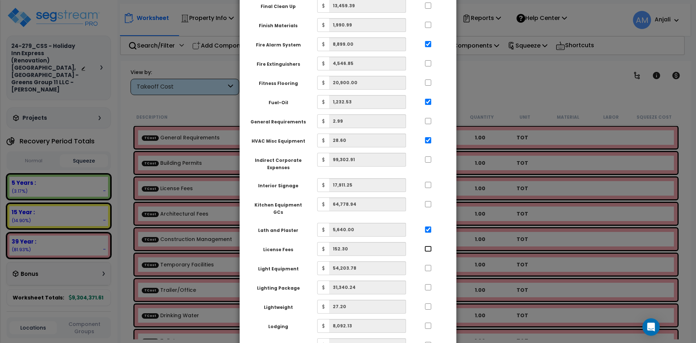
click at [427, 246] on input "..." at bounding box center [428, 249] width 7 height 6
checkbox input "true"
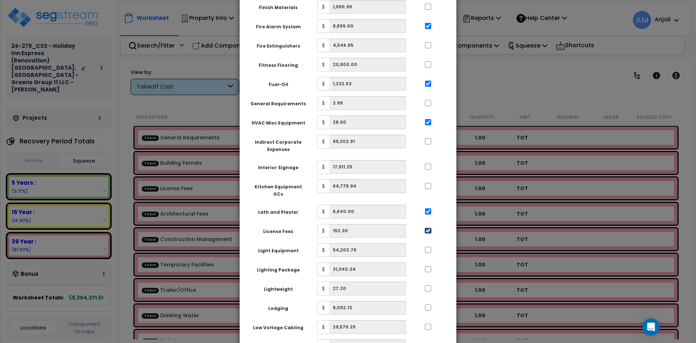
scroll to position [907, 0]
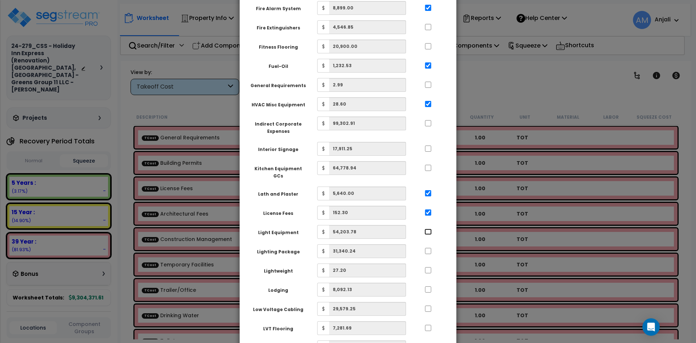
click at [427, 228] on input "..." at bounding box center [428, 231] width 7 height 6
checkbox input "true"
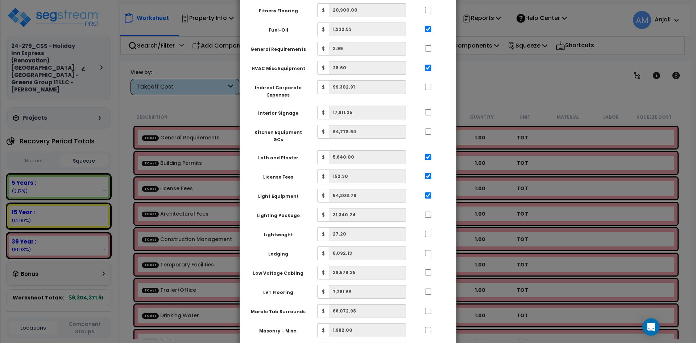
click at [429, 227] on div at bounding box center [428, 233] width 33 height 12
click at [428, 231] on input "..." at bounding box center [428, 234] width 7 height 6
checkbox input "true"
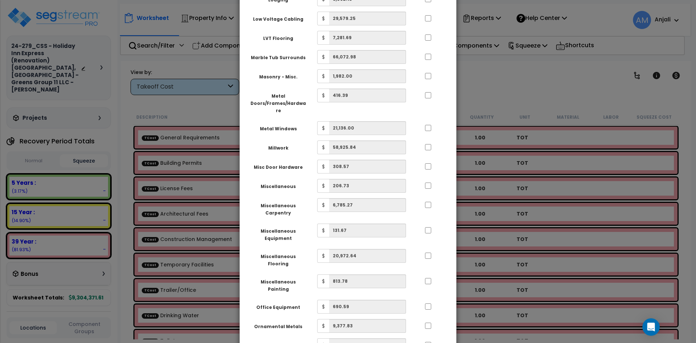
scroll to position [1233, 0]
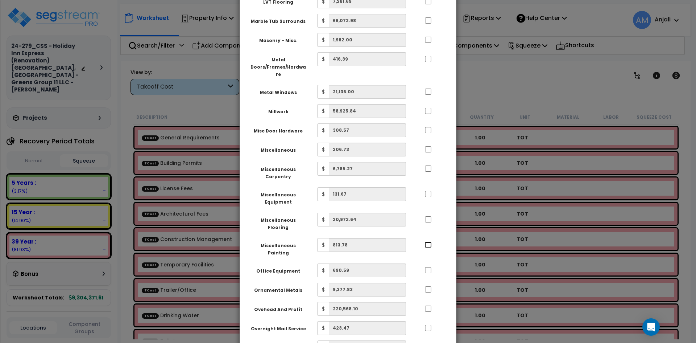
click at [429, 242] on input "..." at bounding box center [428, 245] width 7 height 6
checkbox input "true"
click at [427, 267] on input "..." at bounding box center [428, 270] width 7 height 6
checkbox input "true"
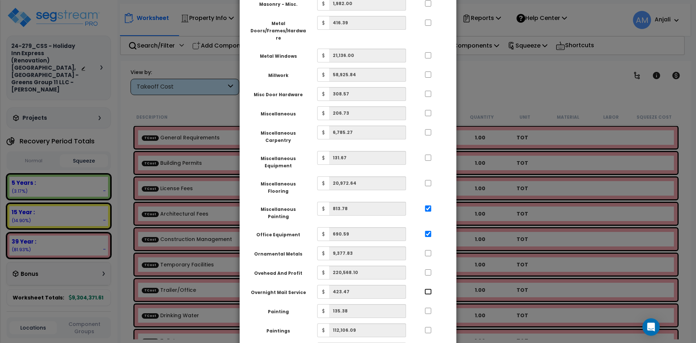
click at [426, 288] on input "..." at bounding box center [428, 291] width 7 height 6
checkbox input "true"
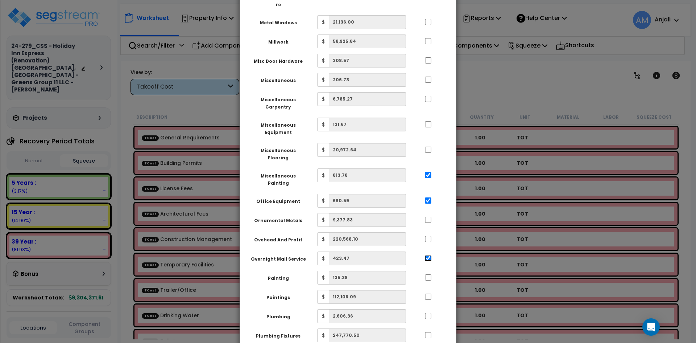
scroll to position [1306, 0]
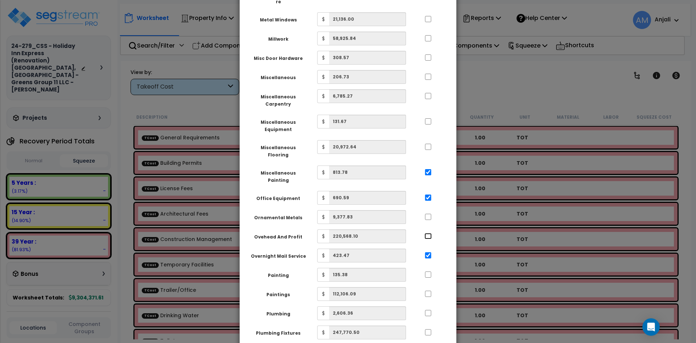
click at [427, 233] on input "..." at bounding box center [428, 236] width 7 height 6
checkbox input "true"
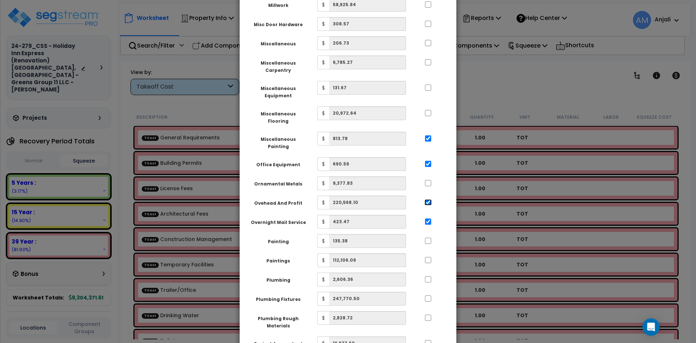
scroll to position [1342, 0]
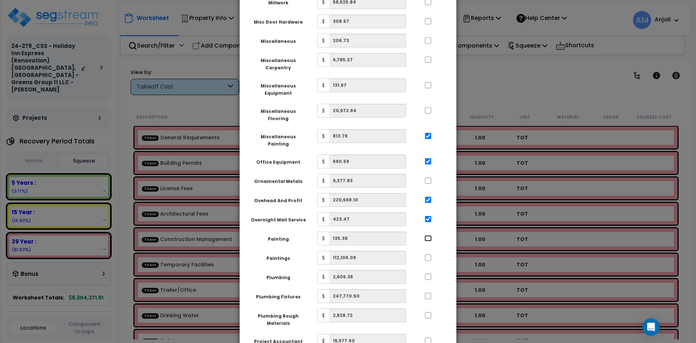
click at [427, 235] on input "..." at bounding box center [428, 238] width 7 height 6
checkbox input "true"
click at [429, 254] on input "..." at bounding box center [428, 257] width 7 height 6
checkbox input "true"
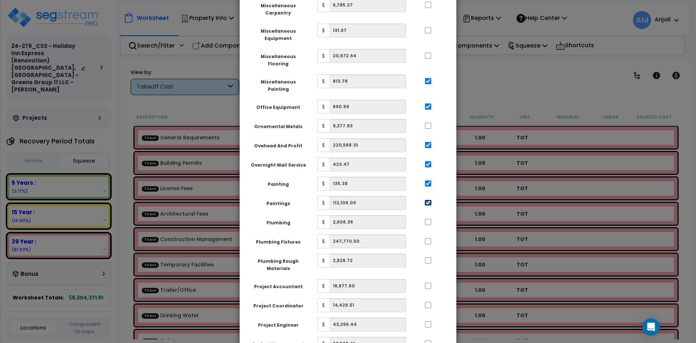
scroll to position [1414, 0]
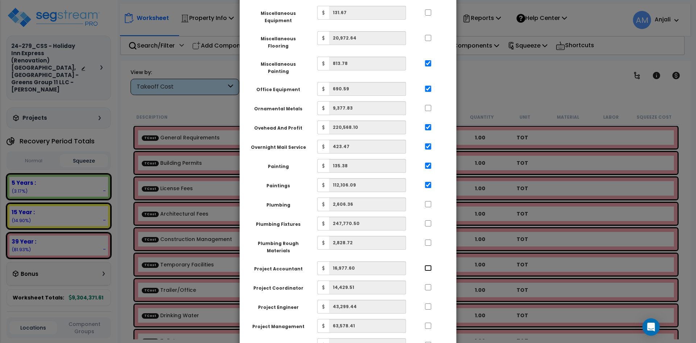
click at [429, 265] on input "..." at bounding box center [428, 268] width 7 height 6
checkbox input "true"
click at [428, 284] on input "..." at bounding box center [428, 287] width 7 height 6
checkbox input "true"
click at [428, 303] on input "..." at bounding box center [428, 306] width 7 height 6
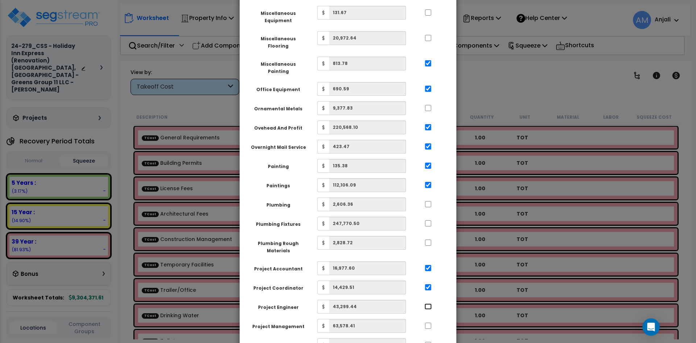
checkbox input "true"
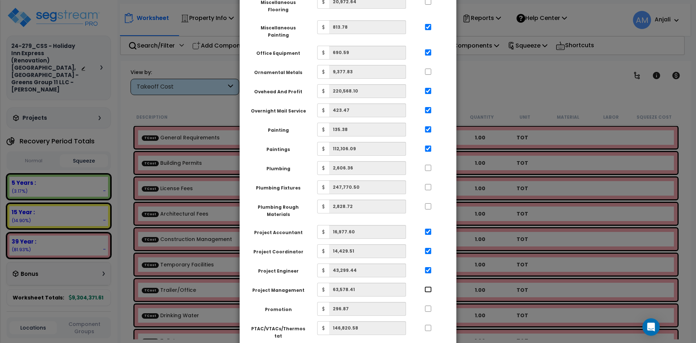
click at [430, 286] on input "..." at bounding box center [428, 289] width 7 height 6
checkbox input "true"
click at [430, 305] on input "..." at bounding box center [428, 308] width 7 height 6
checkbox input "true"
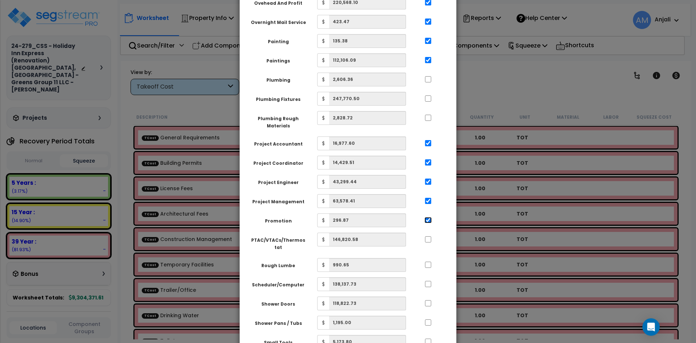
scroll to position [1559, 0]
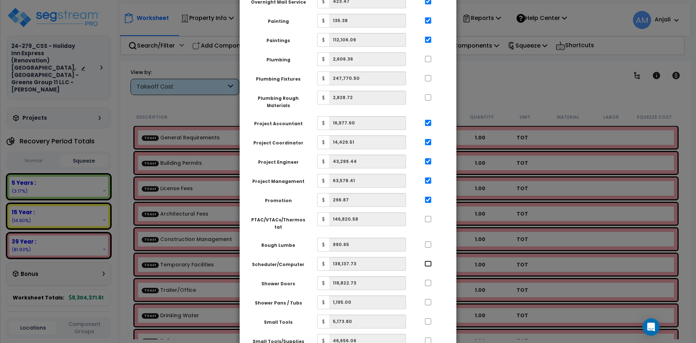
click at [425, 260] on input "..." at bounding box center [428, 263] width 7 height 6
checkbox input "true"
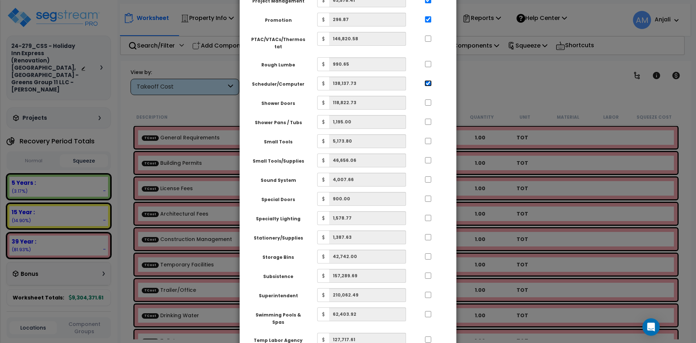
scroll to position [1741, 0]
click at [429, 268] on div at bounding box center [428, 274] width 33 height 12
click at [430, 291] on input "..." at bounding box center [428, 294] width 7 height 6
checkbox input "true"
drag, startPoint x: 430, startPoint y: 225, endPoint x: 430, endPoint y: 239, distance: 13.4
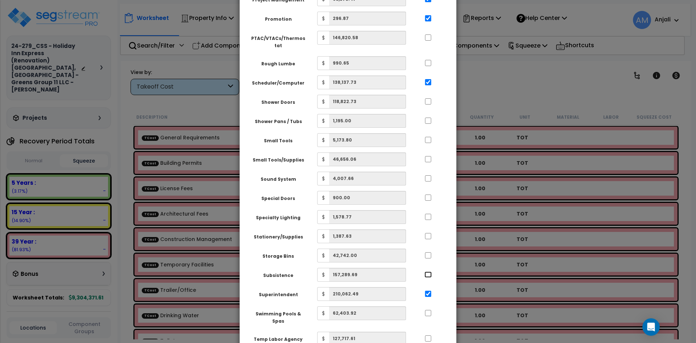
click at [430, 271] on input "..." at bounding box center [428, 274] width 7 height 6
checkbox input "true"
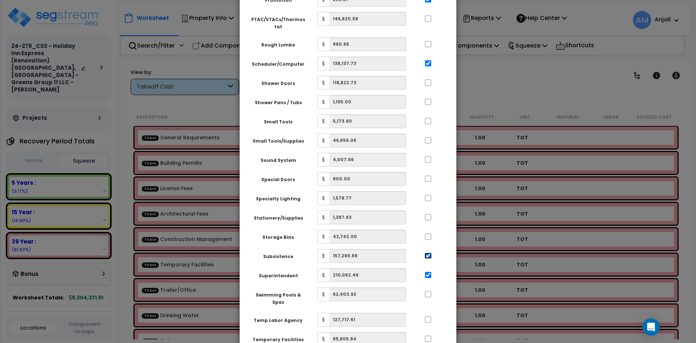
scroll to position [1777, 0]
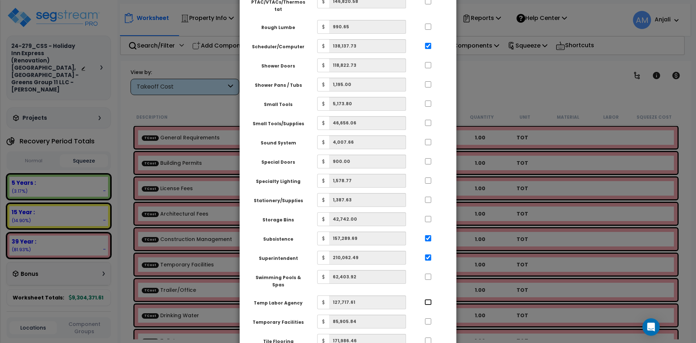
click at [429, 299] on input "..." at bounding box center [428, 302] width 7 height 6
checkbox input "true"
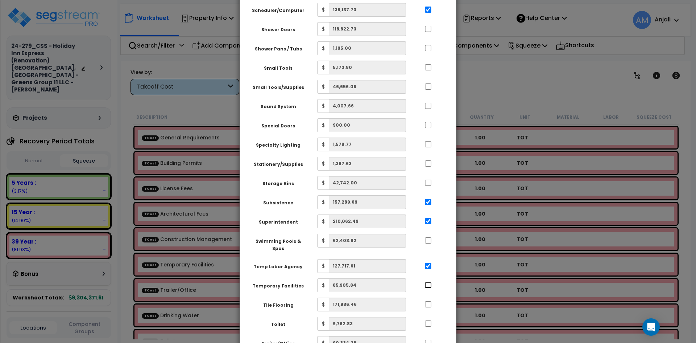
click at [429, 282] on input "..." at bounding box center [428, 285] width 7 height 6
checkbox input "true"
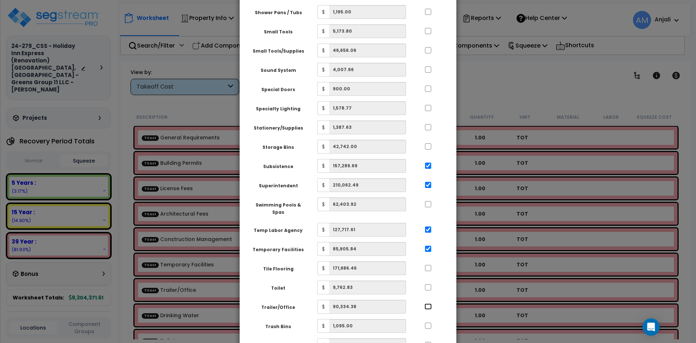
click at [429, 303] on input "..." at bounding box center [428, 306] width 7 height 6
checkbox input "true"
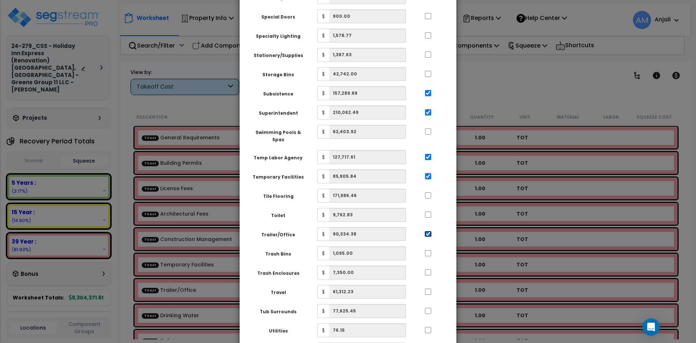
scroll to position [1958, 0]
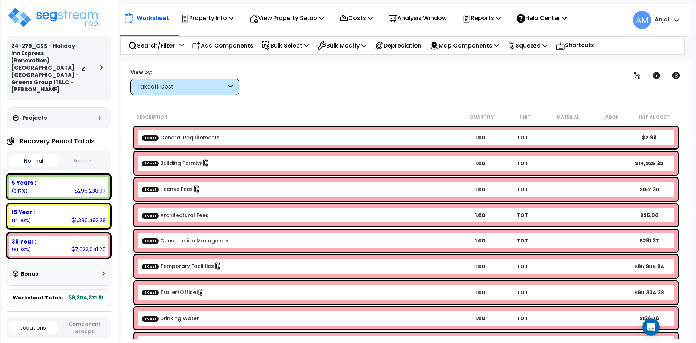
click at [87, 154] on button "Squeeze" at bounding box center [84, 160] width 49 height 13
click at [40, 154] on button "Normal" at bounding box center [33, 160] width 49 height 13
click at [90, 154] on button "Squeeze" at bounding box center [84, 160] width 49 height 13
click at [38, 154] on button "Normal" at bounding box center [33, 160] width 49 height 13
click at [82, 154] on button "Squeeze" at bounding box center [84, 160] width 49 height 13
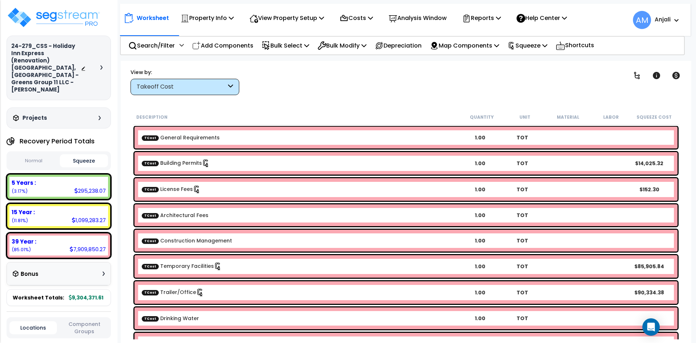
click at [91, 154] on button "Squeeze" at bounding box center [84, 160] width 49 height 13
click at [531, 51] on div "Squeeze" at bounding box center [528, 45] width 40 height 17
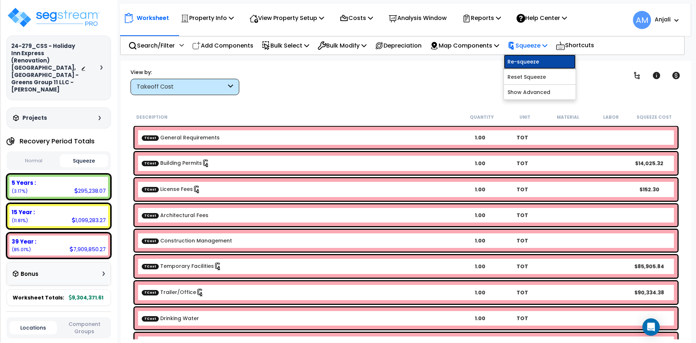
click at [535, 58] on link "Re-squeeze" at bounding box center [540, 61] width 72 height 15
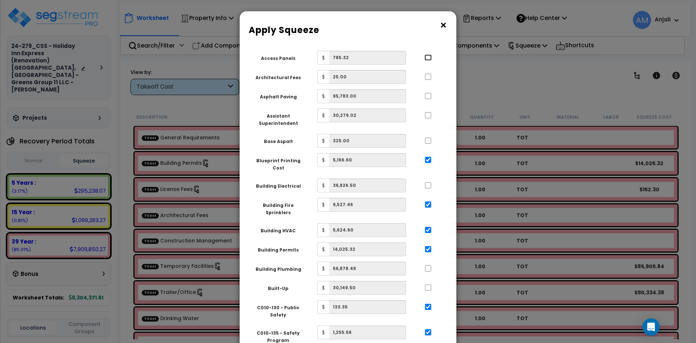
click at [430, 59] on input "..." at bounding box center [428, 57] width 7 height 6
checkbox input "true"
drag, startPoint x: 429, startPoint y: 75, endPoint x: 431, endPoint y: 100, distance: 25.1
click at [429, 78] on input "..." at bounding box center [428, 77] width 7 height 6
checkbox input "true"
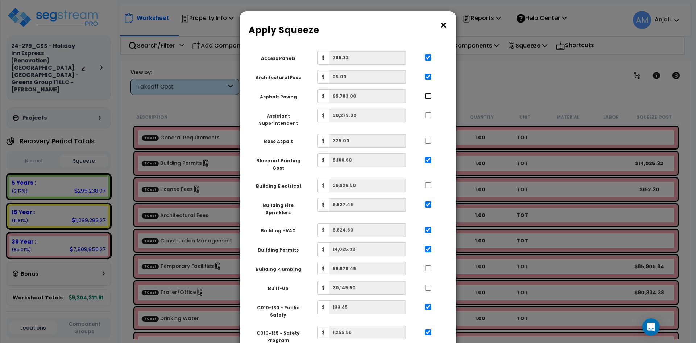
click at [429, 97] on input "..." at bounding box center [428, 96] width 7 height 6
checkbox input "true"
click at [429, 117] on input "..." at bounding box center [428, 115] width 7 height 6
checkbox input "true"
click at [430, 144] on input "..." at bounding box center [428, 140] width 7 height 6
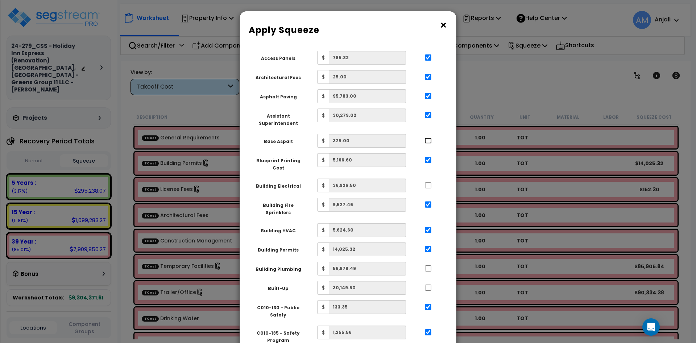
checkbox input "true"
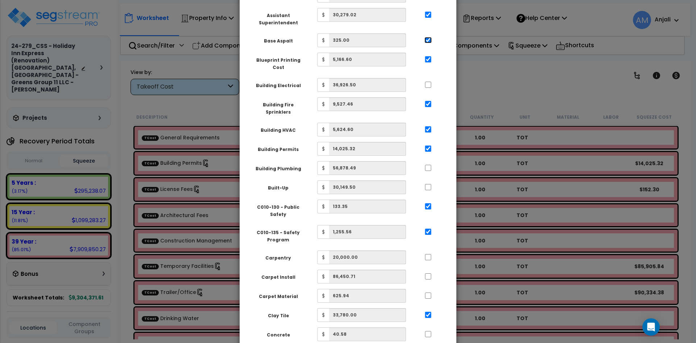
scroll to position [109, 0]
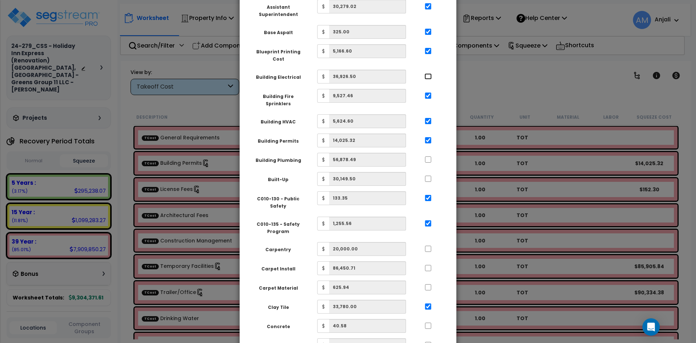
click at [431, 73] on input "..." at bounding box center [428, 76] width 7 height 6
checkbox input "true"
click at [429, 156] on input "..." at bounding box center [428, 159] width 7 height 6
checkbox input "true"
click at [427, 172] on div at bounding box center [428, 178] width 33 height 12
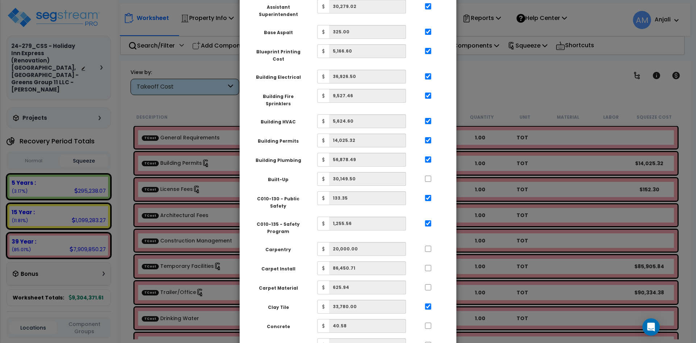
scroll to position [145, 0]
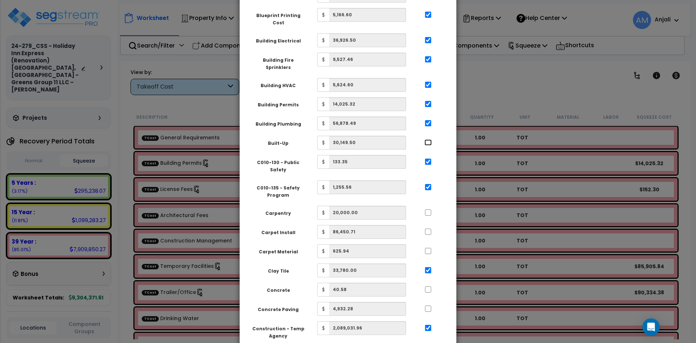
drag, startPoint x: 428, startPoint y: 131, endPoint x: 428, endPoint y: 164, distance: 33.4
click at [428, 139] on input "..." at bounding box center [428, 142] width 7 height 6
checkbox input "true"
click at [430, 209] on input "..." at bounding box center [428, 212] width 7 height 6
checkbox input "true"
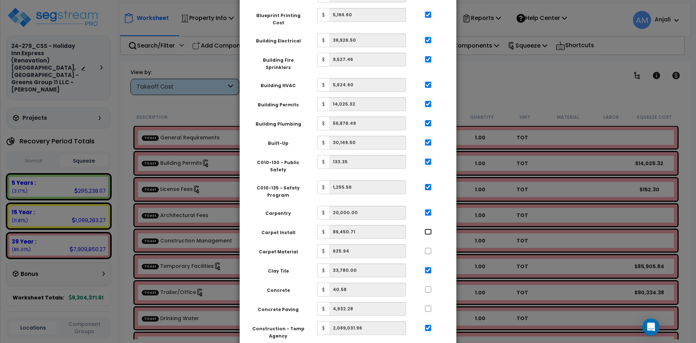
click at [428, 228] on input "..." at bounding box center [428, 231] width 7 height 6
checkbox input "true"
click at [431, 248] on input "..." at bounding box center [428, 251] width 7 height 6
checkbox input "true"
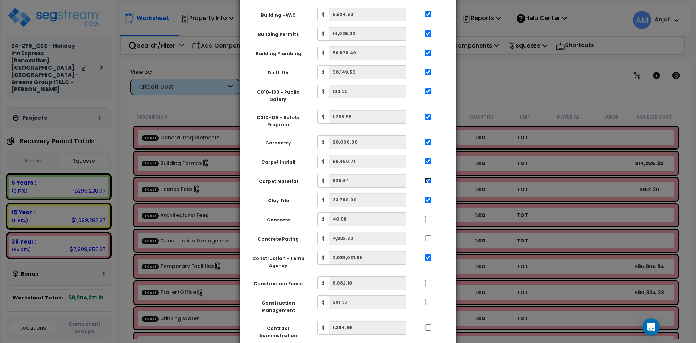
scroll to position [218, 0]
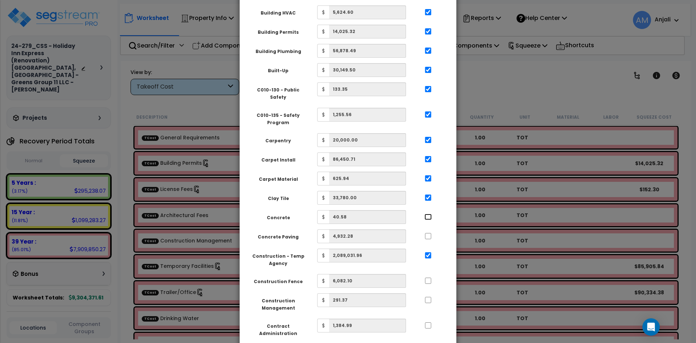
click at [429, 214] on input "..." at bounding box center [428, 217] width 7 height 6
checkbox input "true"
click at [429, 233] on input "..." at bounding box center [428, 236] width 7 height 6
checkbox input "true"
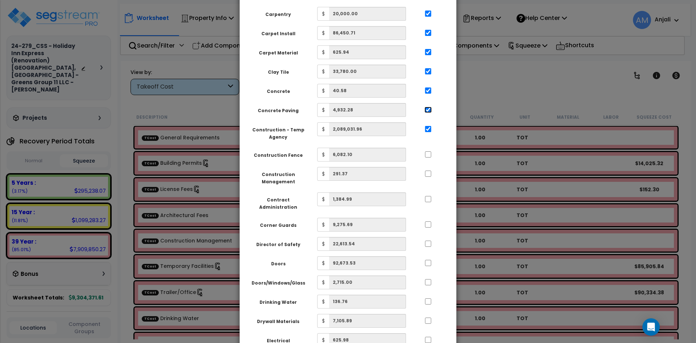
scroll to position [363, 0]
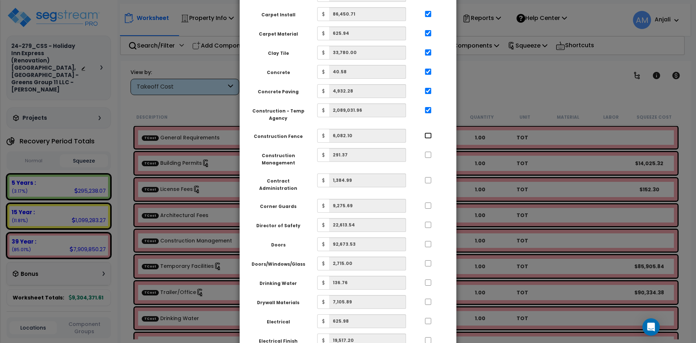
click at [429, 132] on input "..." at bounding box center [428, 135] width 7 height 6
checkbox input "true"
click at [426, 152] on input "..." at bounding box center [428, 155] width 7 height 6
checkbox input "true"
click at [428, 177] on input "..." at bounding box center [428, 180] width 7 height 6
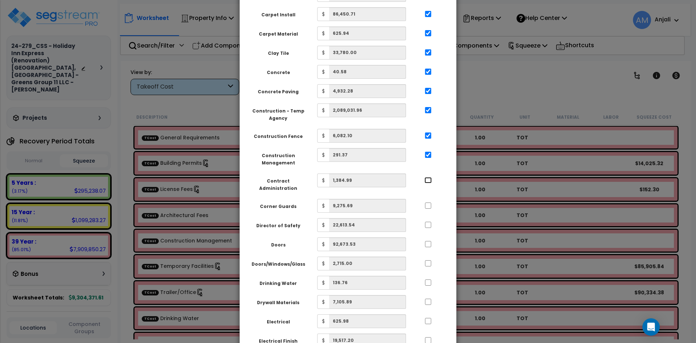
checkbox input "true"
click at [427, 199] on div at bounding box center [428, 205] width 33 height 12
click at [429, 202] on input "..." at bounding box center [428, 205] width 7 height 6
checkbox input "true"
click at [428, 222] on input "..." at bounding box center [428, 225] width 7 height 6
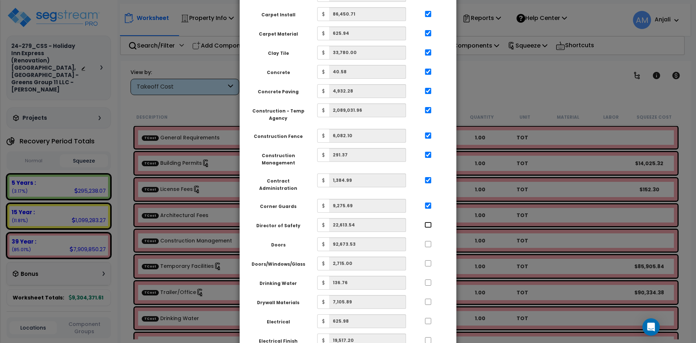
checkbox input "true"
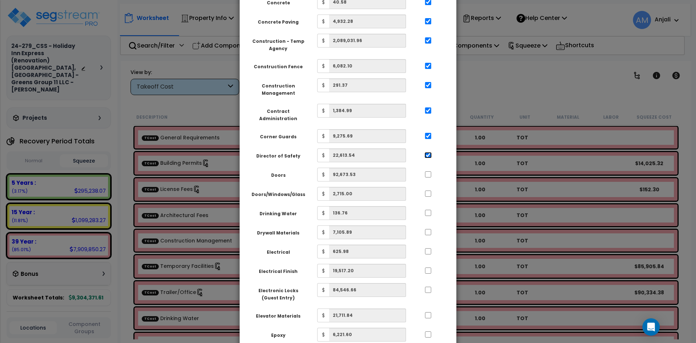
scroll to position [435, 0]
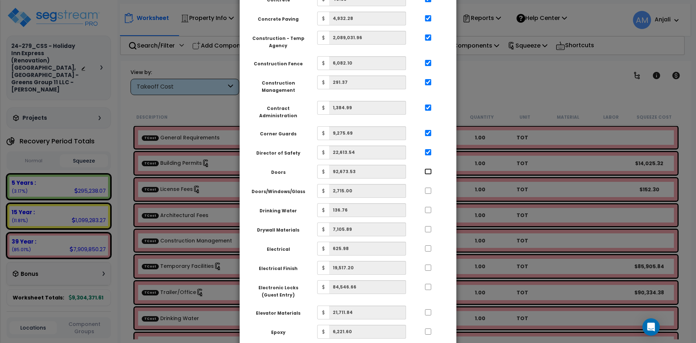
click at [426, 168] on input "..." at bounding box center [428, 171] width 7 height 6
checkbox input "true"
click at [427, 188] on input "..." at bounding box center [428, 191] width 7 height 6
checkbox input "true"
drag, startPoint x: 426, startPoint y: 185, endPoint x: 434, endPoint y: 181, distance: 8.8
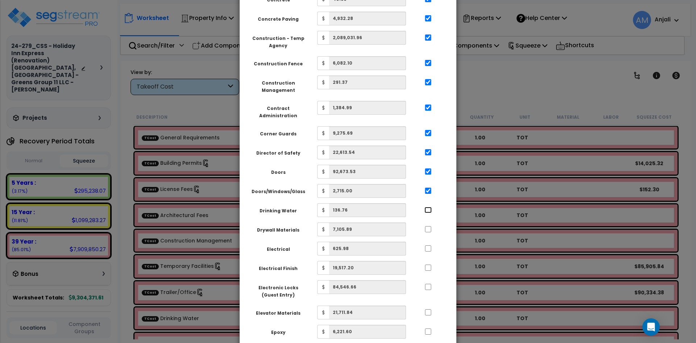
click at [427, 207] on input "..." at bounding box center [428, 210] width 7 height 6
checkbox input "true"
click at [486, 113] on div "× Apply Squeeze Squeeze Type Select 1. Squeeze by Takeoff Cost Total Building S…" at bounding box center [348, 171] width 696 height 343
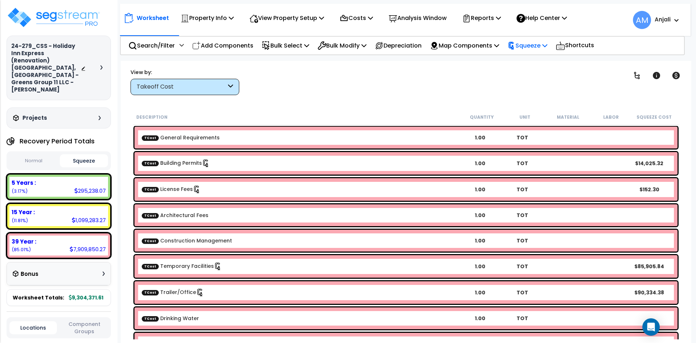
click at [528, 45] on p "Squeeze" at bounding box center [528, 46] width 40 height 10
click at [354, 95] on div "Worksheet Property Info Property Setup Add Property Unit Template property Clon…" at bounding box center [406, 232] width 571 height 343
click at [27, 154] on button "Normal" at bounding box center [33, 160] width 49 height 13
click at [271, 45] on icon at bounding box center [266, 45] width 9 height 9
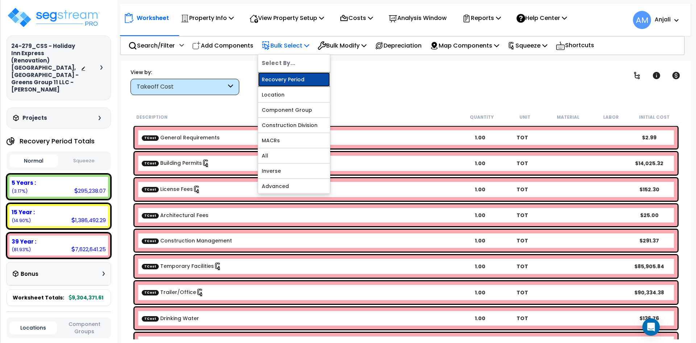
click at [283, 77] on link "Recovery Period" at bounding box center [294, 79] width 72 height 15
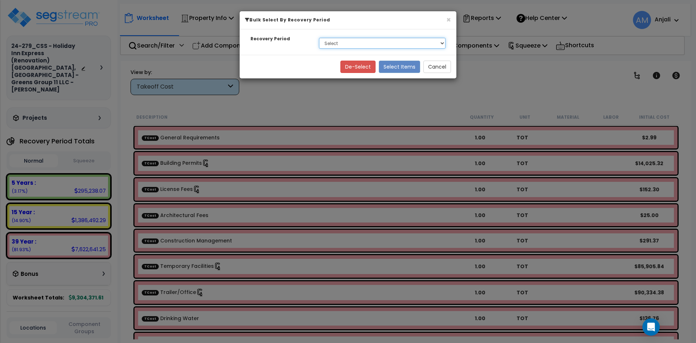
click at [330, 47] on select "Select 5 Years 15 Year 39 Year Soft Cost" at bounding box center [382, 43] width 127 height 11
select select "5Y"
click at [319, 38] on select "Select 5 Years 15 Year 39 Year Soft Cost" at bounding box center [382, 43] width 127 height 11
click at [401, 65] on button "Select Items" at bounding box center [399, 67] width 41 height 12
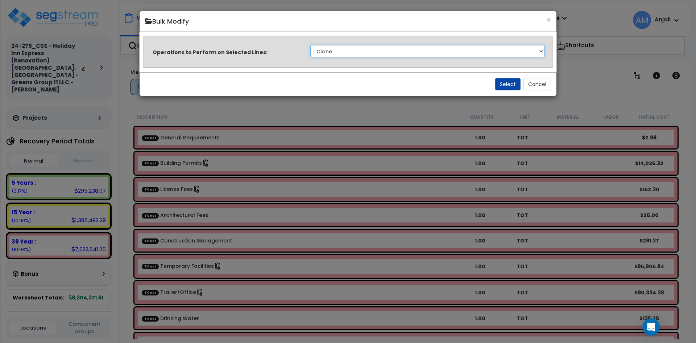
click at [353, 50] on select "Clone Delete Delete Zero Quantities Modify Component Group Modify Cost Sources …" at bounding box center [427, 51] width 234 height 12
select select "modifyTotalCostFactor"
click at [310, 45] on select "Clone Delete Delete Zero Quantities Modify Component Group Modify Cost Sources …" at bounding box center [427, 51] width 234 height 12
click at [500, 83] on button "Select" at bounding box center [507, 84] width 25 height 12
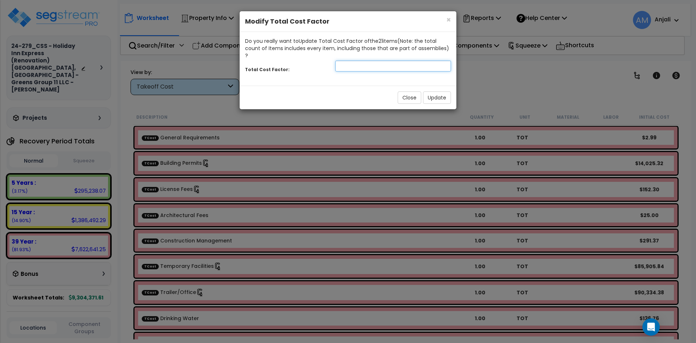
click at [363, 61] on input "number" at bounding box center [393, 66] width 116 height 11
type input "1.5"
click at [431, 91] on button "Update" at bounding box center [437, 97] width 28 height 12
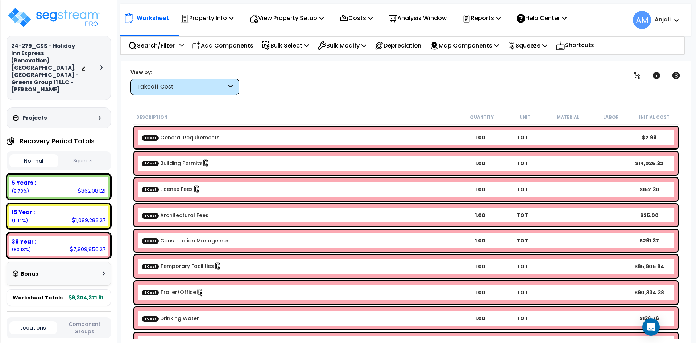
click at [82, 154] on button "Squeeze" at bounding box center [84, 160] width 49 height 13
click at [538, 45] on p "Squeeze" at bounding box center [528, 46] width 40 height 10
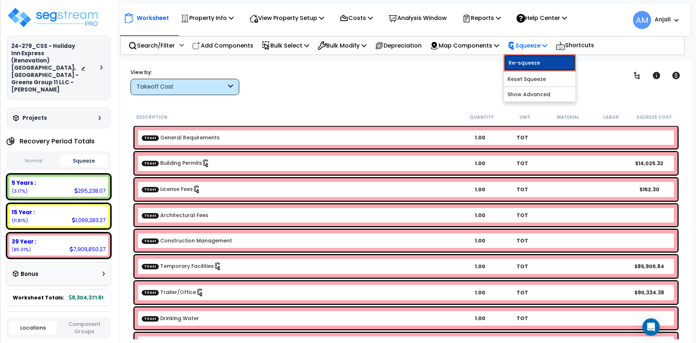
click at [535, 61] on link "Re-squeeze" at bounding box center [540, 62] width 72 height 17
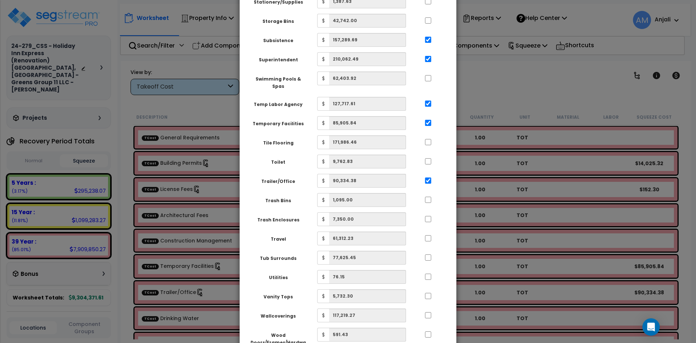
scroll to position [1943, 0]
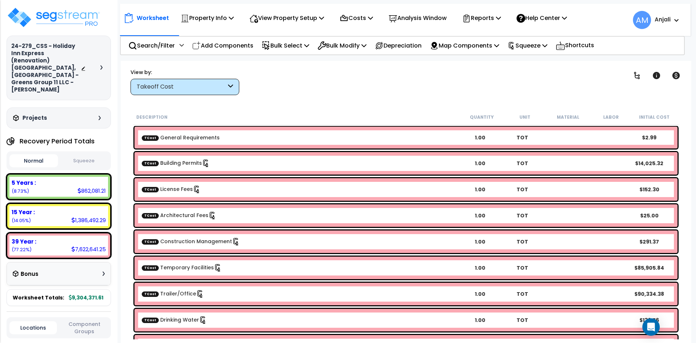
click at [91, 154] on button "Squeeze" at bounding box center [84, 160] width 49 height 13
click at [36, 154] on button "Normal" at bounding box center [33, 160] width 49 height 13
click at [85, 153] on div "Normal Squeeze" at bounding box center [59, 160] width 104 height 19
click at [82, 154] on button "Squeeze" at bounding box center [84, 160] width 49 height 13
click at [28, 154] on button "Normal" at bounding box center [33, 160] width 49 height 13
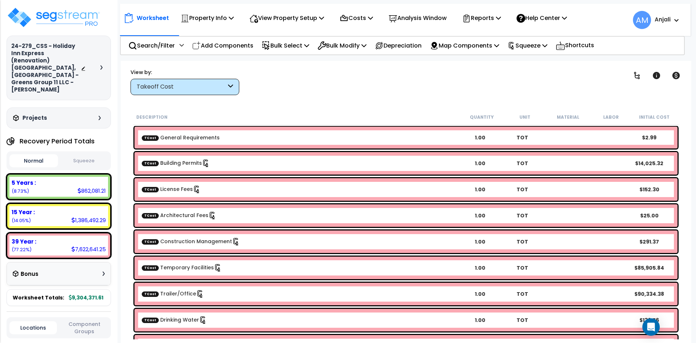
click at [75, 154] on button "Squeeze" at bounding box center [84, 160] width 49 height 13
click at [527, 44] on p "Squeeze" at bounding box center [528, 46] width 40 height 10
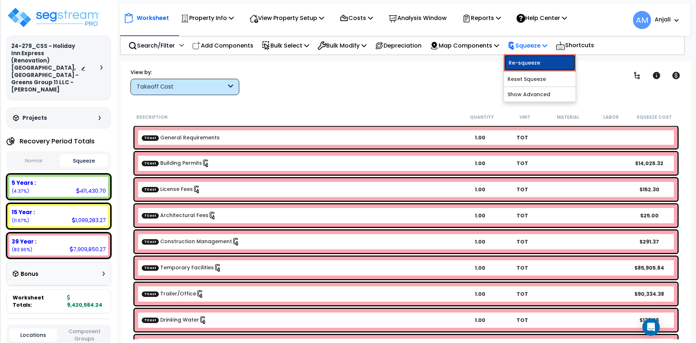
click at [528, 57] on link "Re-squeeze" at bounding box center [540, 62] width 72 height 17
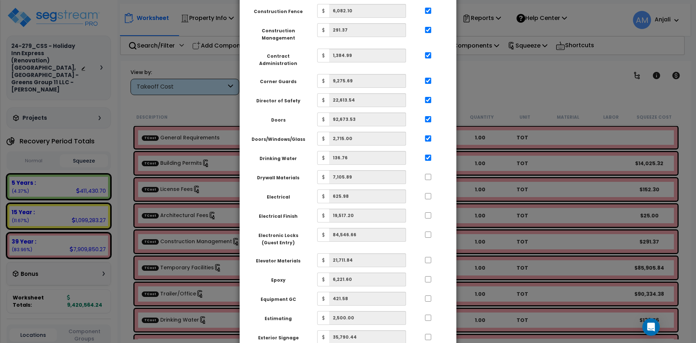
scroll to position [508, 0]
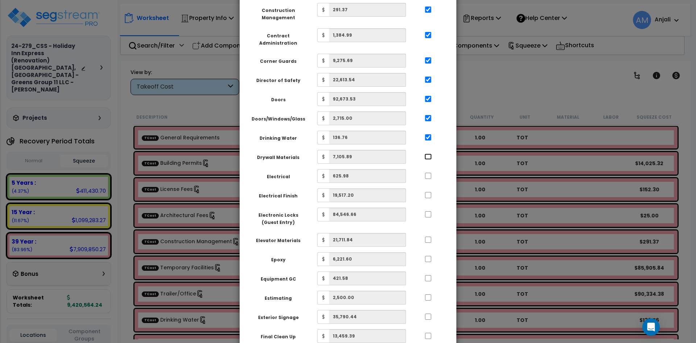
click at [425, 153] on input "..." at bounding box center [428, 156] width 7 height 6
checkbox input "true"
click at [428, 173] on input "..." at bounding box center [428, 176] width 7 height 6
checkbox input "true"
drag, startPoint x: 428, startPoint y: 171, endPoint x: 425, endPoint y: 158, distance: 13.4
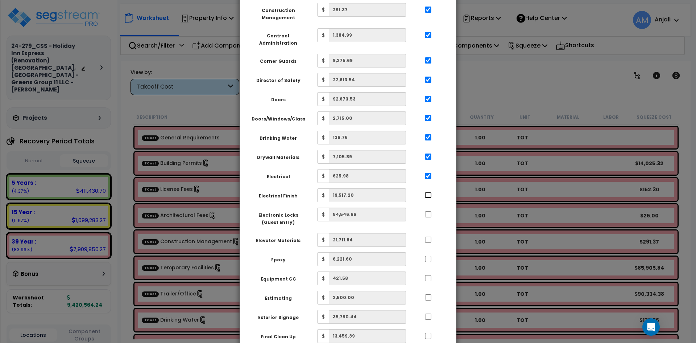
click at [427, 192] on input "..." at bounding box center [428, 195] width 7 height 6
checkbox input "true"
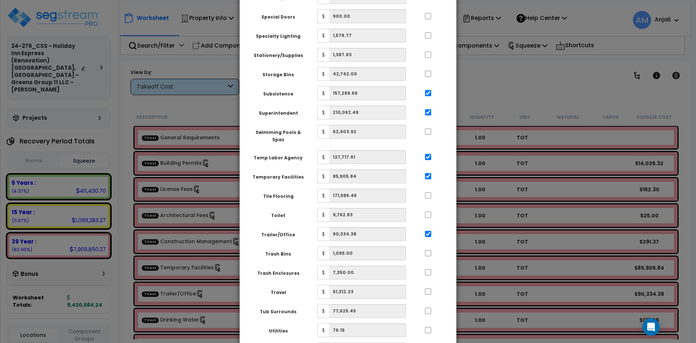
scroll to position [1943, 0]
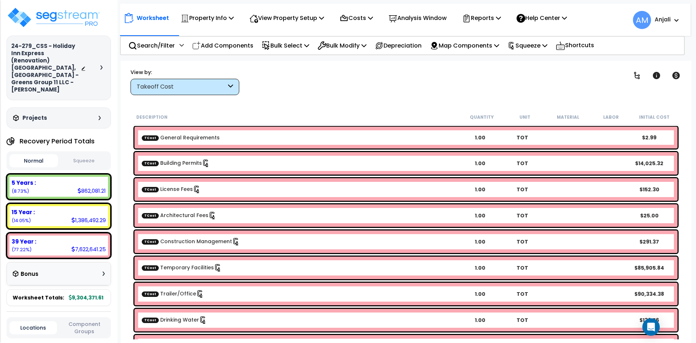
click at [90, 154] on button "Squeeze" at bounding box center [84, 160] width 49 height 13
